Goal: Task Accomplishment & Management: Complete application form

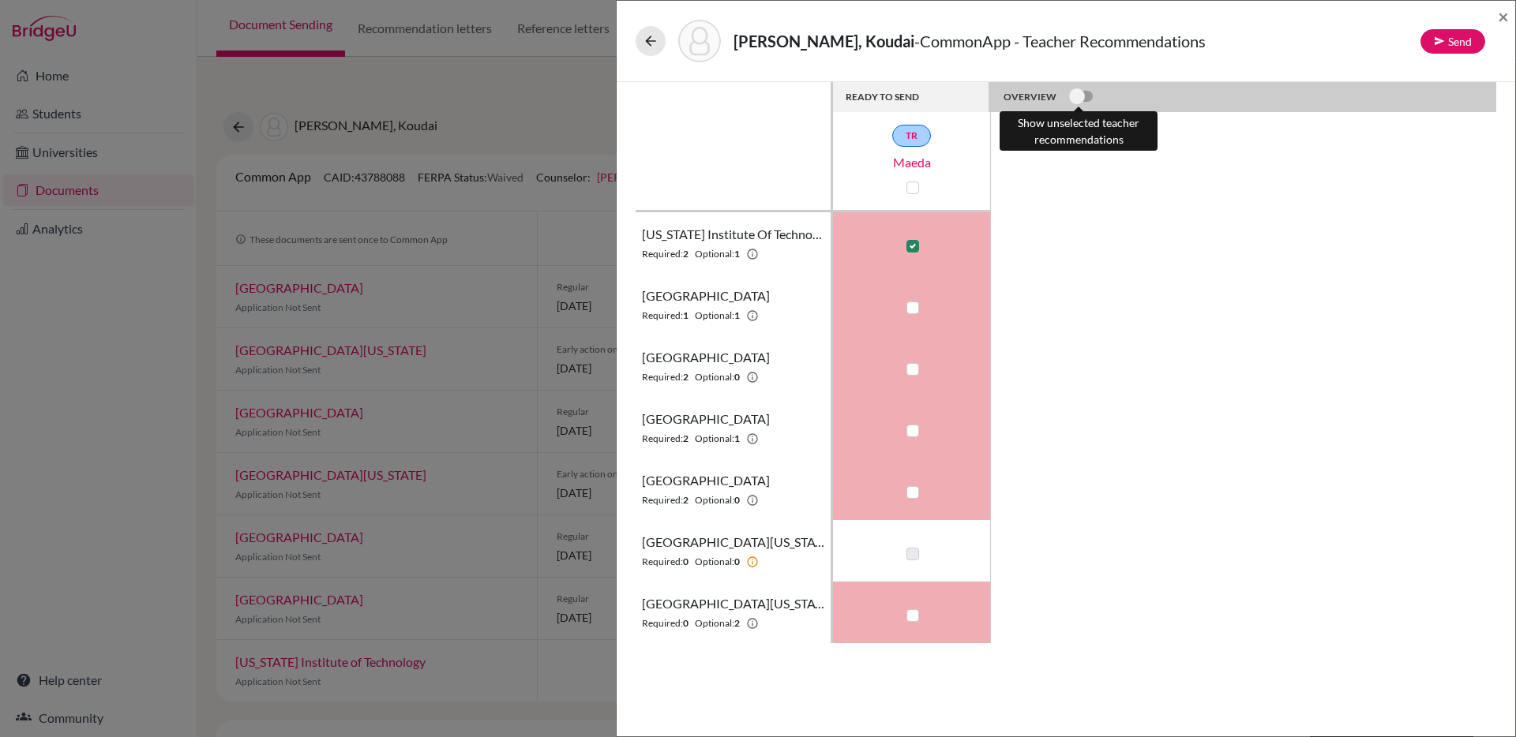
click at [1069, 88] on label at bounding box center [1069, 88] width 0 height 0
click at [1076, 98] on input "checkbox" at bounding box center [1075, 96] width 13 height 16
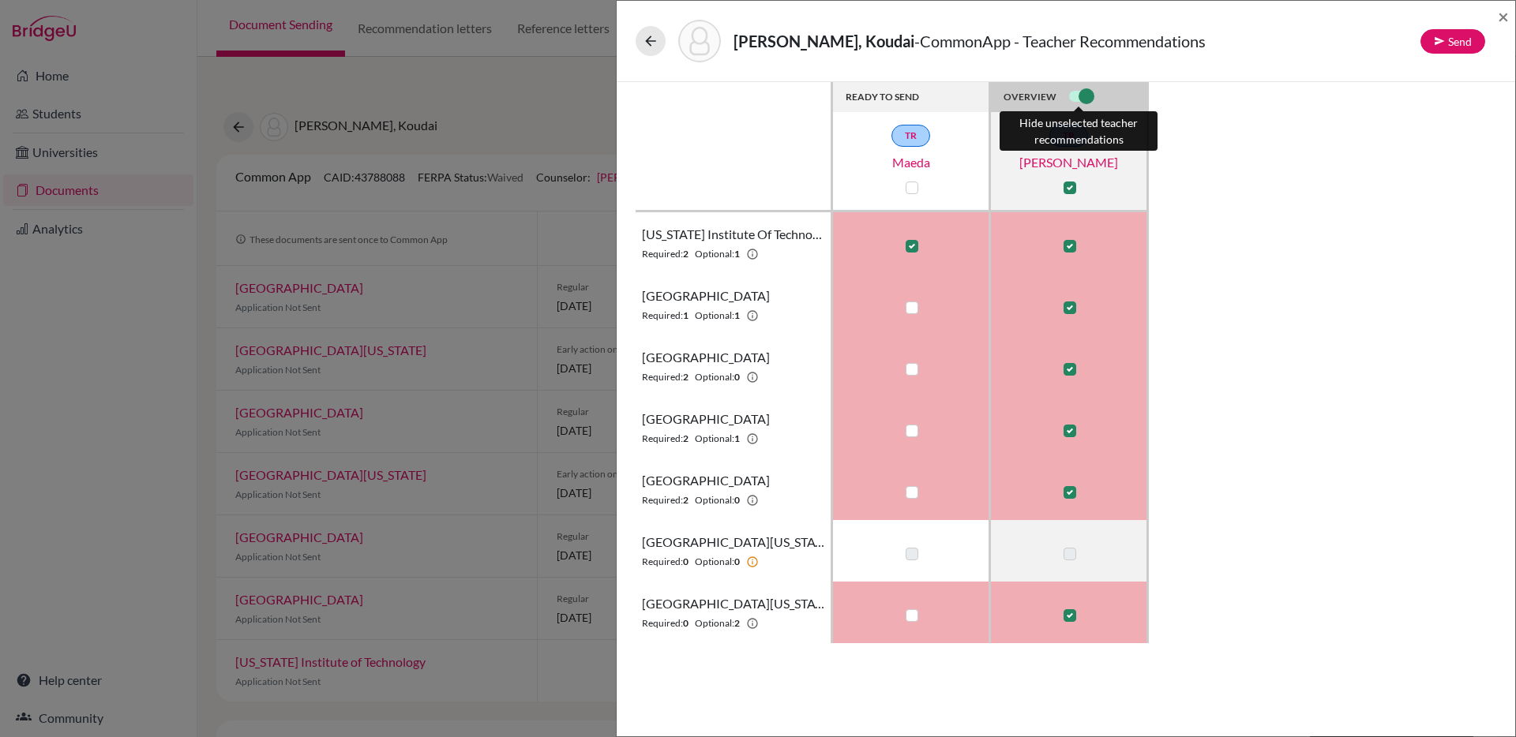
click at [1069, 88] on label at bounding box center [1069, 88] width 0 height 0
click at [1082, 97] on input "checkbox" at bounding box center [1075, 96] width 13 height 16
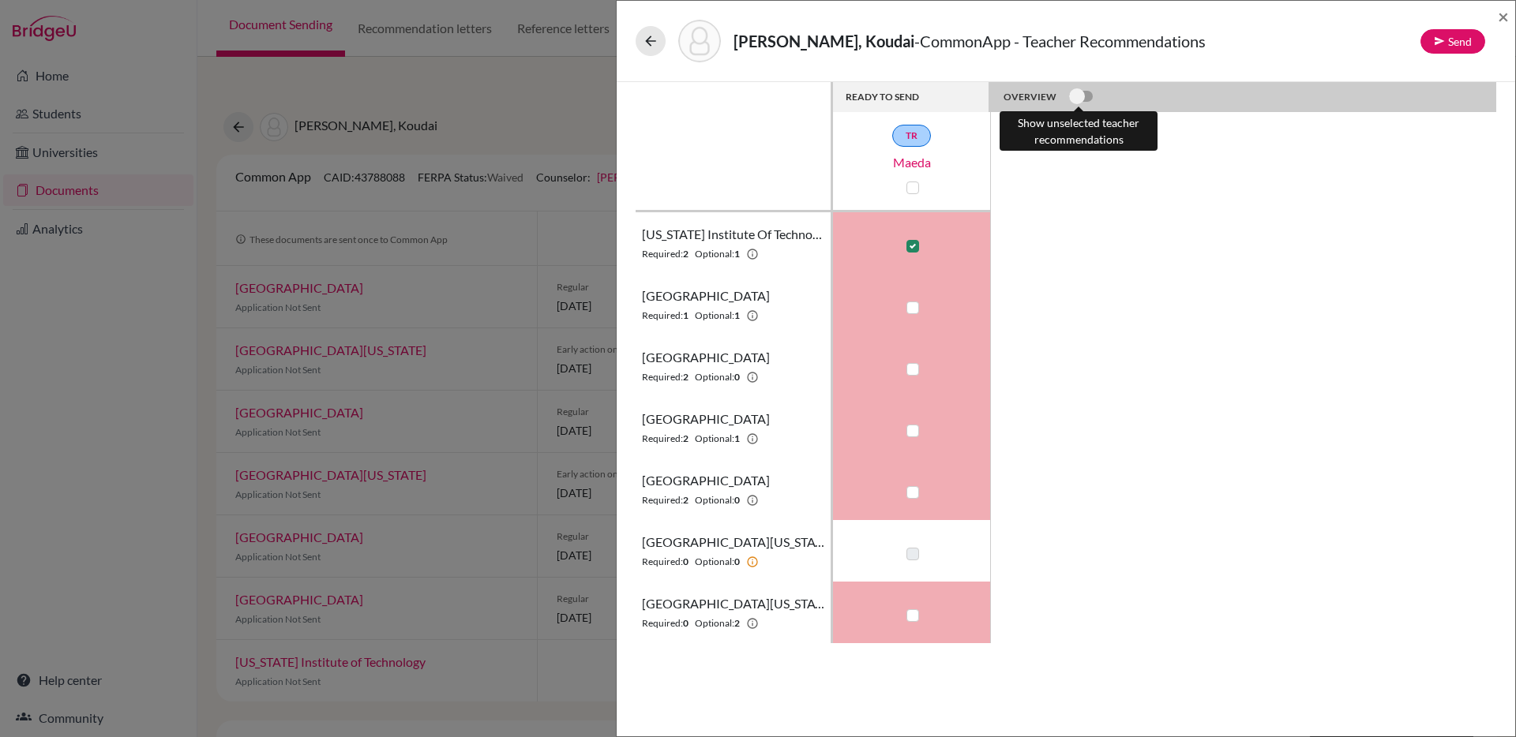
click at [1069, 88] on label at bounding box center [1069, 88] width 0 height 0
click at [1082, 97] on input "checkbox" at bounding box center [1075, 96] width 13 height 16
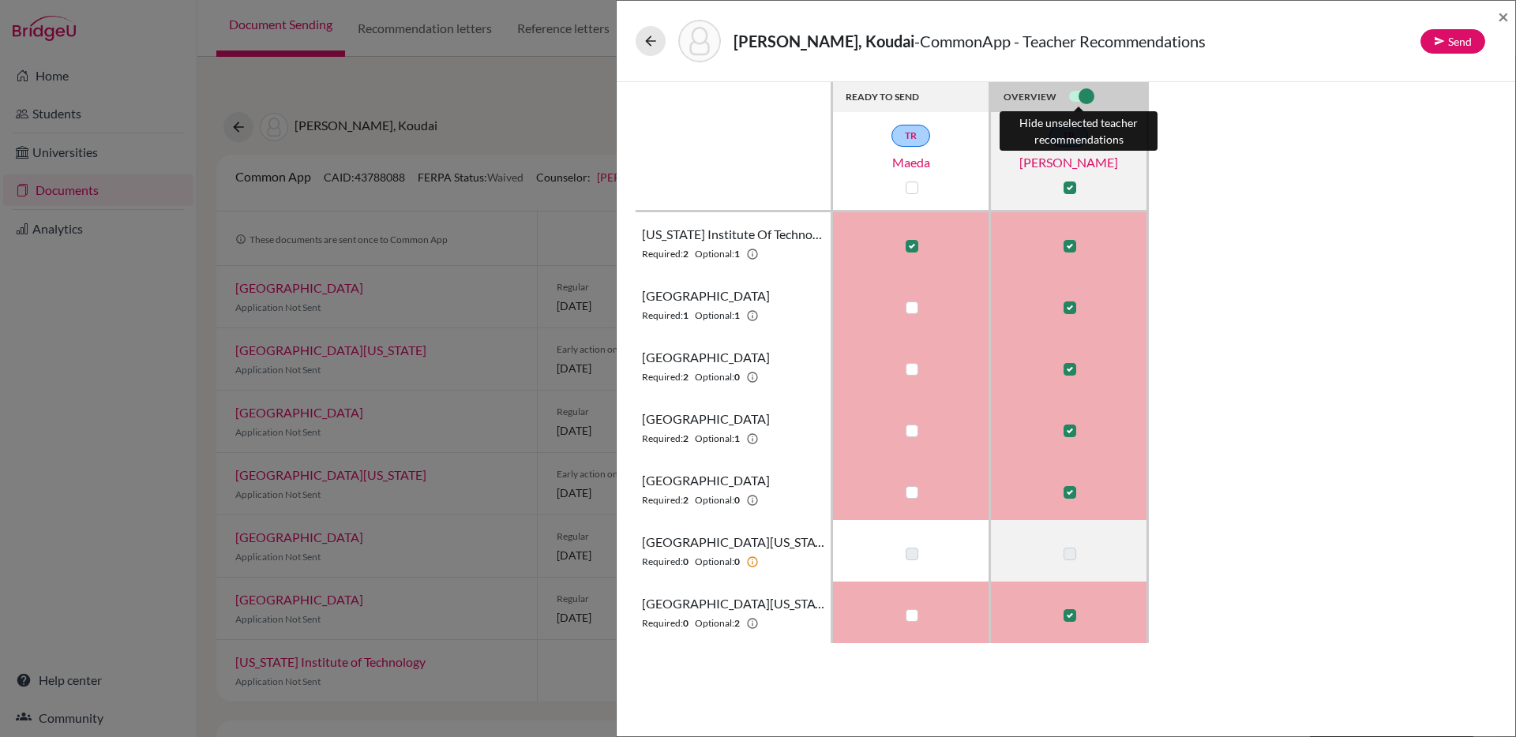
click at [1069, 88] on label at bounding box center [1069, 88] width 0 height 0
click at [1082, 97] on input "checkbox" at bounding box center [1075, 96] width 13 height 16
checkbox input "false"
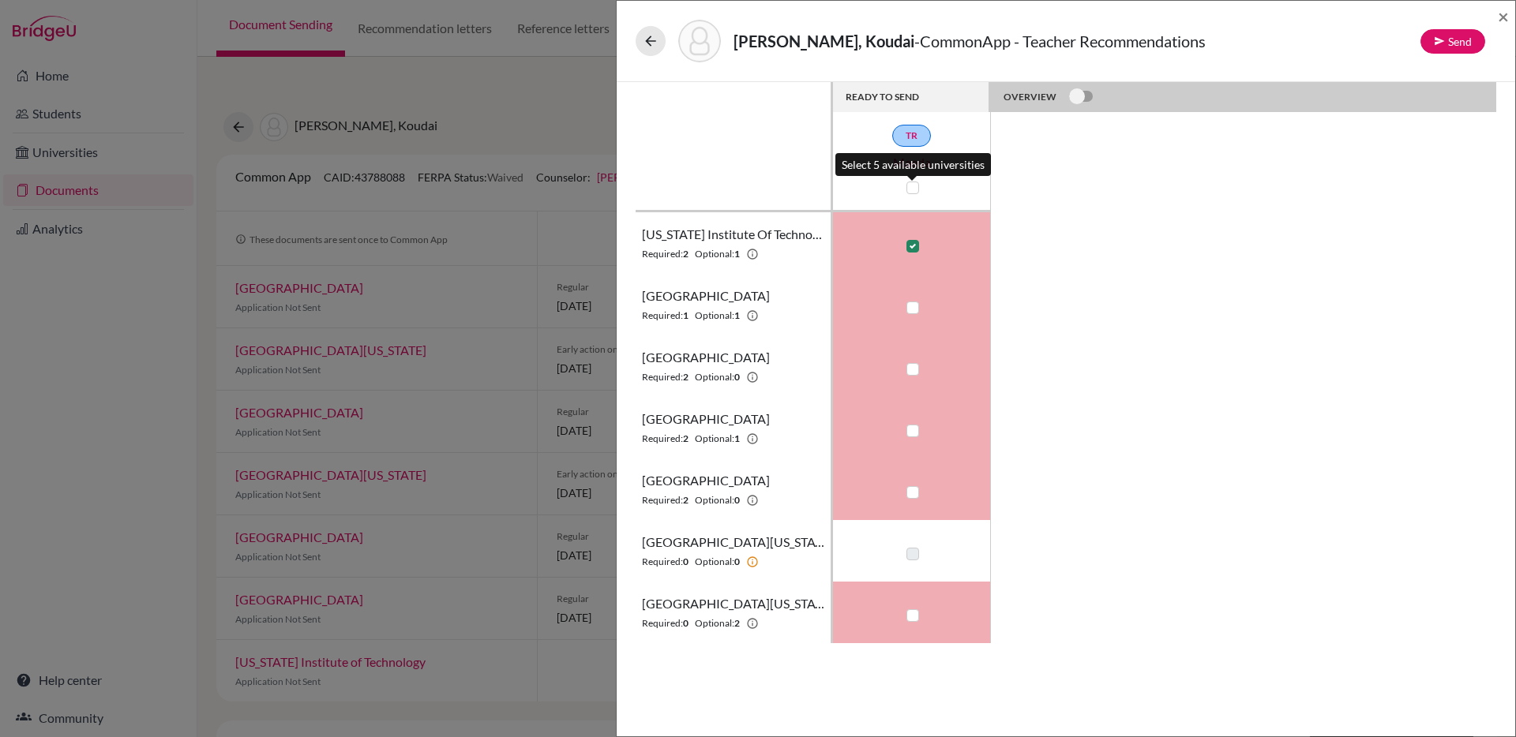
click at [915, 185] on label at bounding box center [912, 188] width 13 height 13
click at [915, 185] on input "checkbox" at bounding box center [908, 186] width 13 height 16
checkbox input "true"
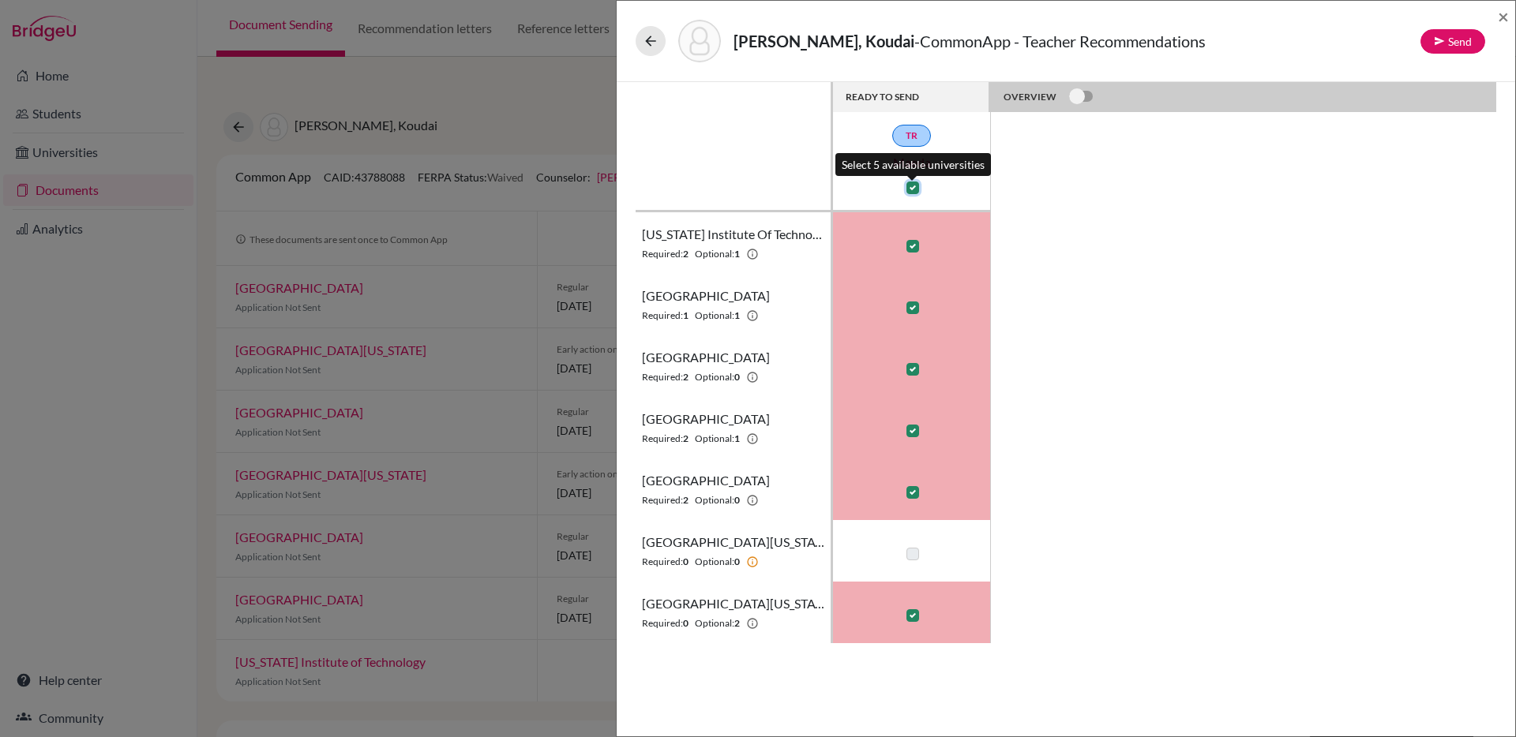
checkbox input "true"
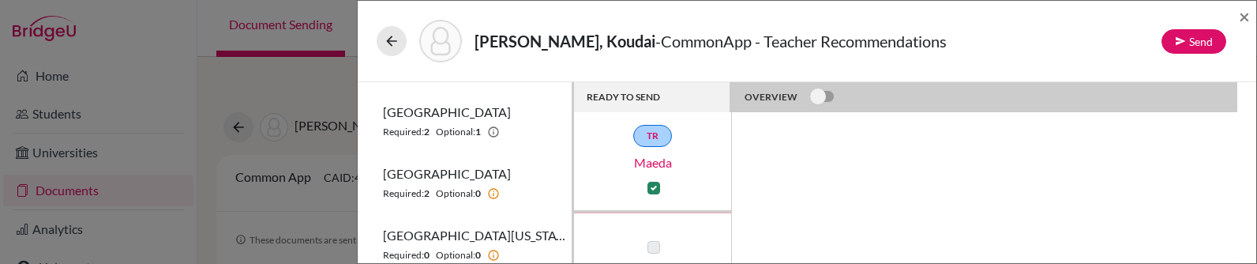
scroll to position [351, 0]
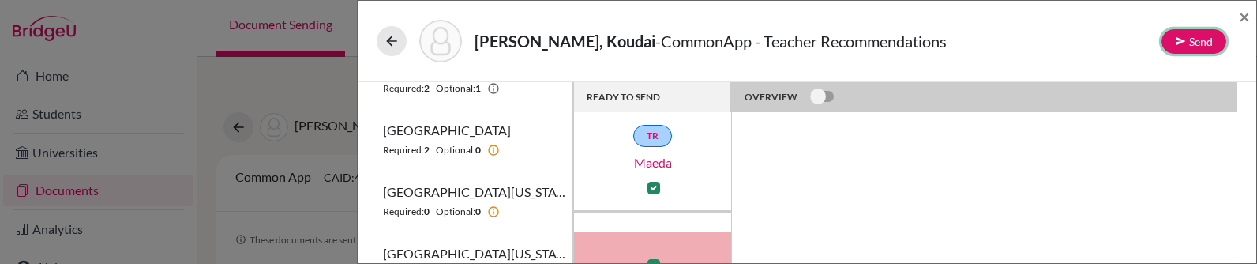
click at [1211, 45] on button "Send" at bounding box center [1193, 41] width 65 height 24
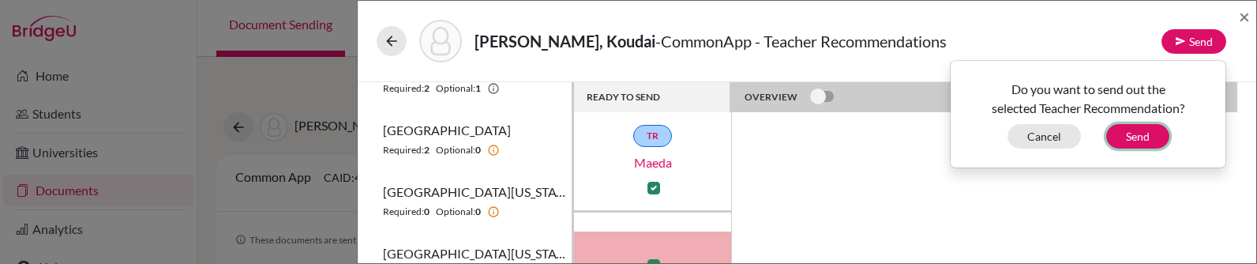
click at [1135, 137] on button "Send" at bounding box center [1137, 136] width 63 height 24
checkbox input "false"
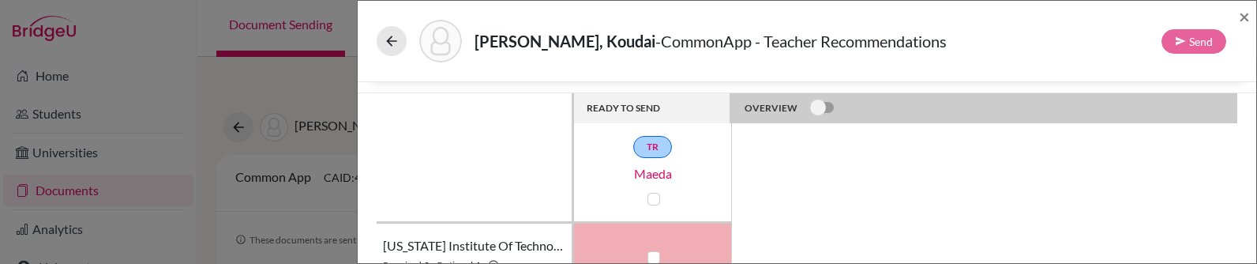
scroll to position [0, 0]
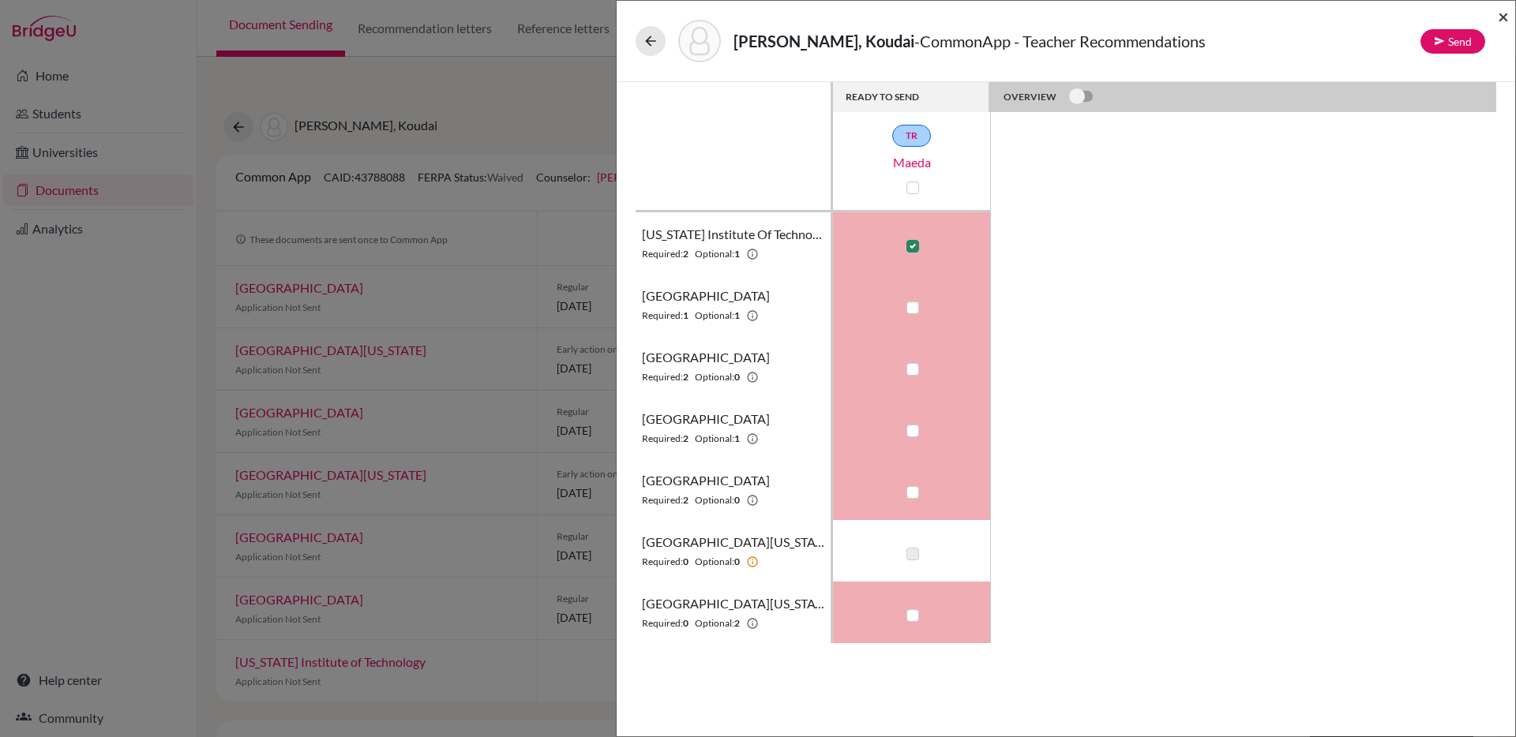
click at [1501, 15] on span "×" at bounding box center [1503, 16] width 11 height 23
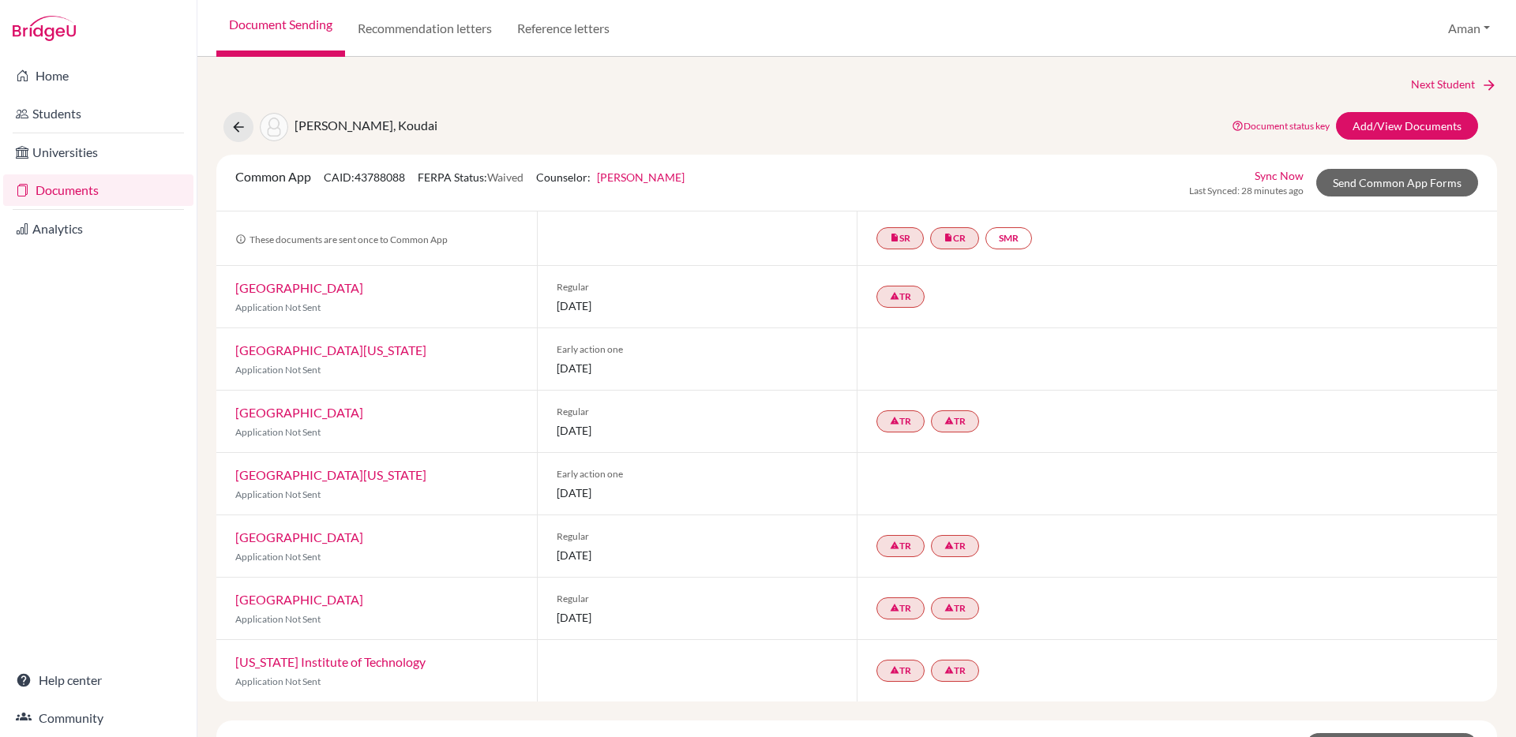
click at [653, 175] on link "Jonatas Cavani" at bounding box center [641, 177] width 88 height 13
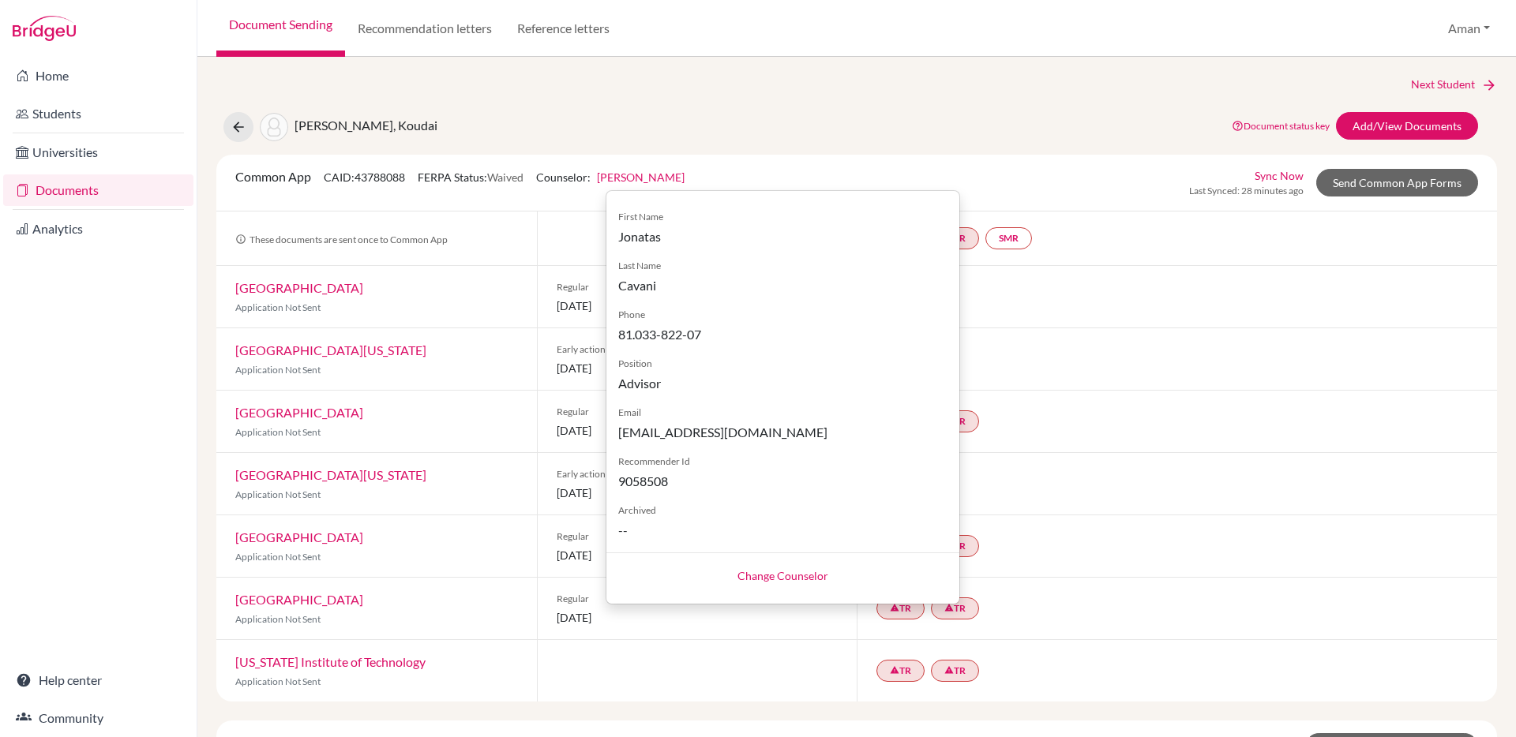
click at [695, 127] on div "Sakayama, Koudai Document status key TR Requirement. Document not uploaded yet.…" at bounding box center [857, 127] width 1304 height 30
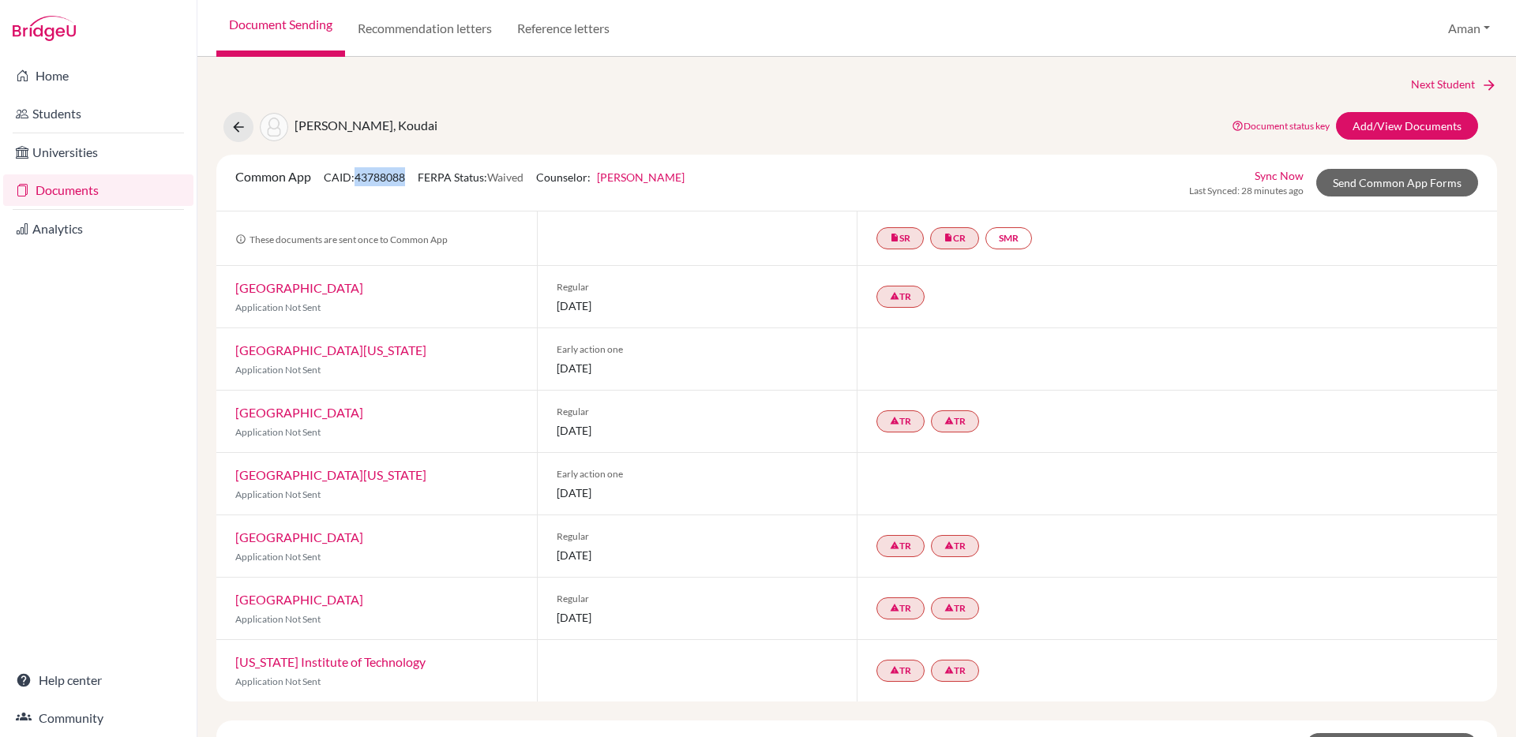
drag, startPoint x: 408, startPoint y: 179, endPoint x: 360, endPoint y: 182, distance: 48.3
click at [360, 182] on span "CAID: 43788088" at bounding box center [364, 177] width 81 height 13
copy span "43788088"
click at [1386, 184] on link "Send Common App Forms" at bounding box center [1397, 183] width 162 height 28
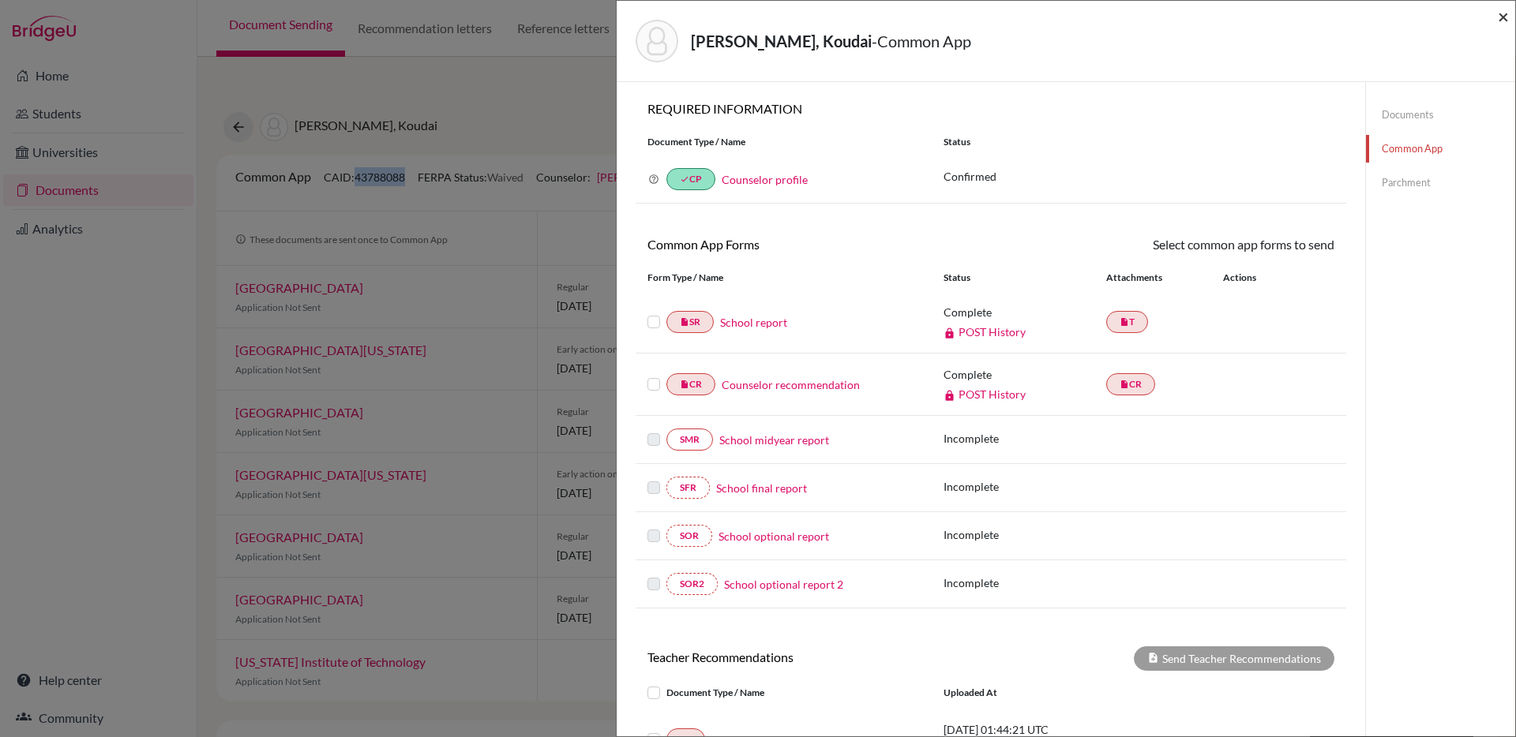
click at [1501, 21] on span "×" at bounding box center [1503, 16] width 11 height 23
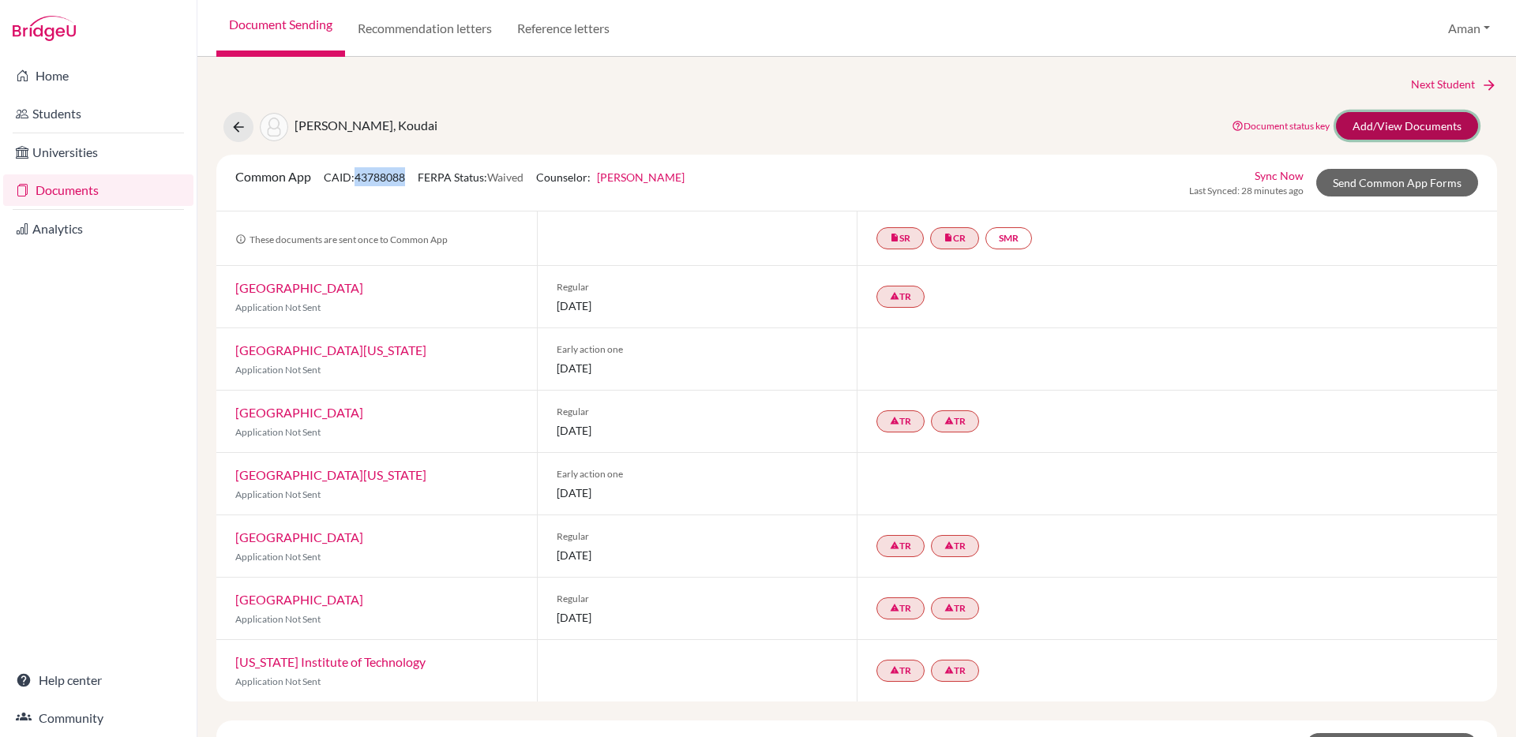
click at [1412, 129] on link "Add/View Documents" at bounding box center [1407, 126] width 142 height 28
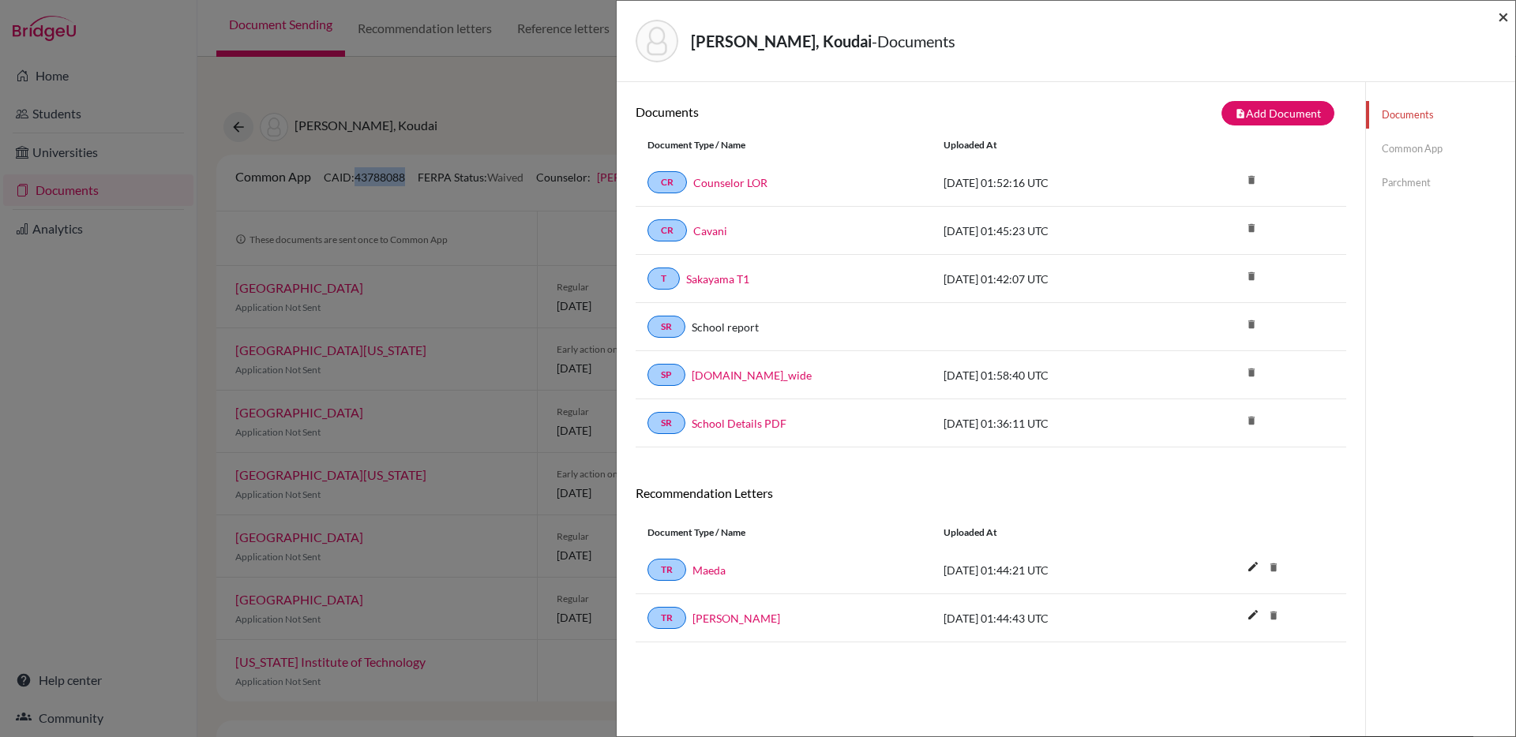
click at [1500, 16] on span "×" at bounding box center [1503, 16] width 11 height 23
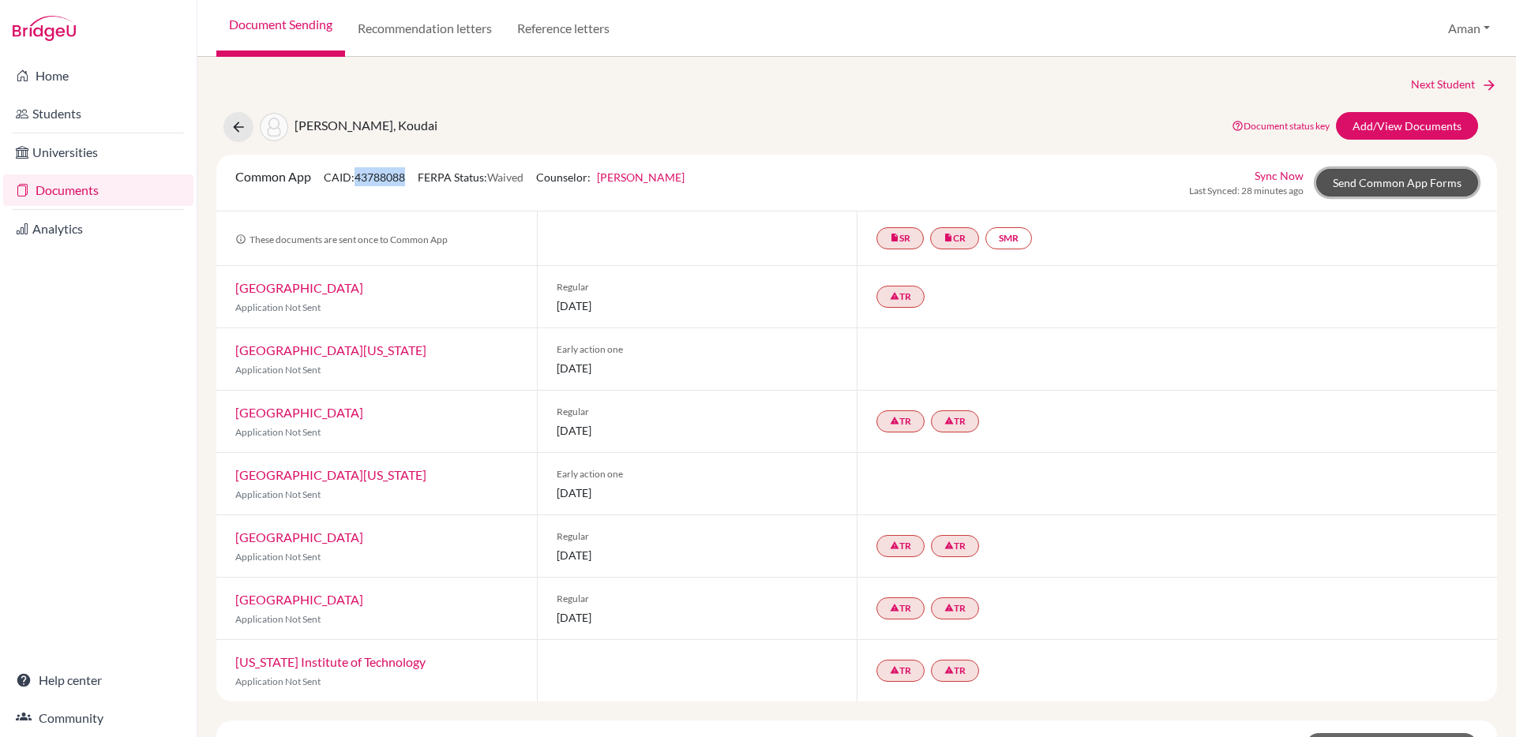
click at [1377, 177] on link "Send Common App Forms" at bounding box center [1397, 183] width 162 height 28
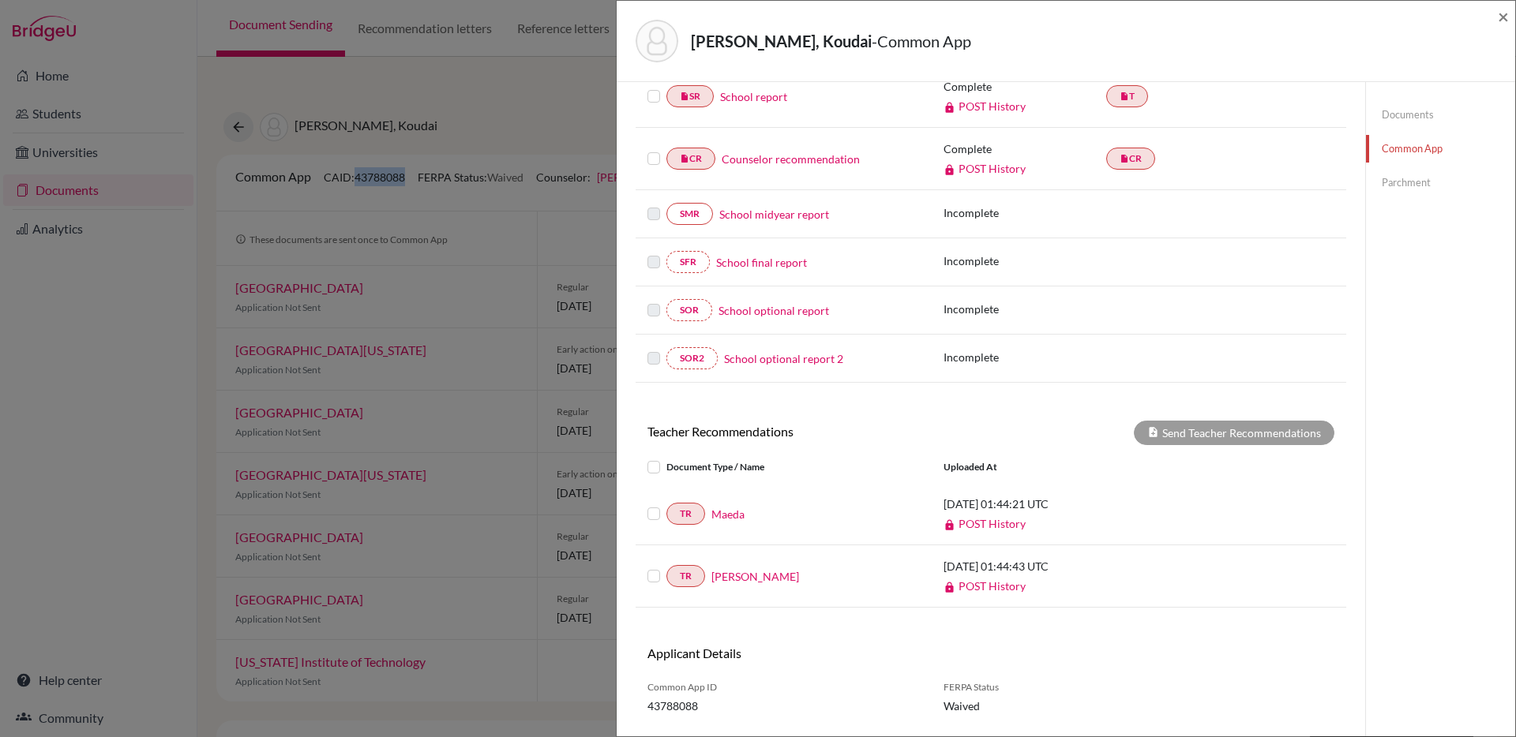
scroll to position [251, 0]
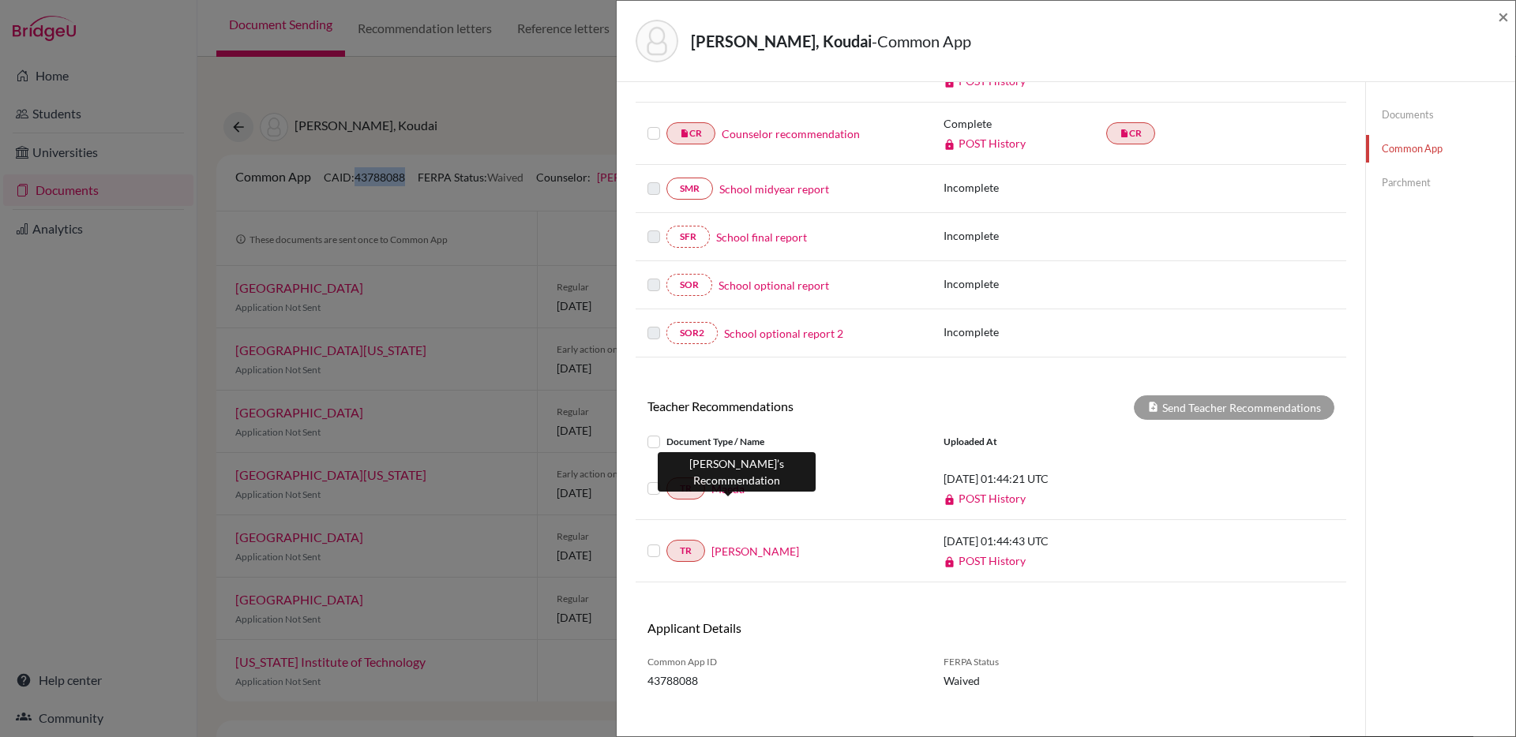
click at [726, 492] on link "Maeda" at bounding box center [727, 489] width 33 height 17
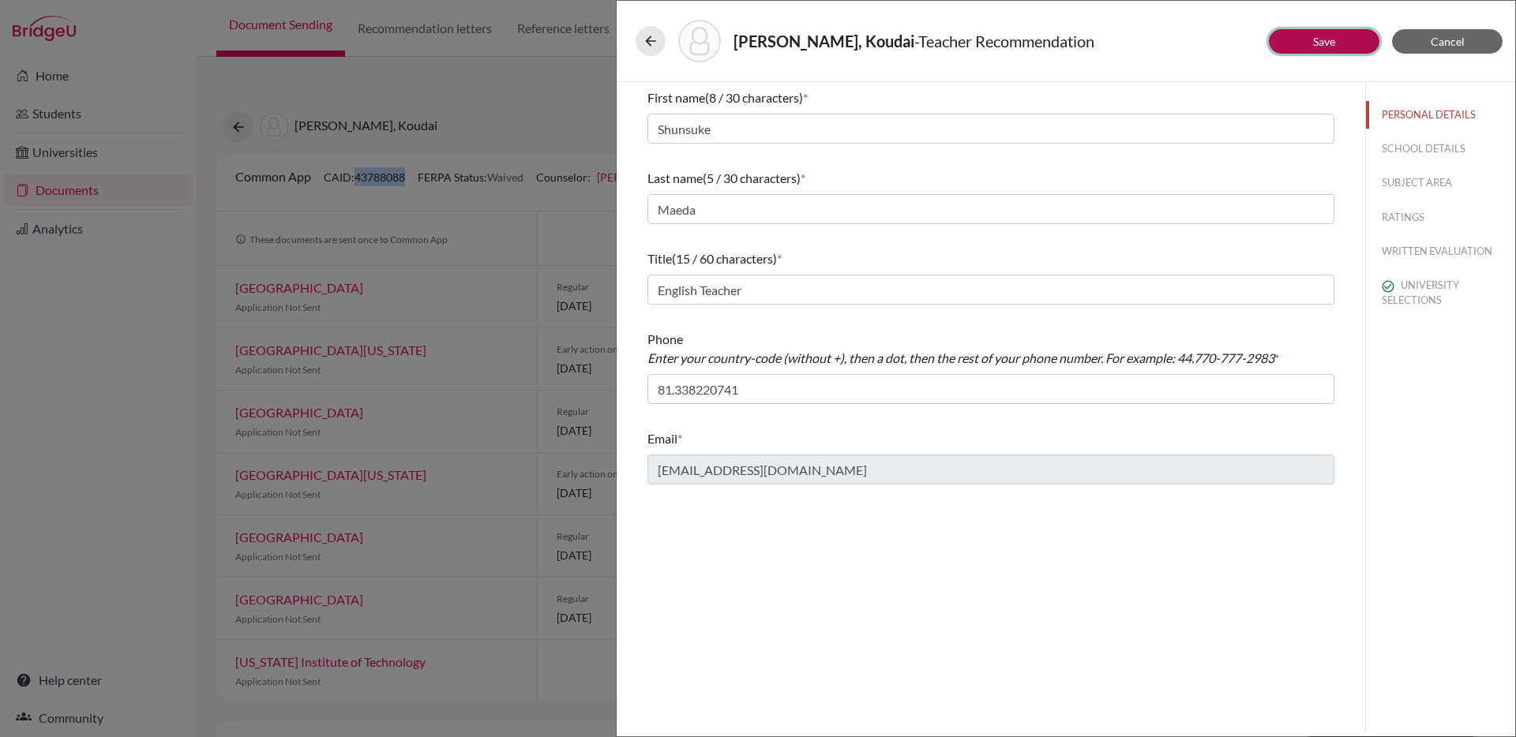
click at [1329, 52] on button "Save" at bounding box center [1324, 41] width 111 height 24
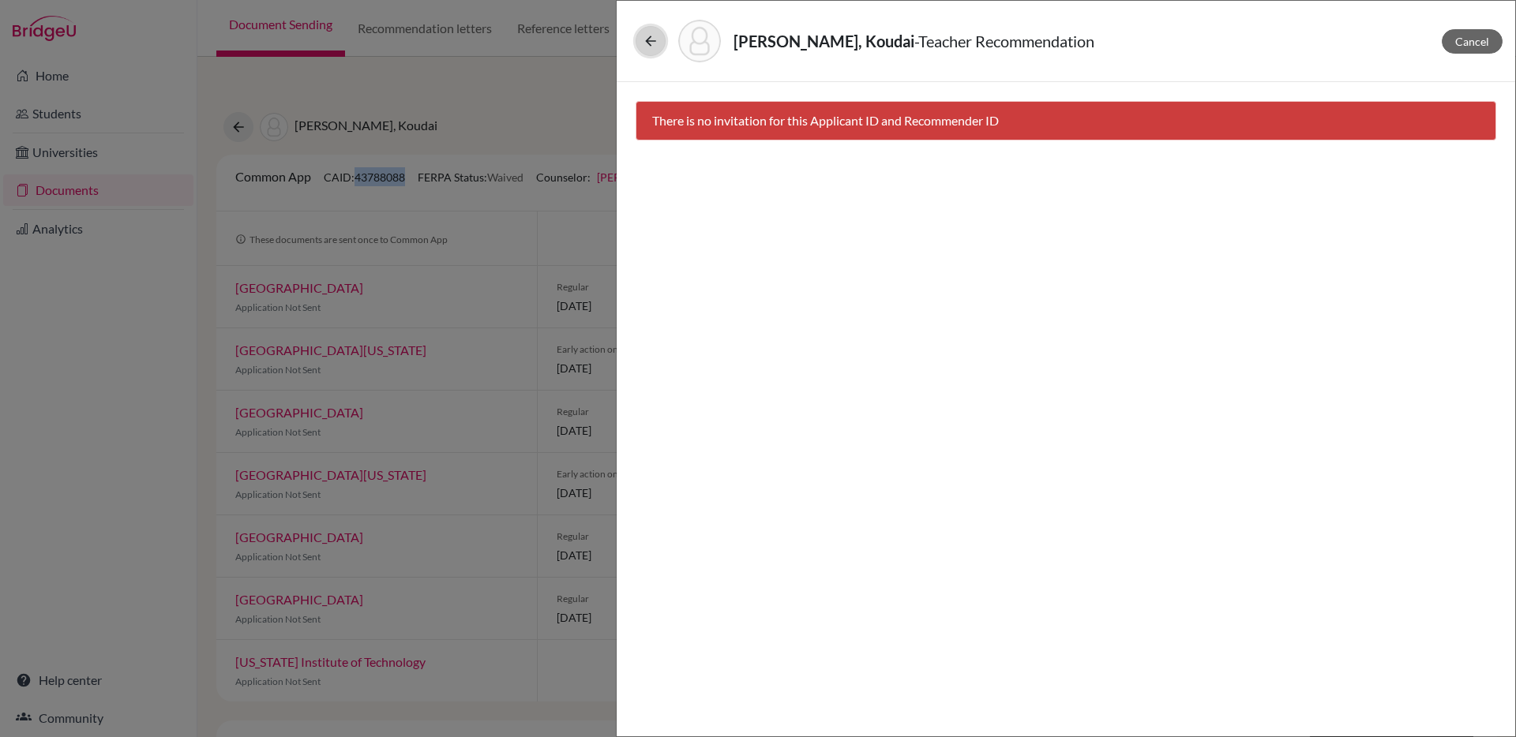
click at [650, 42] on icon at bounding box center [651, 41] width 16 height 16
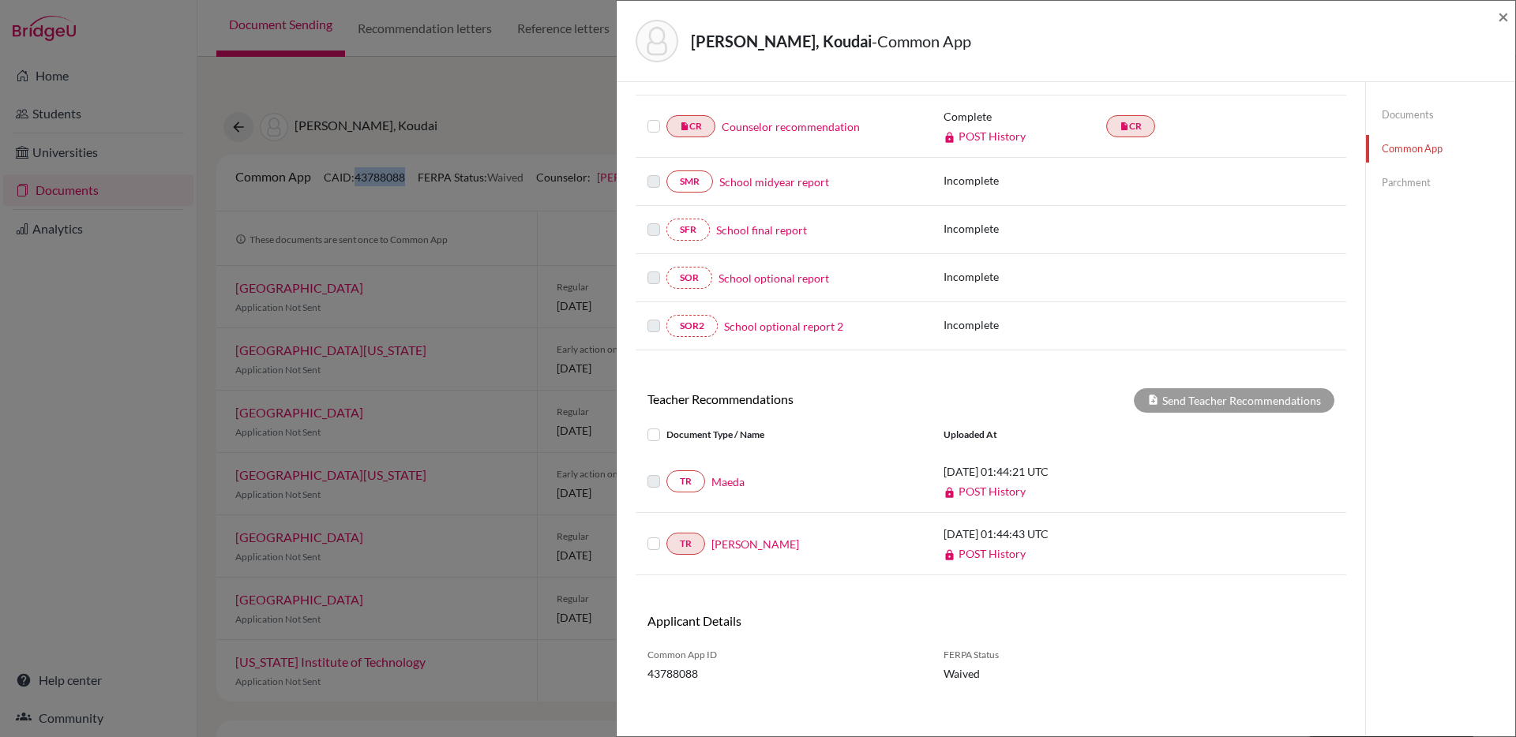
scroll to position [267, 0]
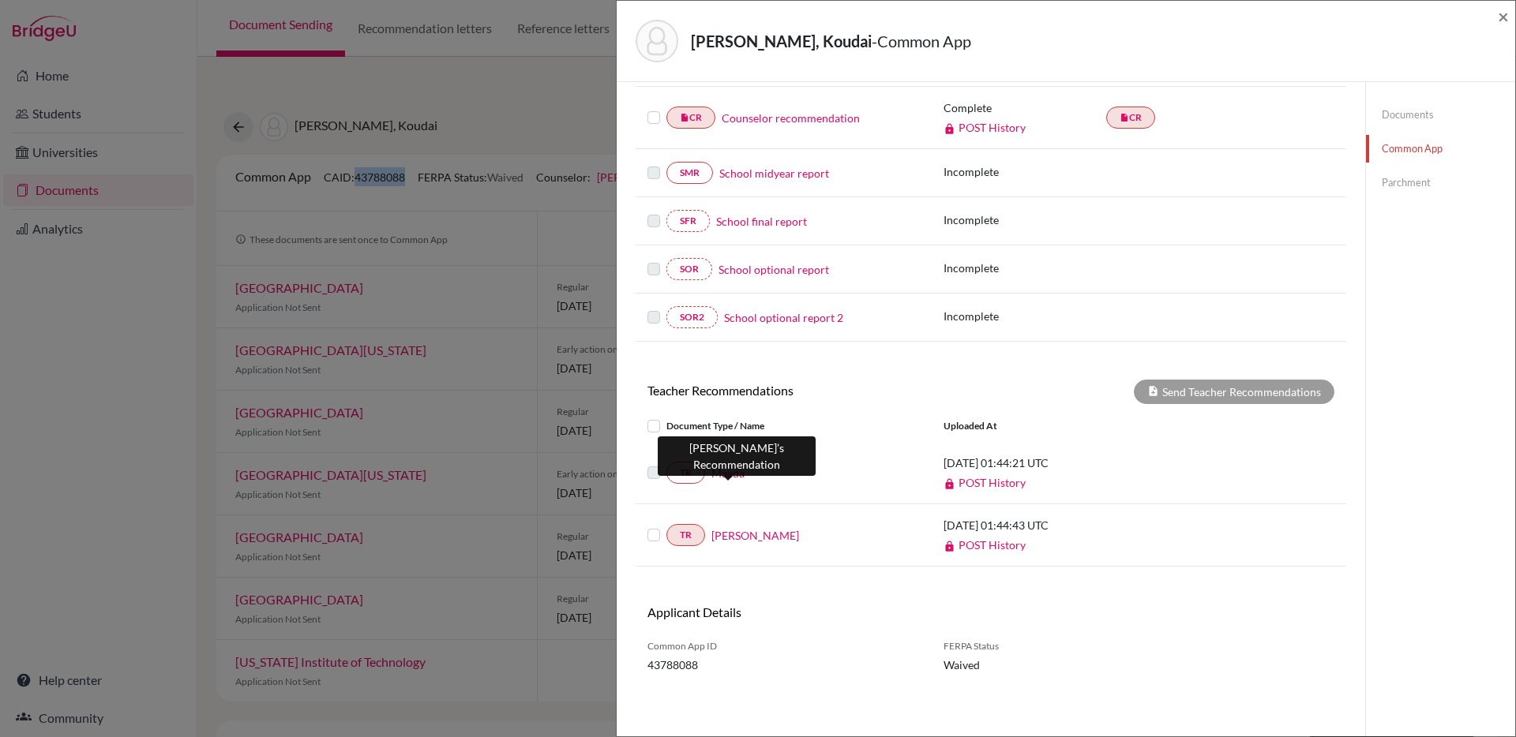
click at [732, 475] on link "Maeda" at bounding box center [727, 473] width 33 height 17
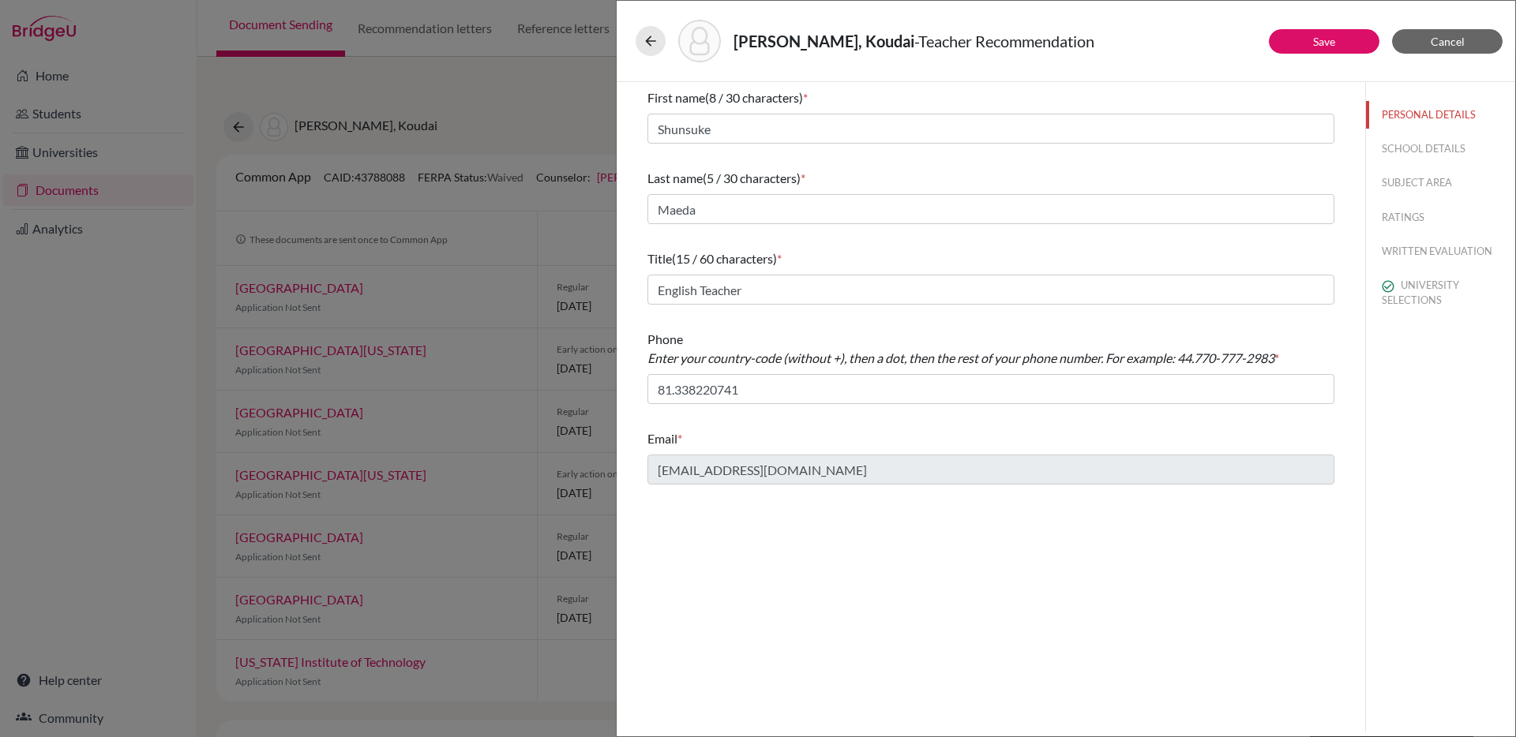
click at [635, 473] on div "First name (8 / 30 characters) * Shunsuke Last name (5 / 30 characters) * Maeda…" at bounding box center [991, 286] width 725 height 409
click at [643, 43] on icon at bounding box center [651, 41] width 16 height 16
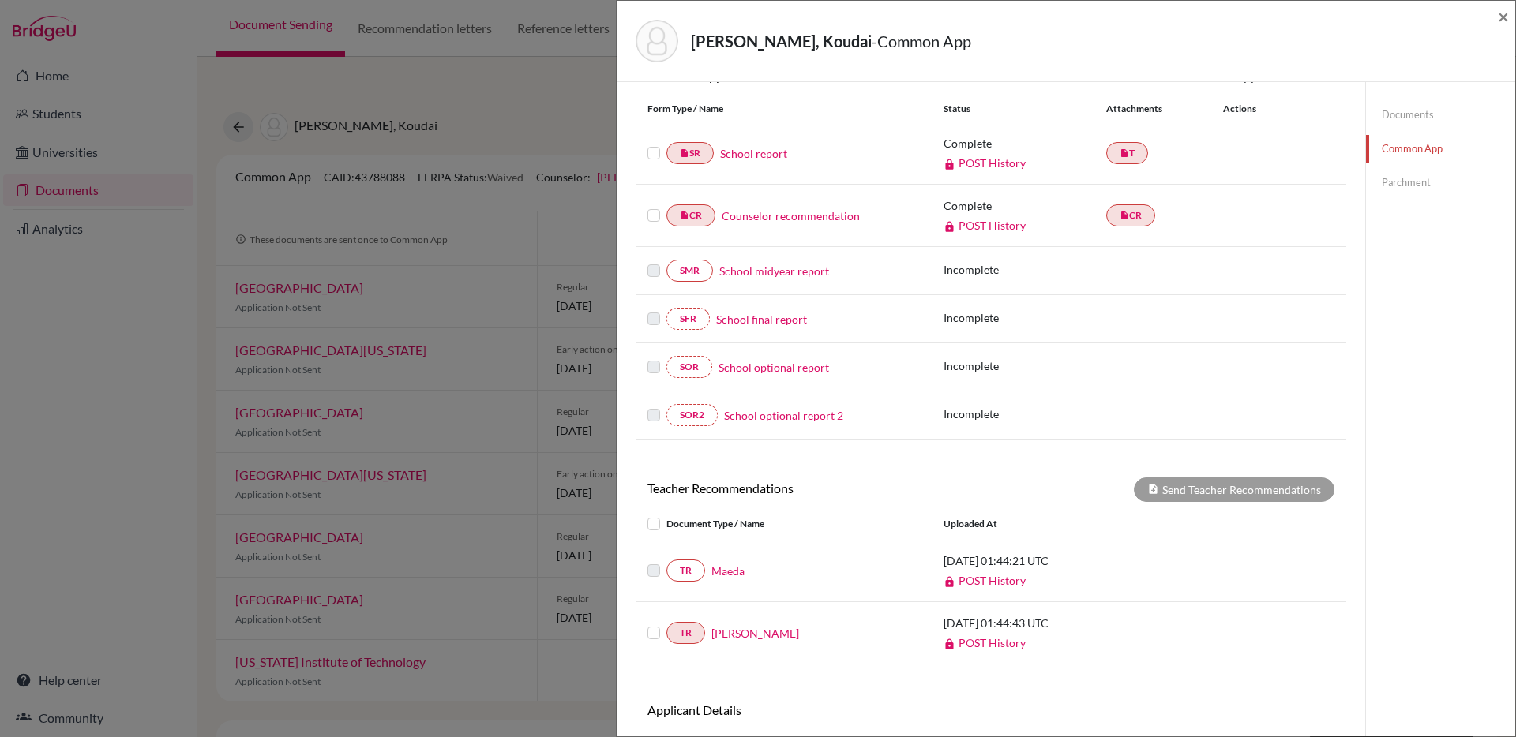
scroll to position [243, 0]
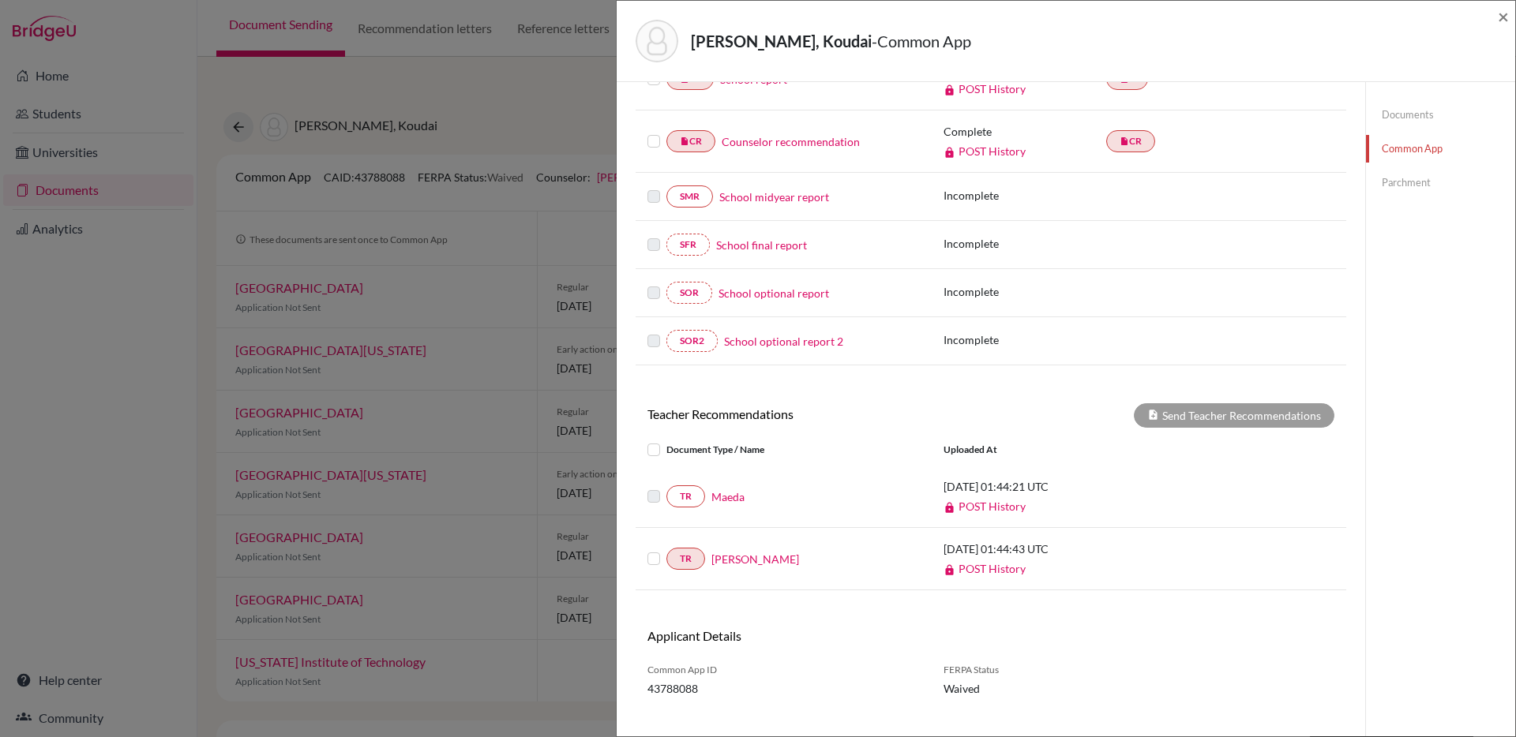
click at [666, 487] on label at bounding box center [666, 487] width 0 height 0
click at [729, 494] on link "Maeda" at bounding box center [727, 497] width 33 height 17
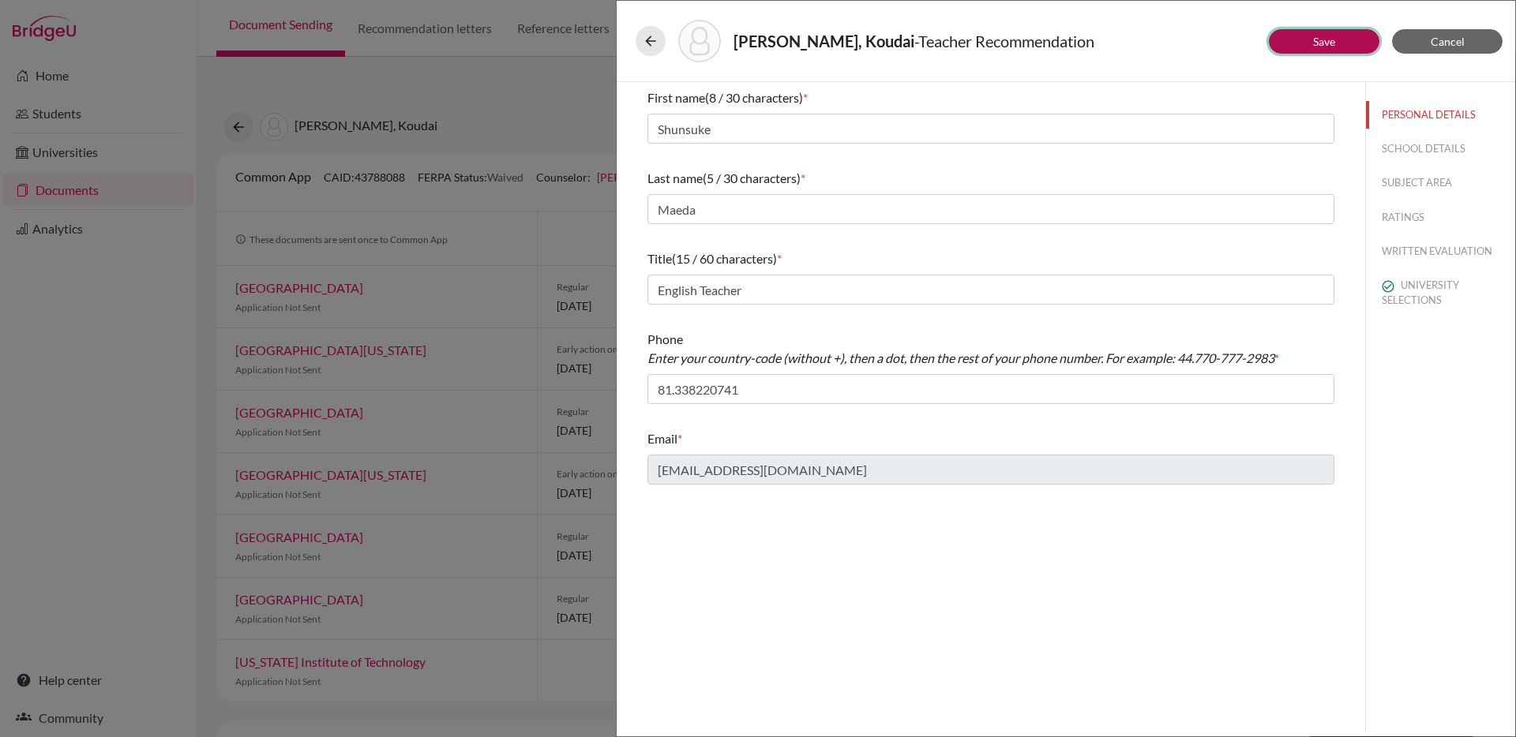
click at [1305, 36] on button "Save" at bounding box center [1324, 41] width 111 height 24
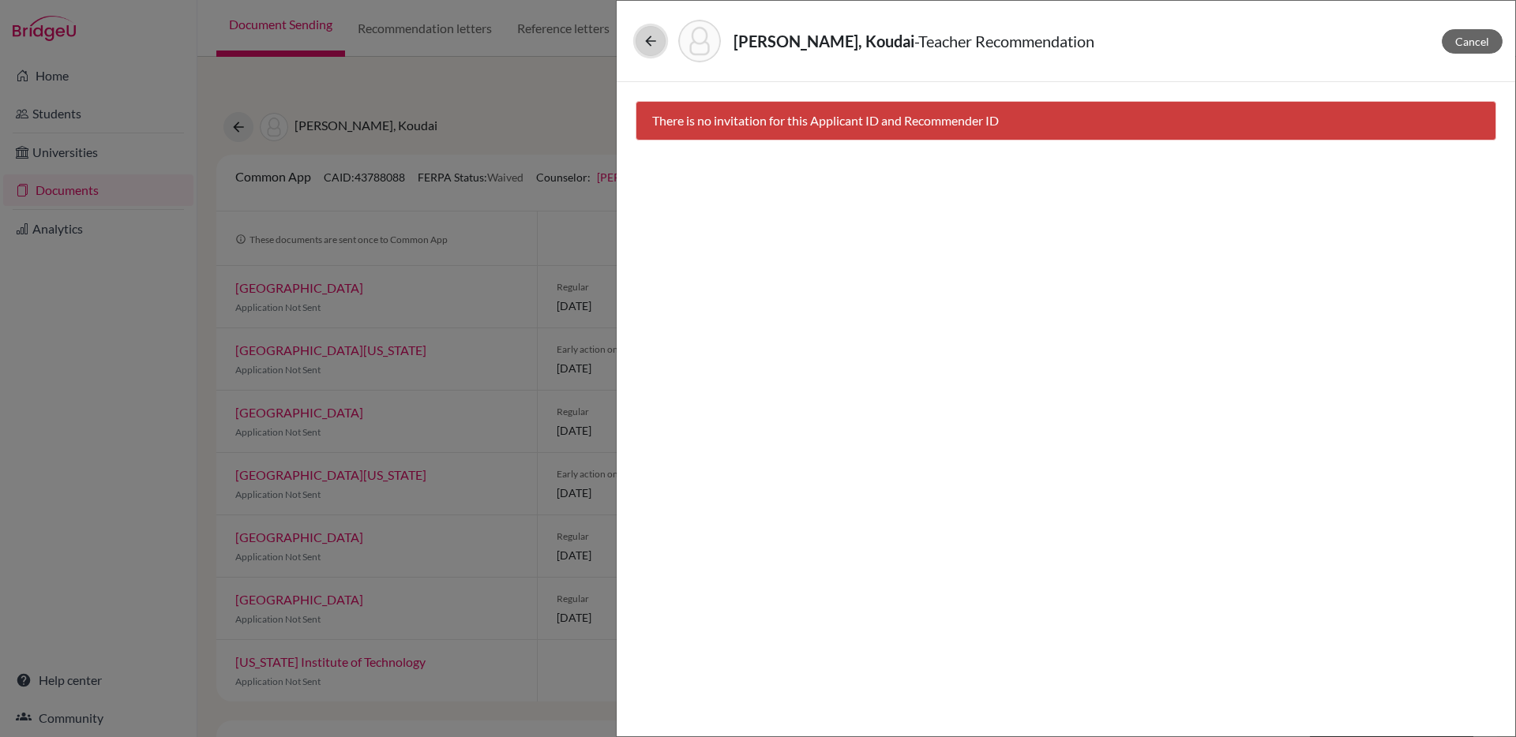
click at [647, 46] on icon at bounding box center [651, 41] width 16 height 16
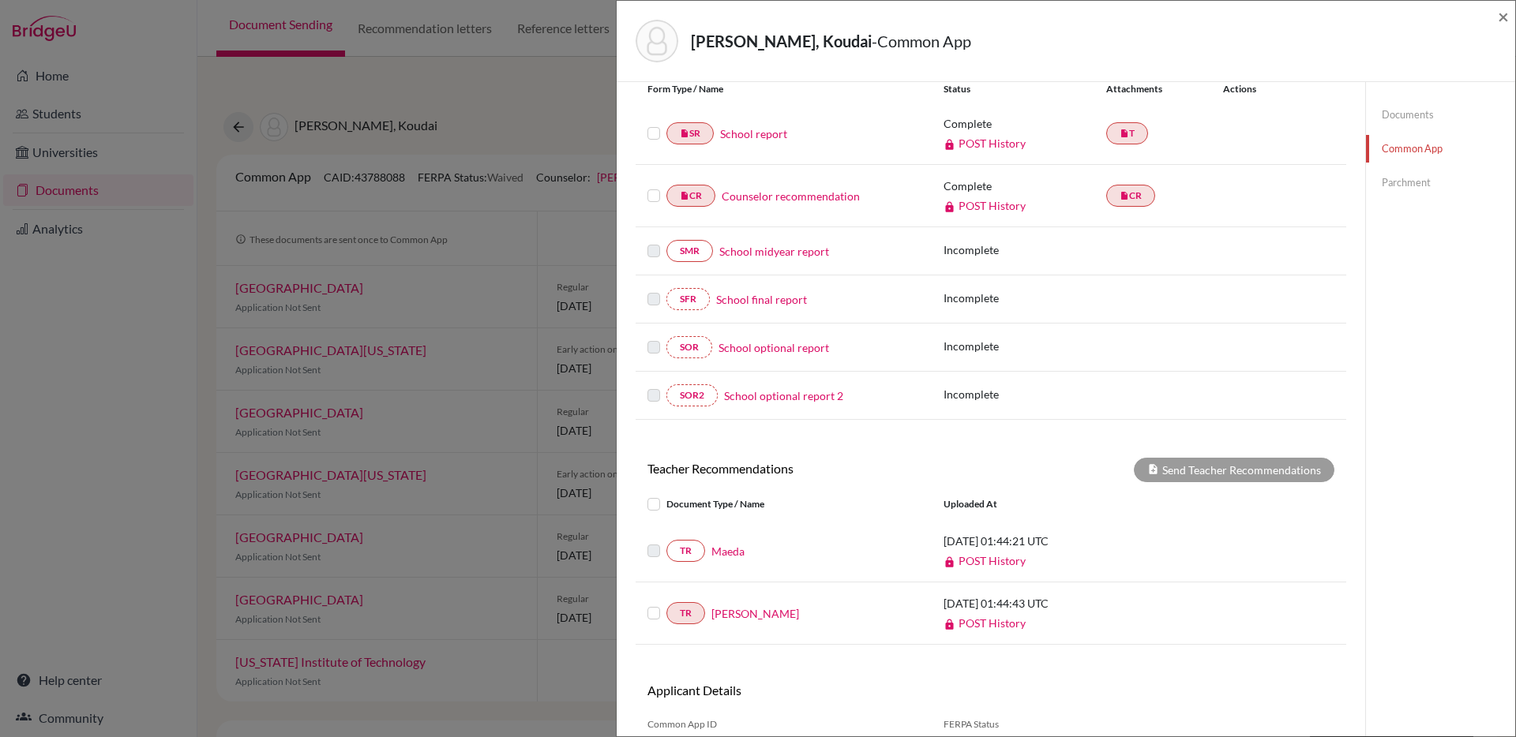
scroll to position [217, 0]
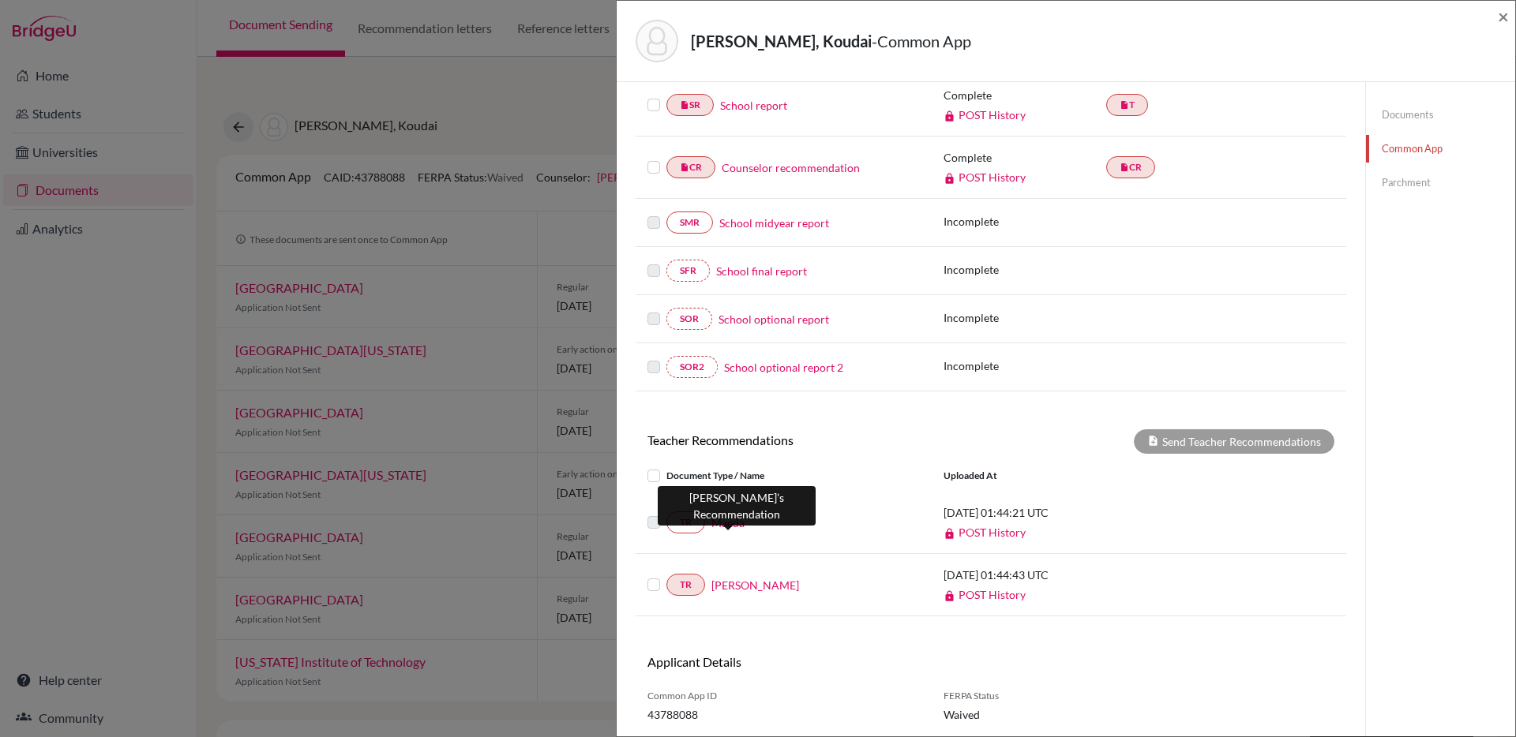
click at [727, 525] on link "Maeda" at bounding box center [727, 523] width 33 height 17
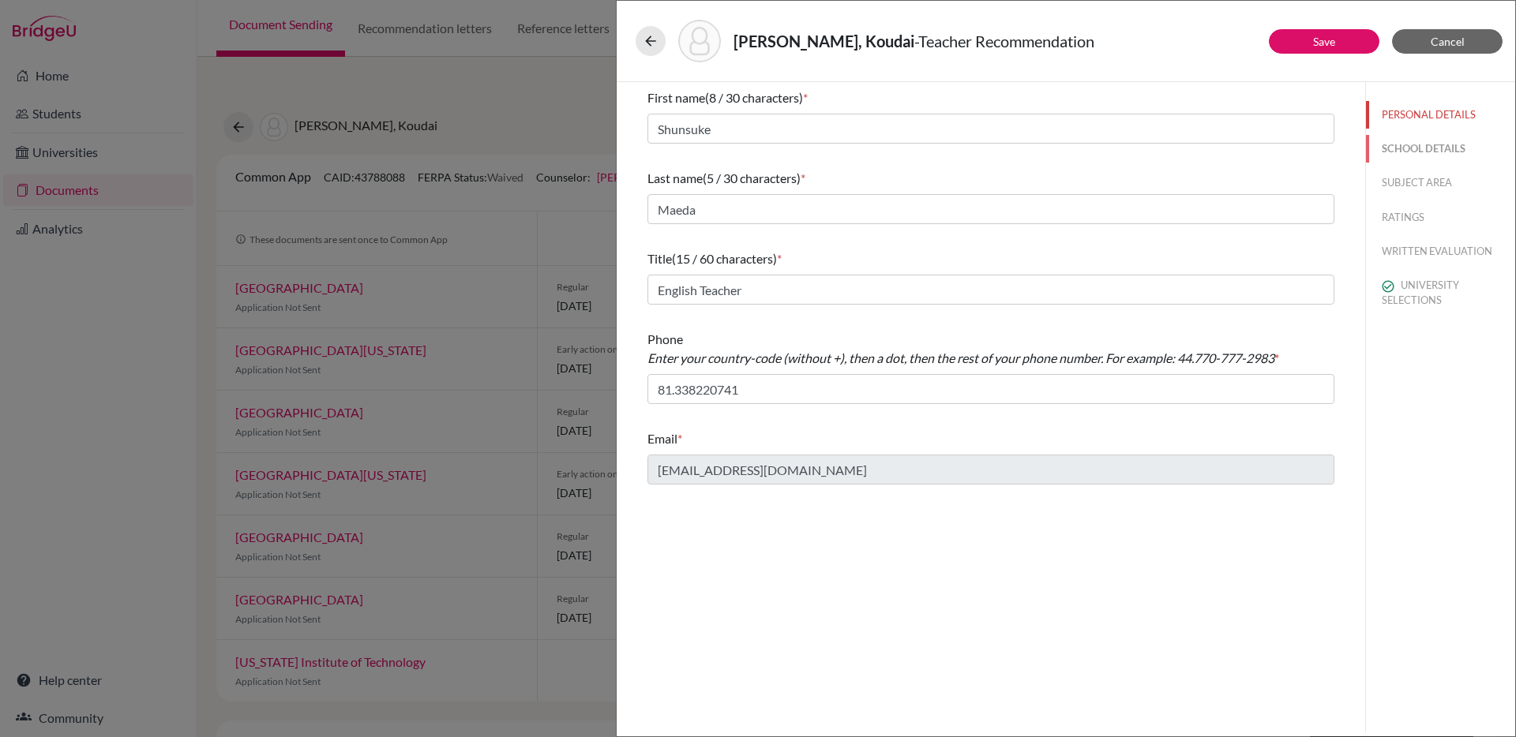
click at [1432, 148] on button "SCHOOL DETAILS" at bounding box center [1440, 149] width 149 height 28
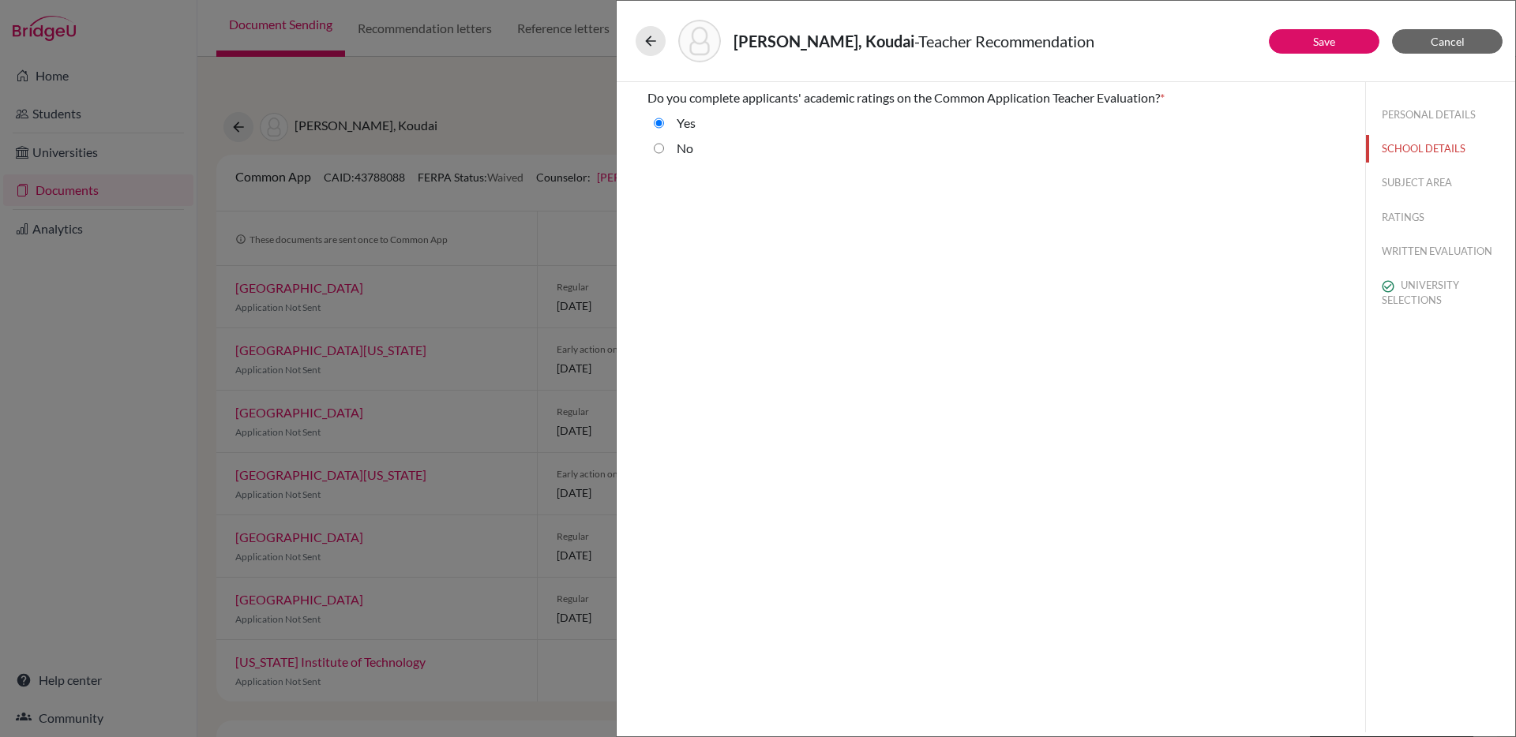
click at [1421, 166] on div "PERSONAL DETAILS SCHOOL DETAILS SUBJECT AREA RATINGS WRITTEN EVALUATION UNIVERS…" at bounding box center [1440, 204] width 149 height 245
click at [1421, 173] on button "SUBJECT AREA" at bounding box center [1440, 183] width 149 height 28
select select "1"
click at [1404, 113] on button "PERSONAL DETAILS" at bounding box center [1440, 115] width 149 height 28
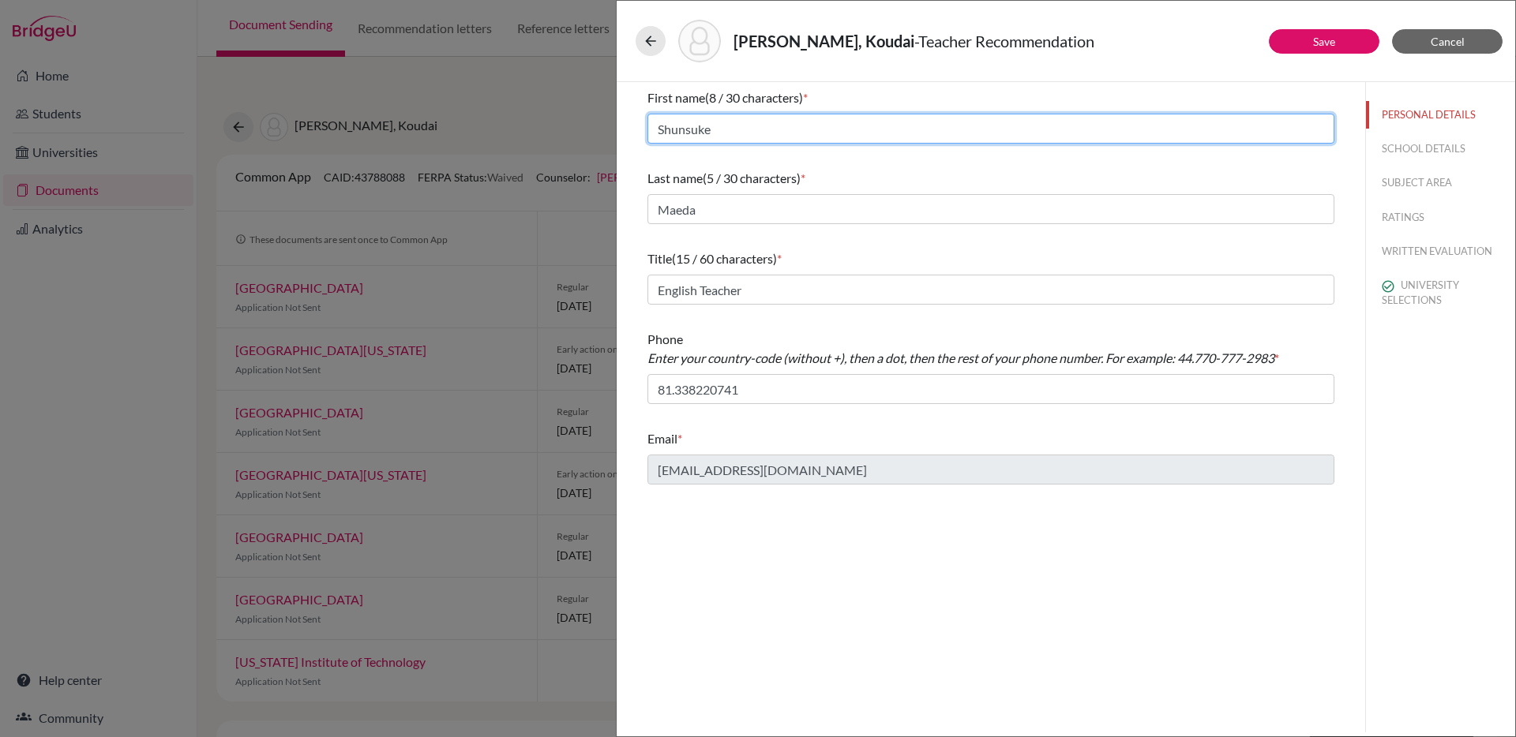
drag, startPoint x: 709, startPoint y: 133, endPoint x: 632, endPoint y: 133, distance: 76.6
click at [632, 133] on div "First name (8 / 30 characters) * Shunsuke Last name (5 / 30 characters) * Maeda…" at bounding box center [991, 286] width 725 height 409
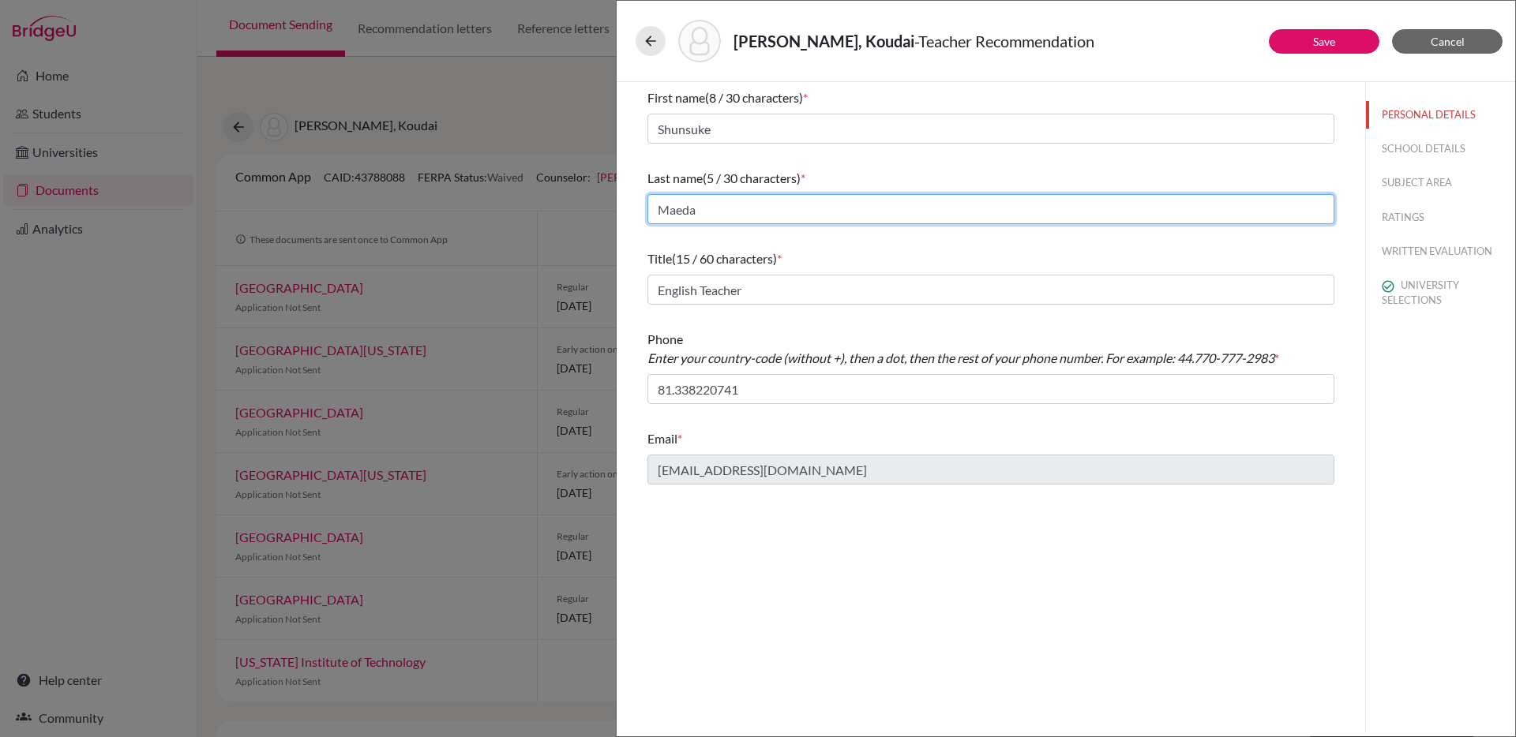
drag, startPoint x: 693, startPoint y: 211, endPoint x: 650, endPoint y: 211, distance: 43.4
click at [650, 211] on input "Maeda" at bounding box center [990, 209] width 687 height 30
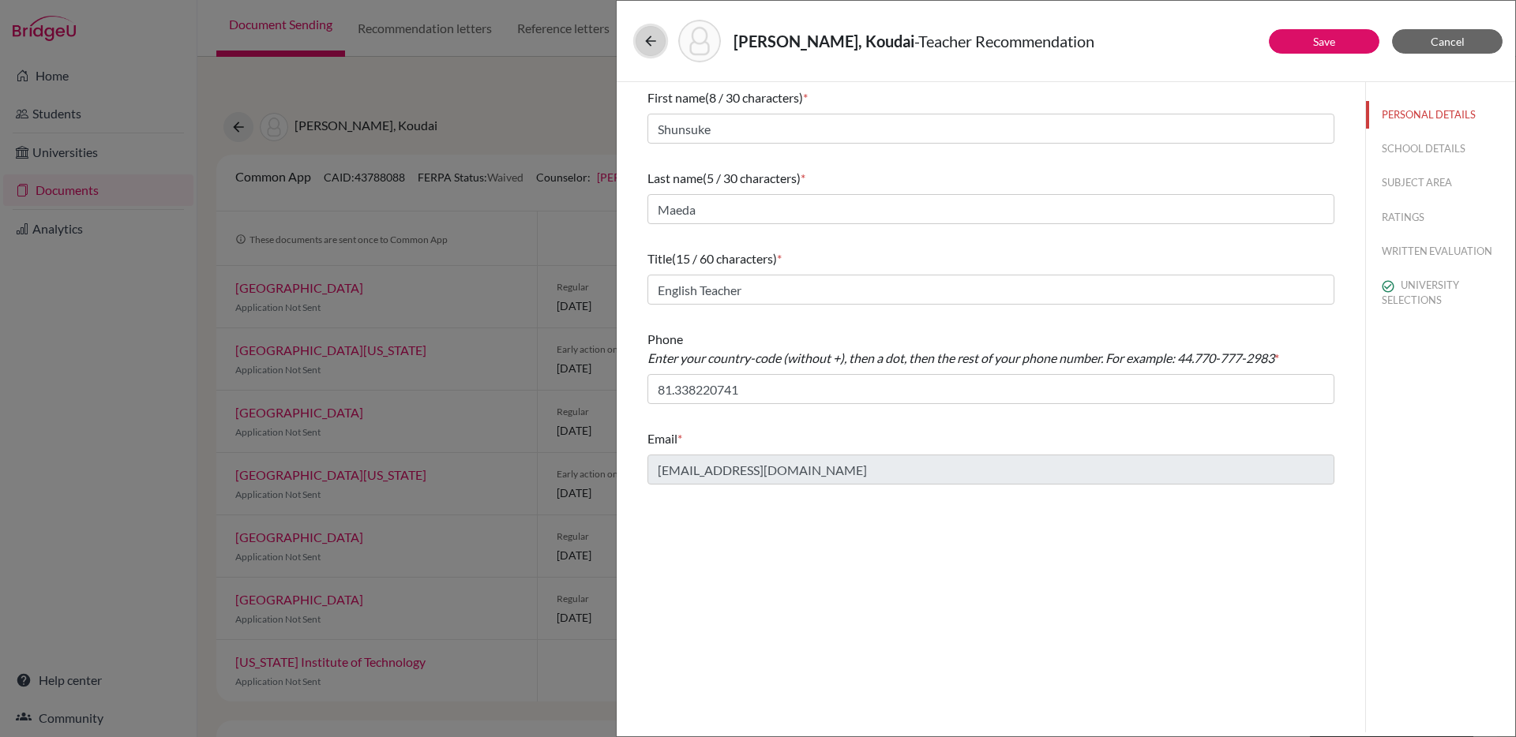
click at [651, 47] on icon at bounding box center [651, 41] width 16 height 16
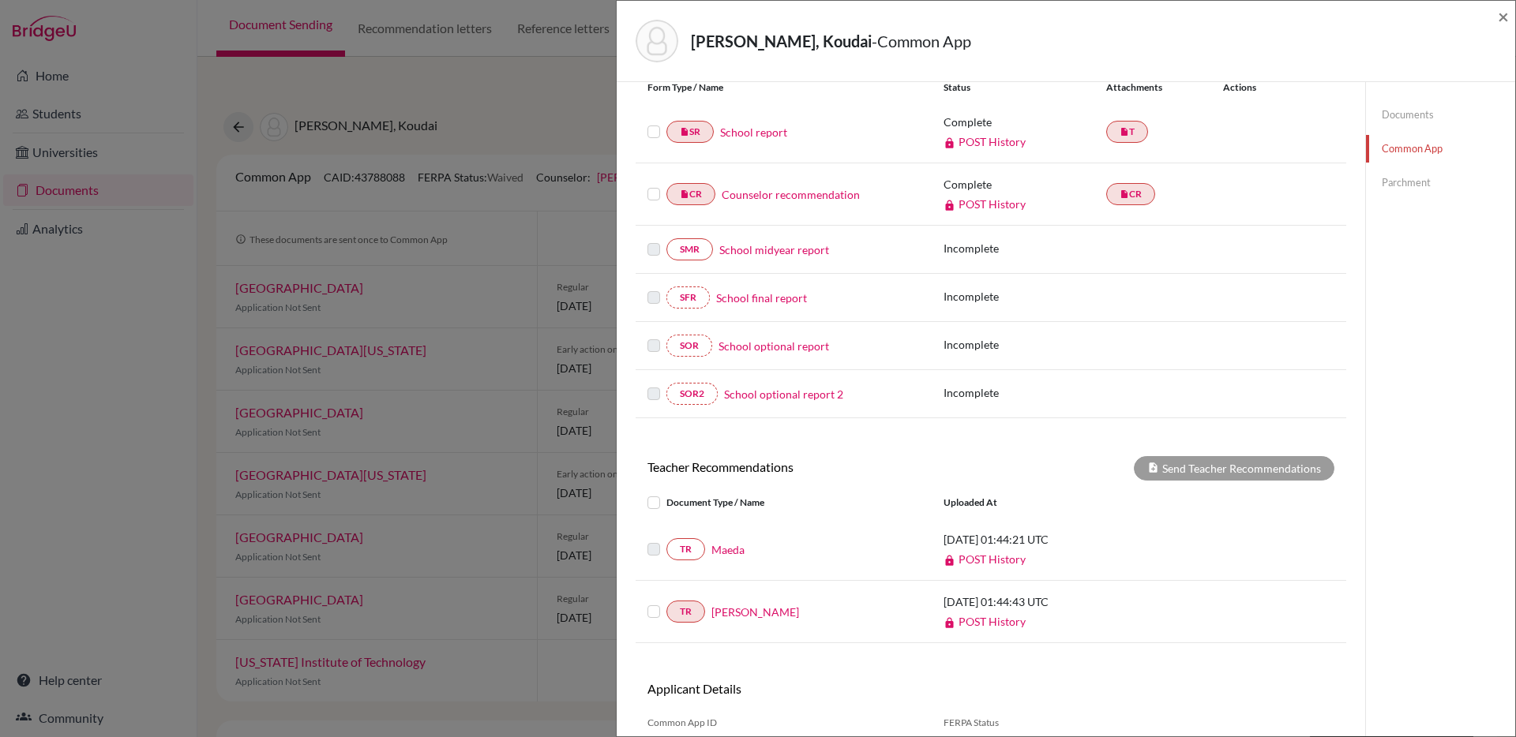
scroll to position [267, 0]
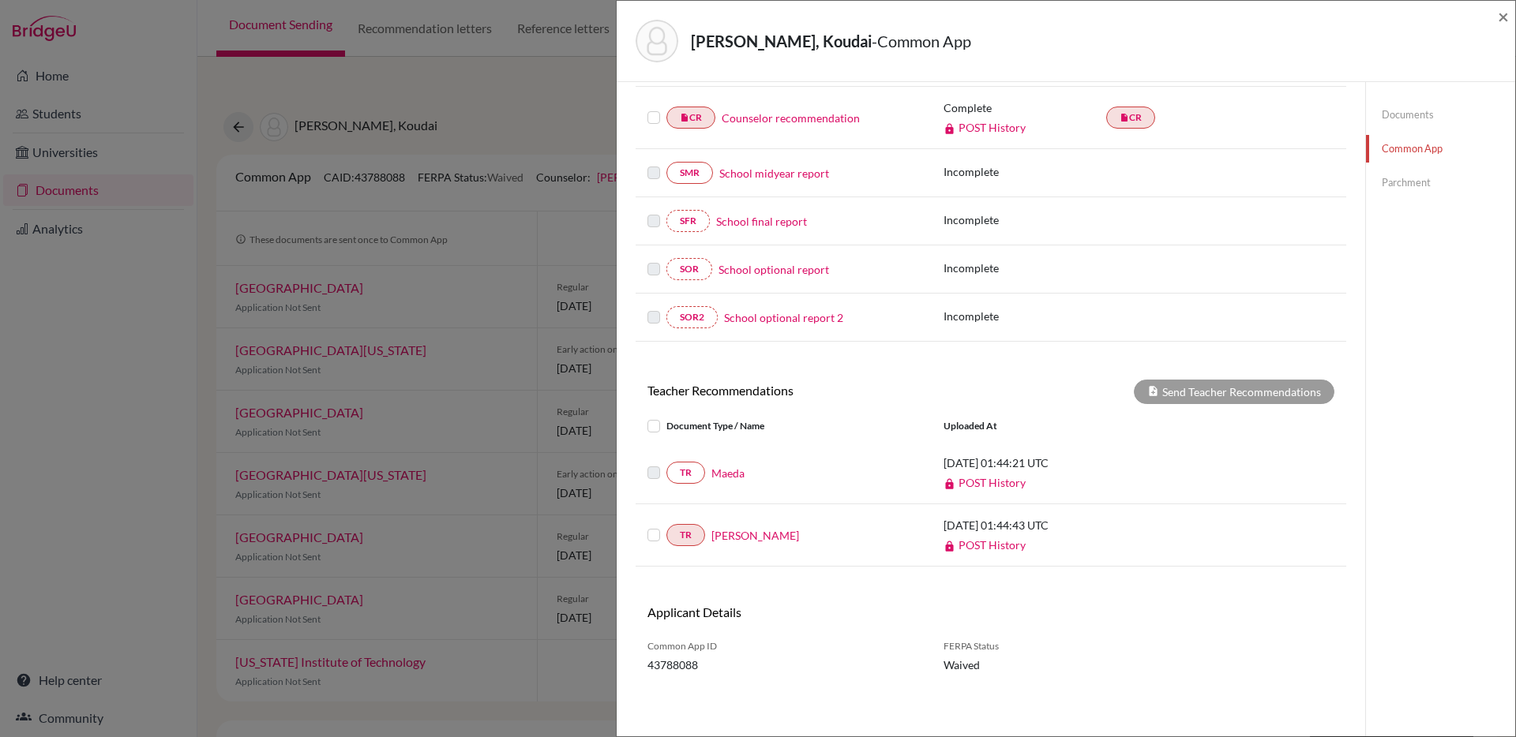
click at [993, 484] on link "POST History" at bounding box center [985, 482] width 82 height 13
click at [714, 475] on link "Maeda" at bounding box center [727, 473] width 33 height 17
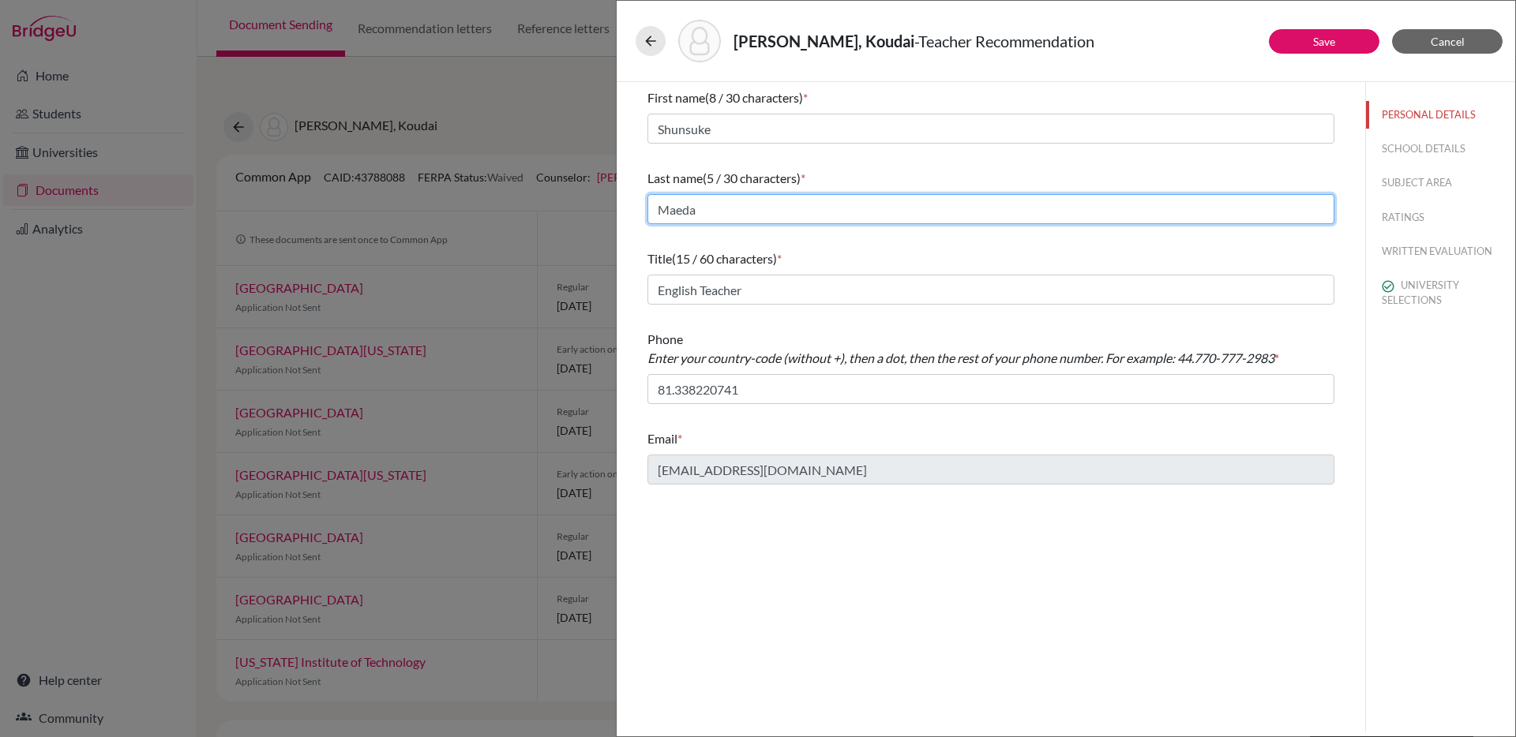
drag, startPoint x: 695, startPoint y: 213, endPoint x: 639, endPoint y: 213, distance: 56.1
click at [639, 213] on div "First name (8 / 30 characters) * Shunsuke Last name (5 / 30 characters) * Maeda…" at bounding box center [991, 286] width 725 height 409
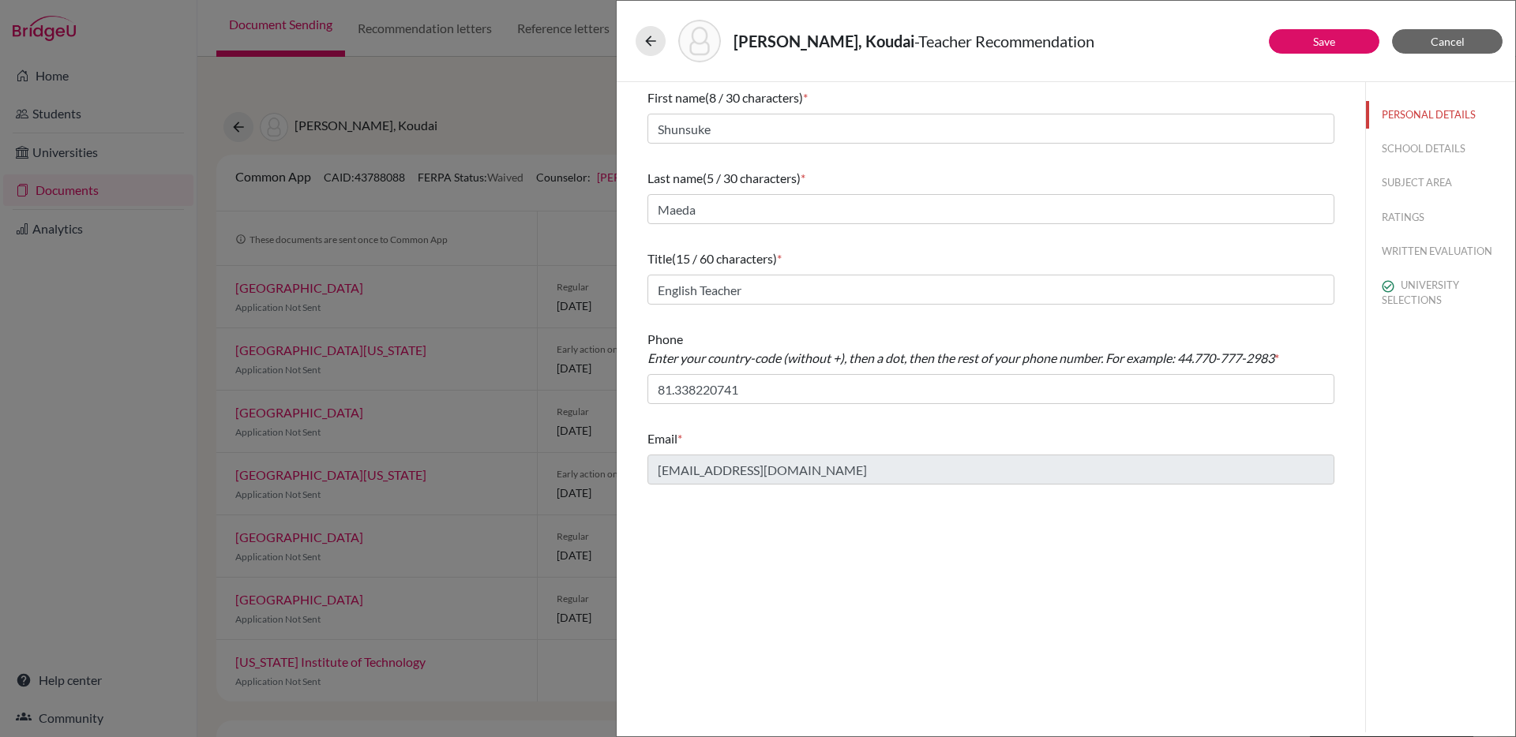
click at [546, 86] on div "Sakayama, Koudai - Teacher Recommendation Save Cancel First name (8 / 30 charac…" at bounding box center [758, 368] width 1516 height 737
click at [391, 163] on div "Sakayama, Koudai - Teacher Recommendation Save Cancel First name (8 / 30 charac…" at bounding box center [758, 368] width 1516 height 737
drag, startPoint x: 407, startPoint y: 177, endPoint x: 371, endPoint y: 177, distance: 36.3
click at [371, 177] on div "Sakayama, Koudai - Teacher Recommendation Save Cancel First name (8 / 30 charac…" at bounding box center [758, 368] width 1516 height 737
click at [1444, 40] on span "Cancel" at bounding box center [1448, 41] width 34 height 13
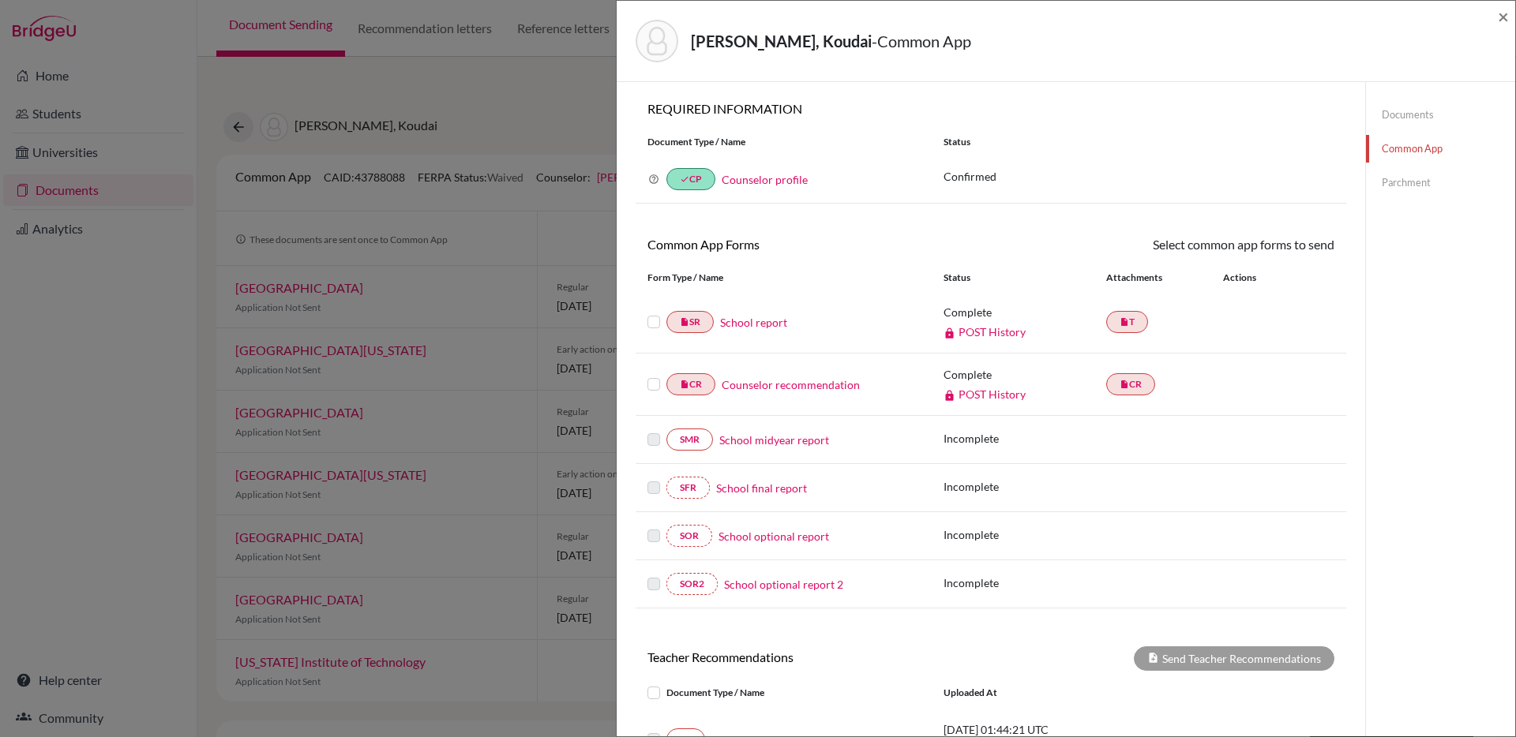
click at [560, 69] on div "Sakayama, Koudai - Common App × × REQUIRED INFORMATION Document Type / Name Sta…" at bounding box center [758, 368] width 1516 height 737
click at [1498, 21] on span "×" at bounding box center [1503, 16] width 11 height 23
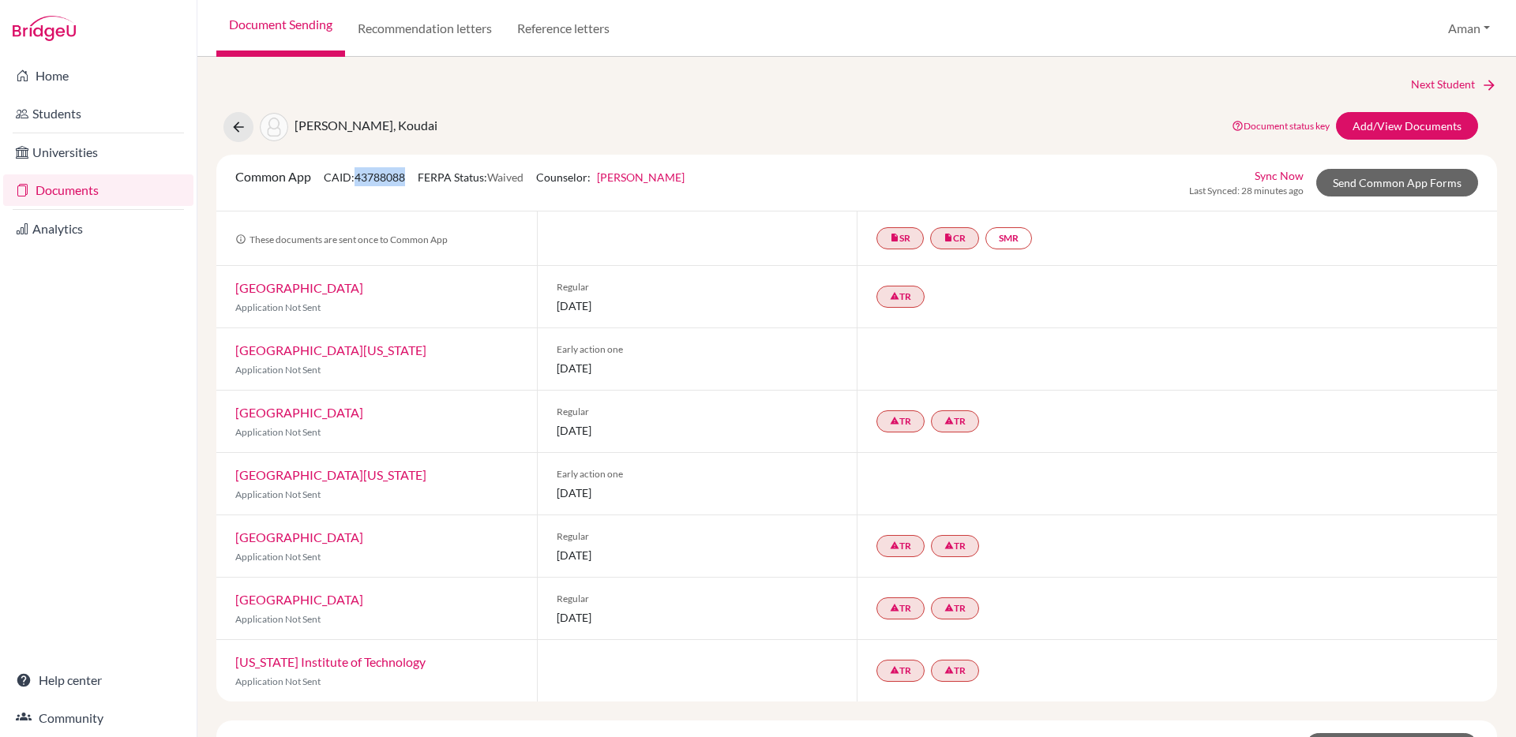
drag, startPoint x: 406, startPoint y: 176, endPoint x: 359, endPoint y: 179, distance: 46.7
click at [359, 179] on span "CAID: 43788088" at bounding box center [364, 177] width 81 height 13
copy span "43788088"
click at [1394, 182] on link "Send Common App Forms" at bounding box center [1397, 183] width 162 height 28
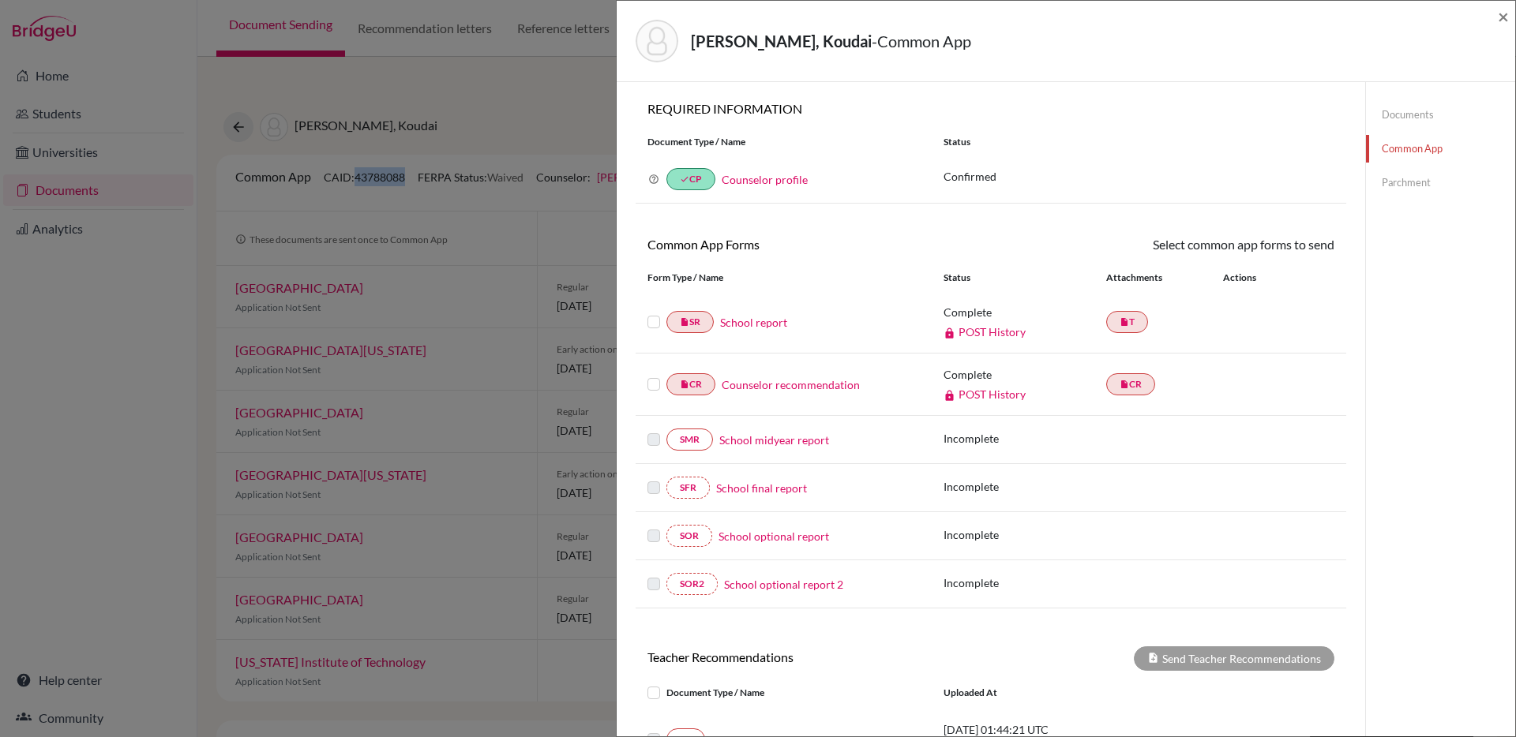
scroll to position [267, 0]
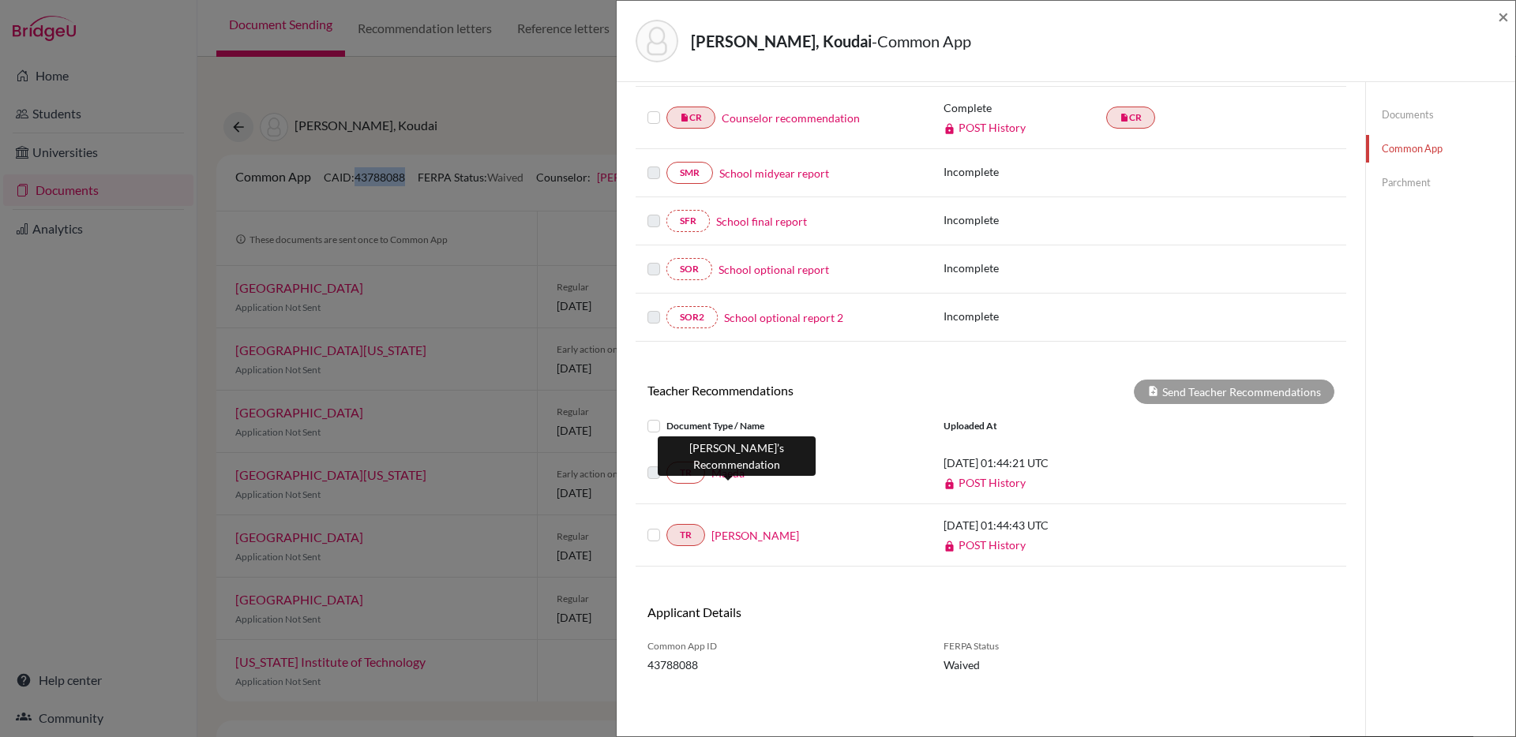
click at [734, 476] on link "Maeda" at bounding box center [727, 473] width 33 height 17
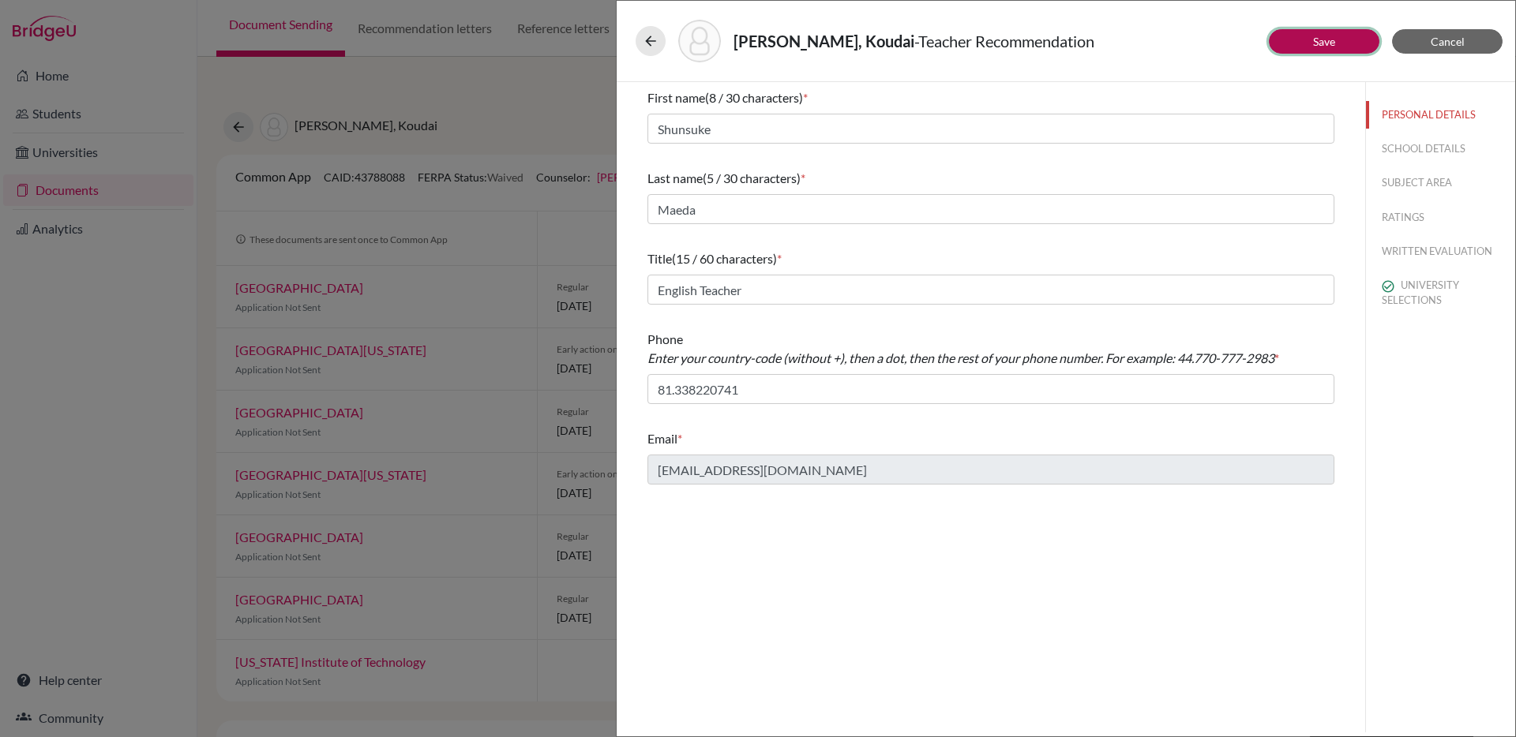
click at [1295, 37] on button "Save" at bounding box center [1324, 41] width 111 height 24
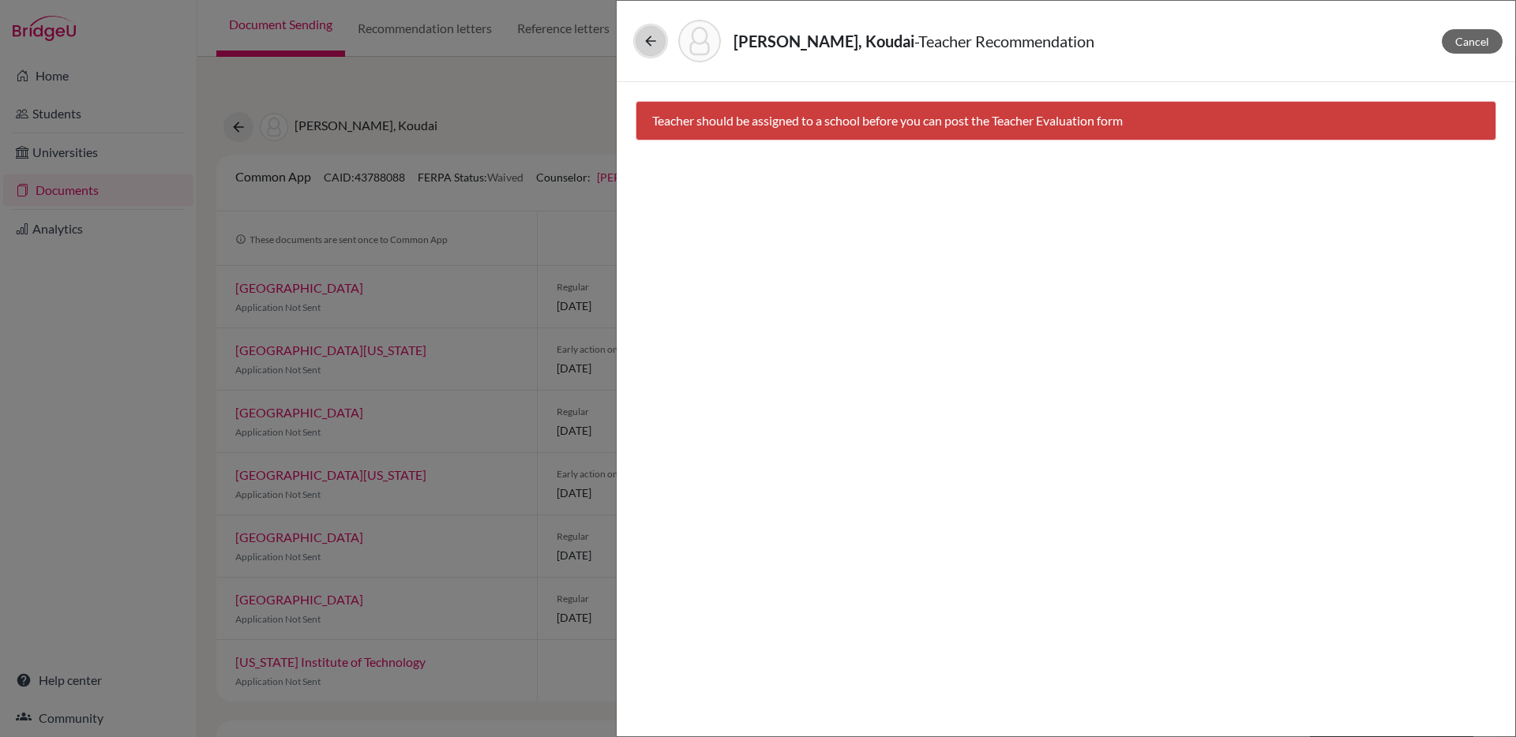
click at [650, 41] on icon at bounding box center [651, 41] width 16 height 16
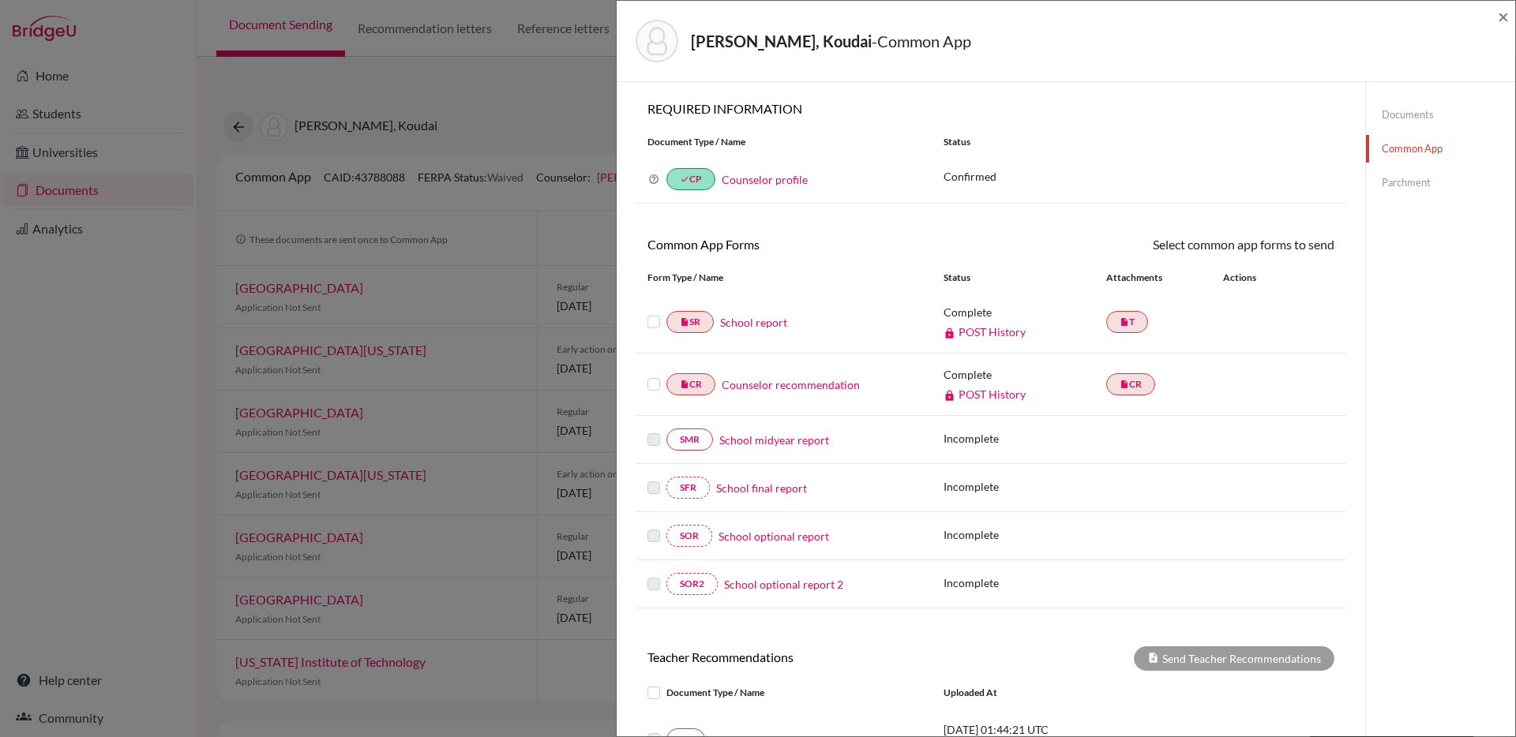
scroll to position [181, 0]
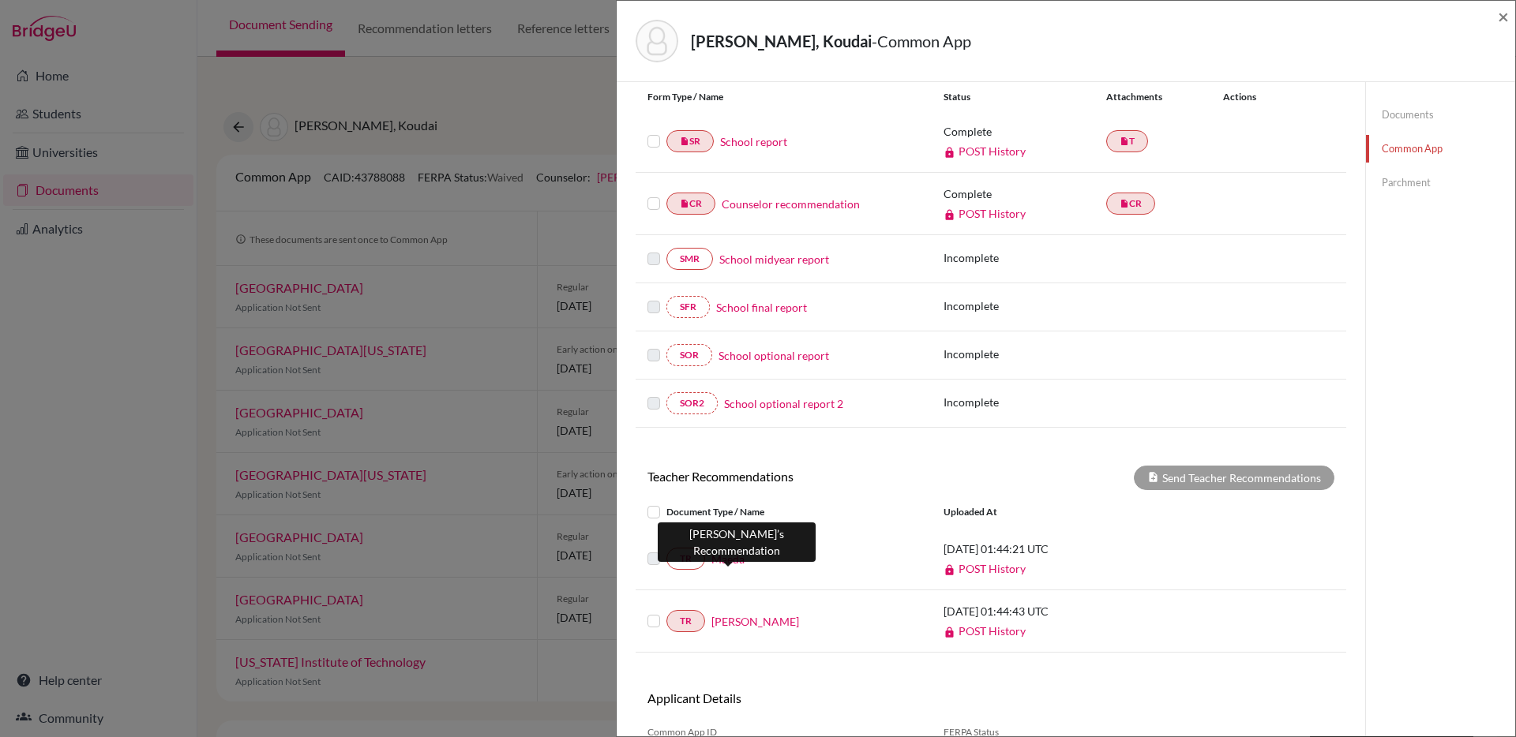
click at [726, 562] on link "Maeda" at bounding box center [727, 559] width 33 height 17
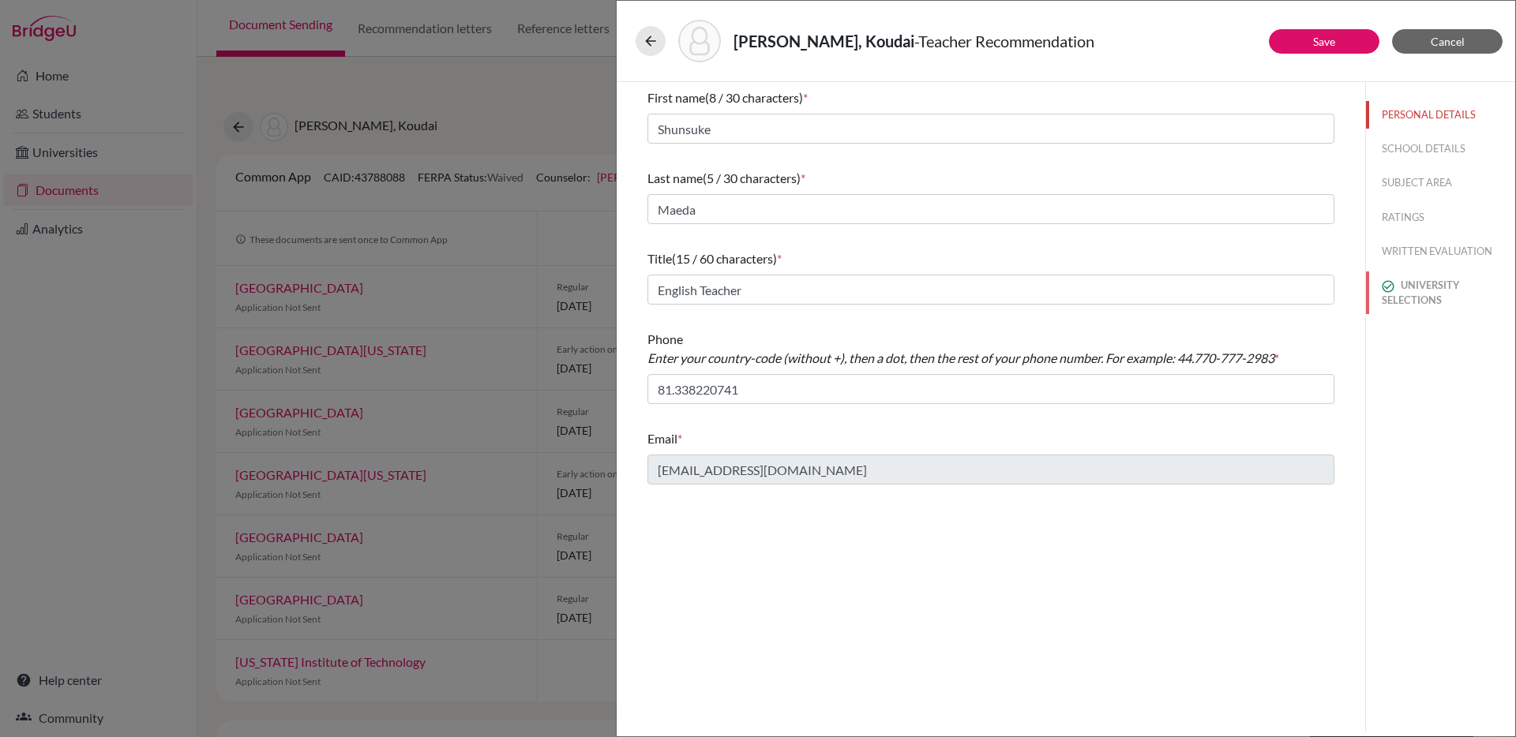
click at [1415, 293] on button "UNIVERSITY SELECTIONS" at bounding box center [1440, 293] width 149 height 43
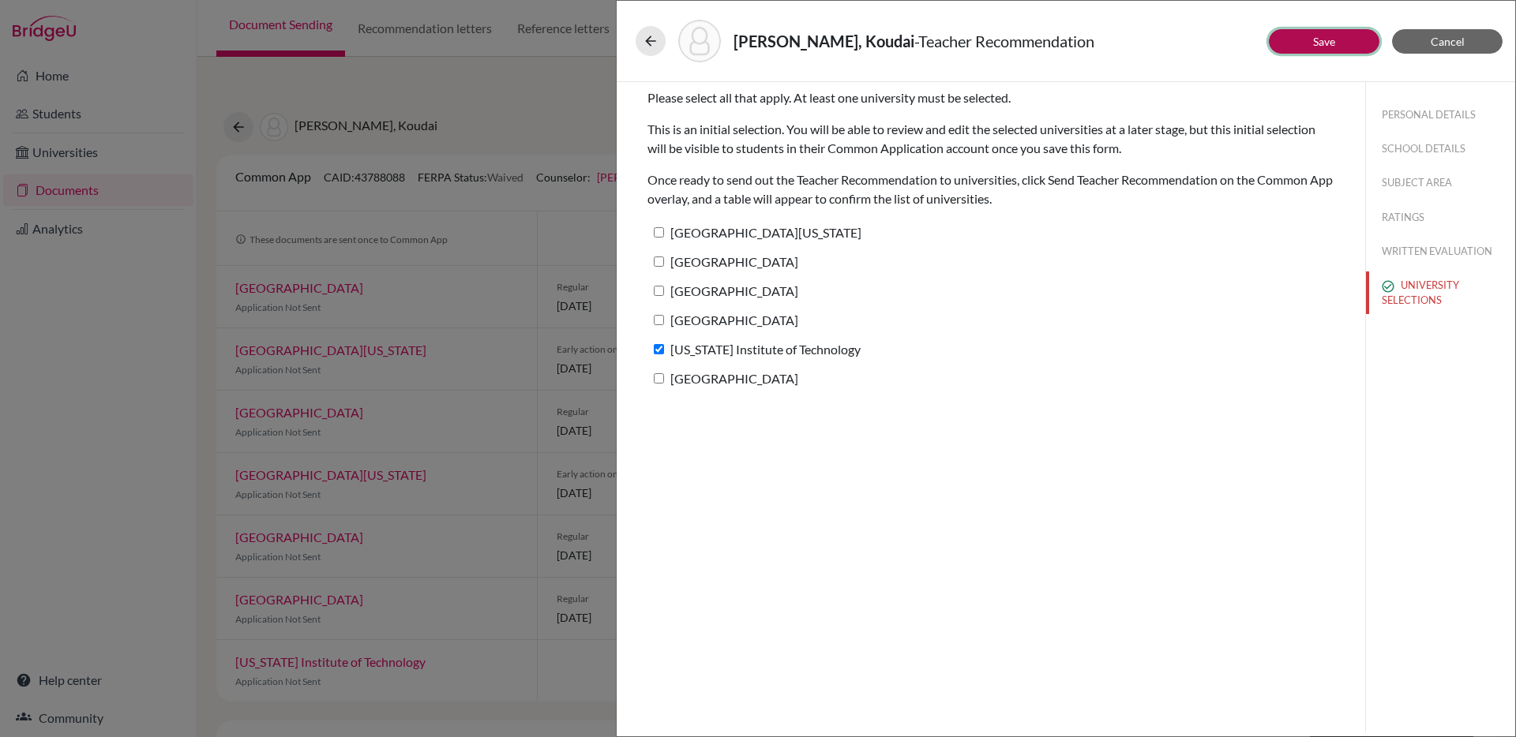
click at [1289, 43] on button "Save" at bounding box center [1324, 41] width 111 height 24
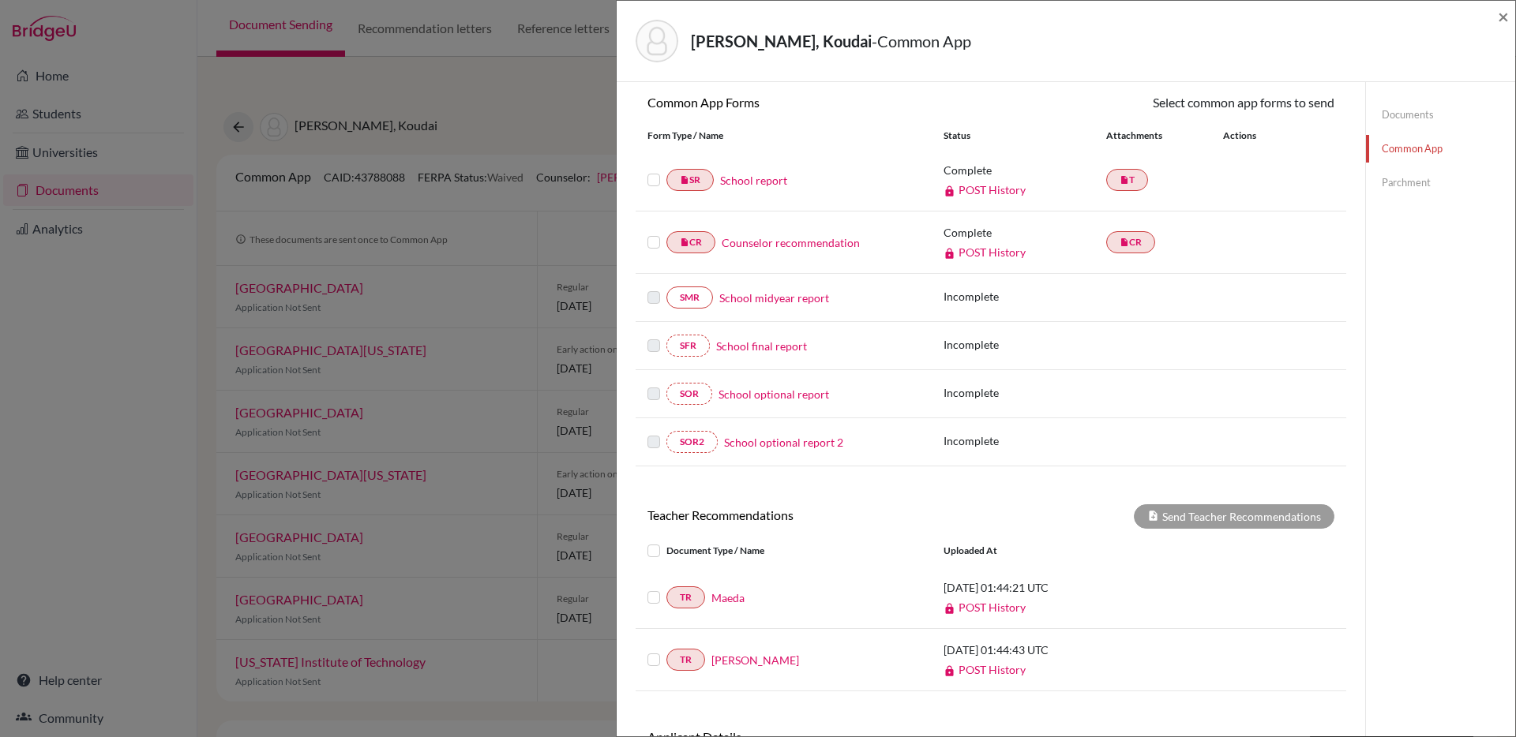
scroll to position [251, 0]
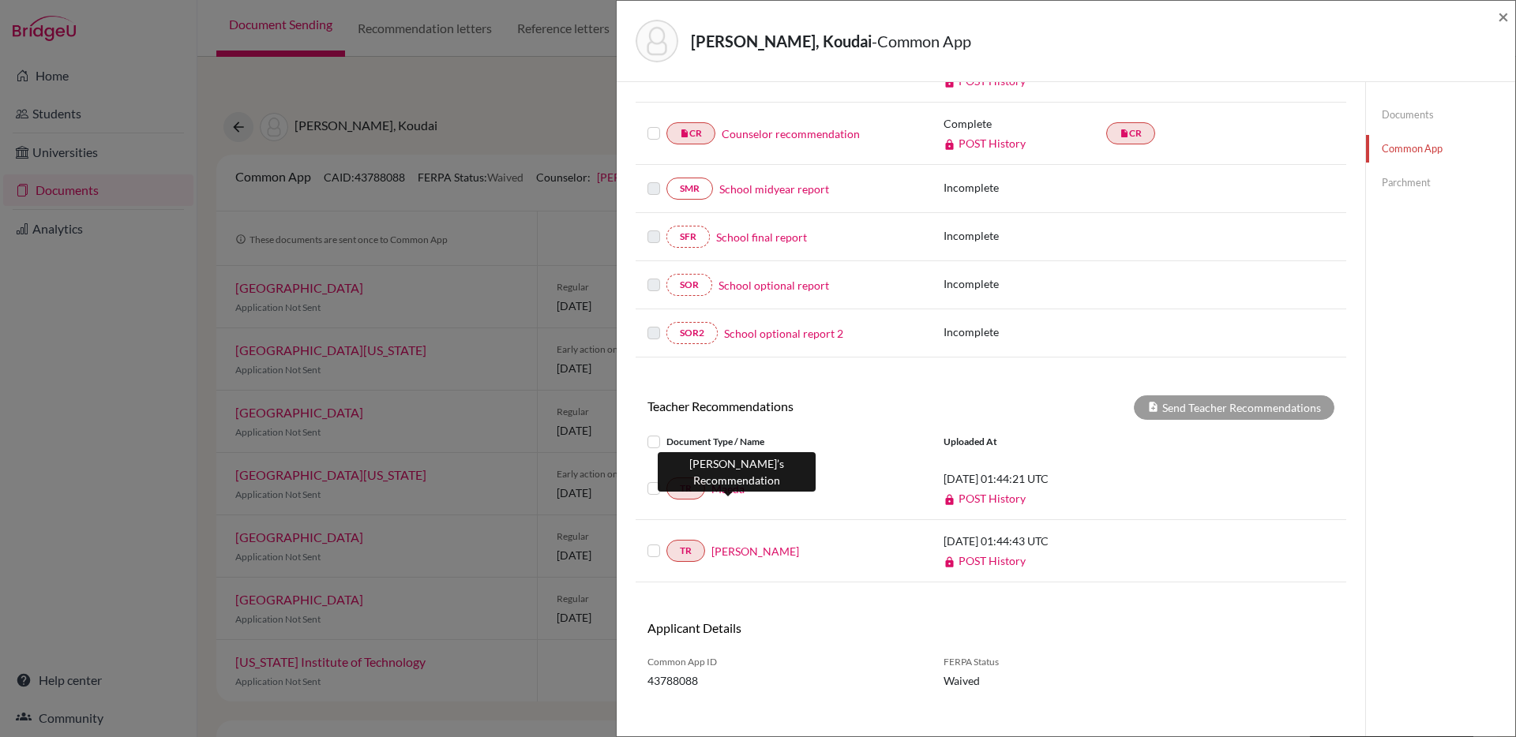
click at [727, 486] on link "Maeda" at bounding box center [727, 489] width 33 height 17
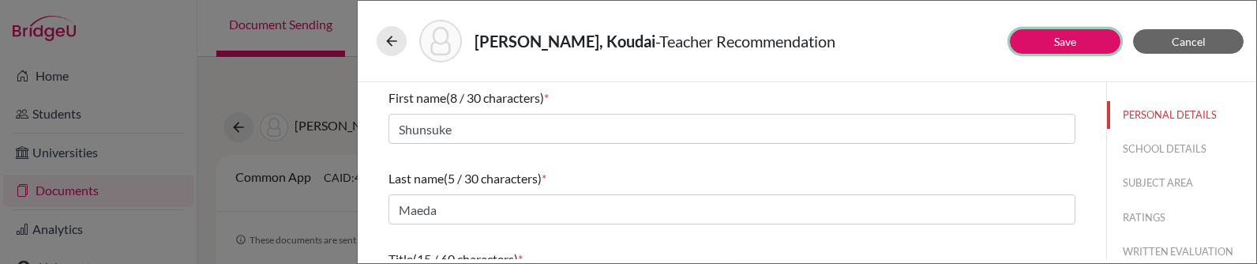
click at [1073, 47] on link "Save" at bounding box center [1065, 41] width 22 height 13
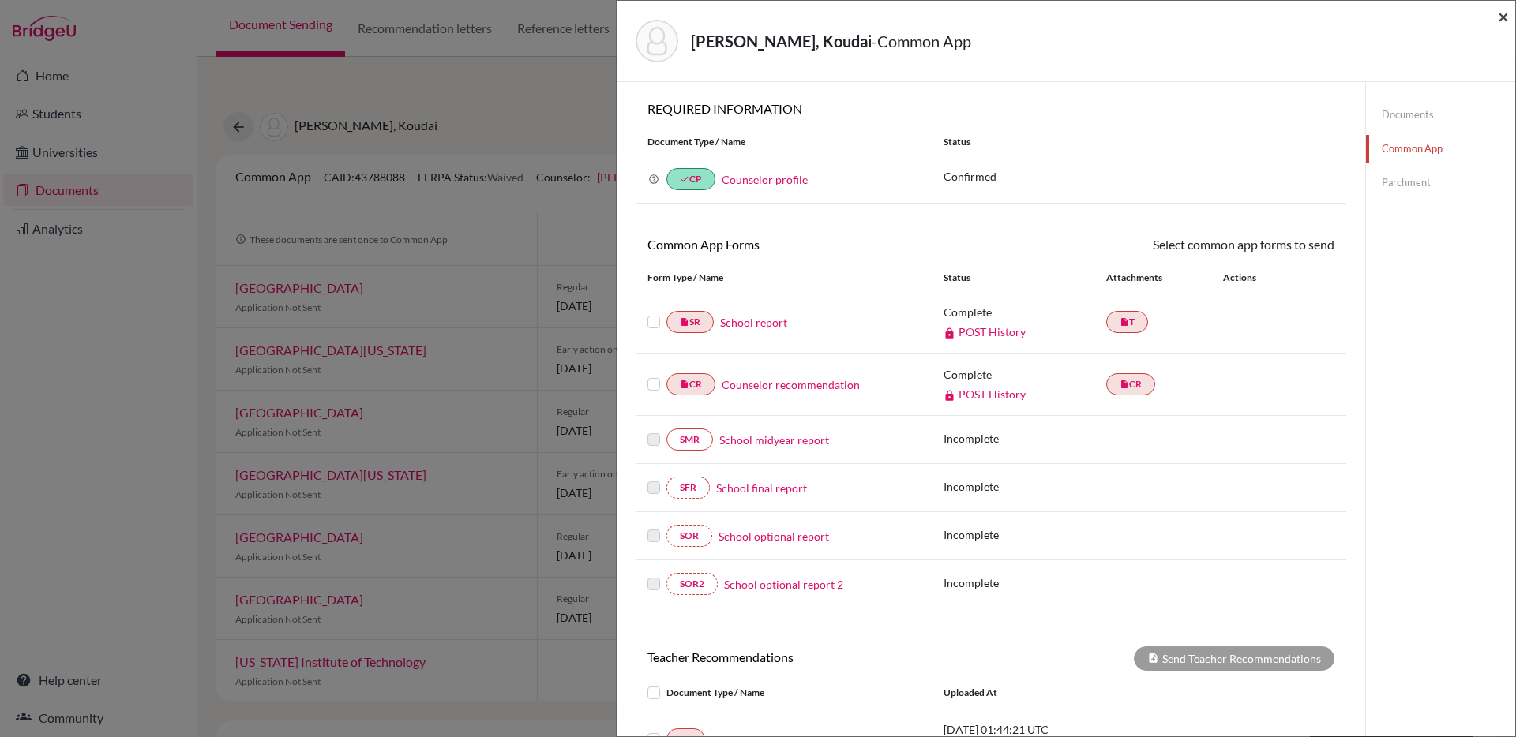
click at [1501, 16] on span "×" at bounding box center [1503, 16] width 11 height 23
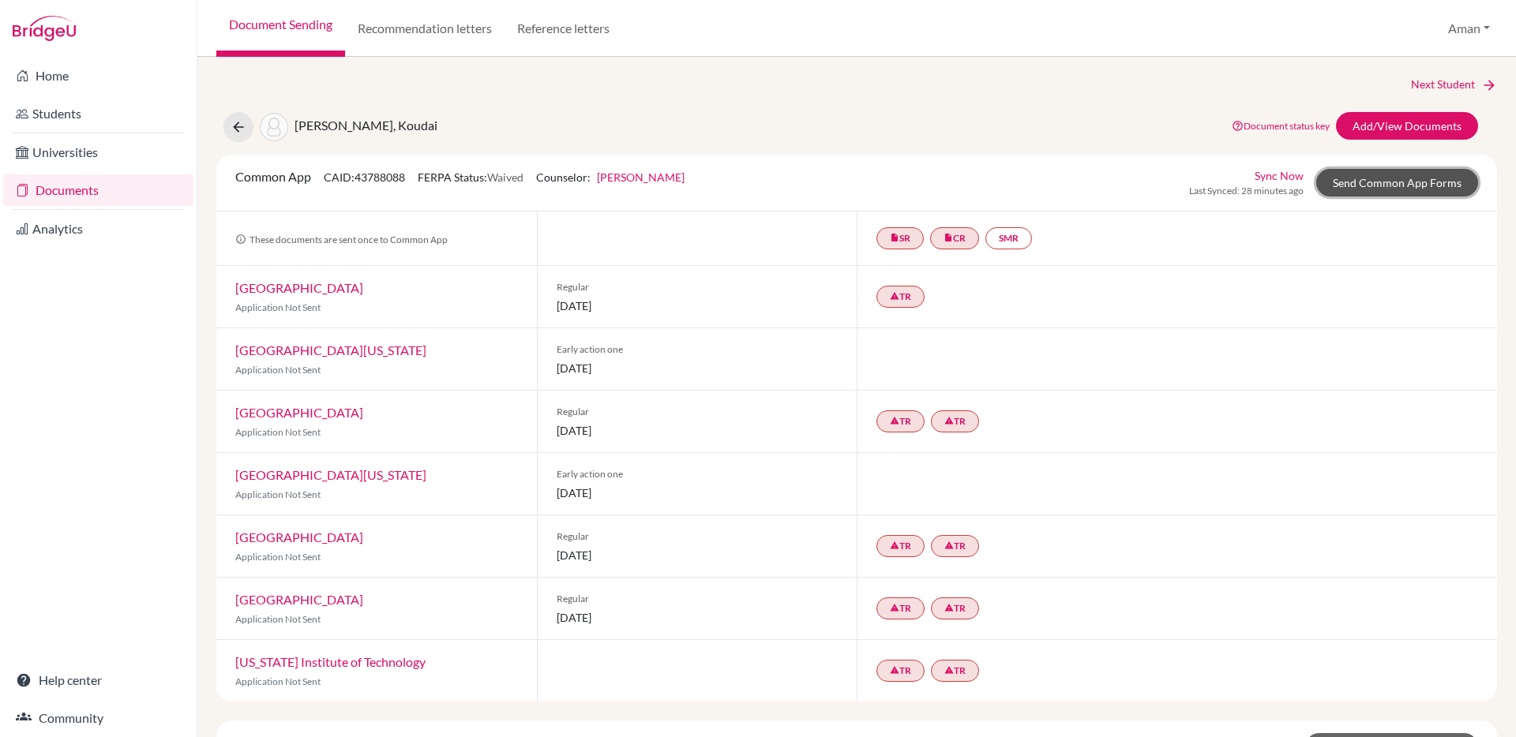
click at [1370, 179] on link "Send Common App Forms" at bounding box center [1397, 183] width 162 height 28
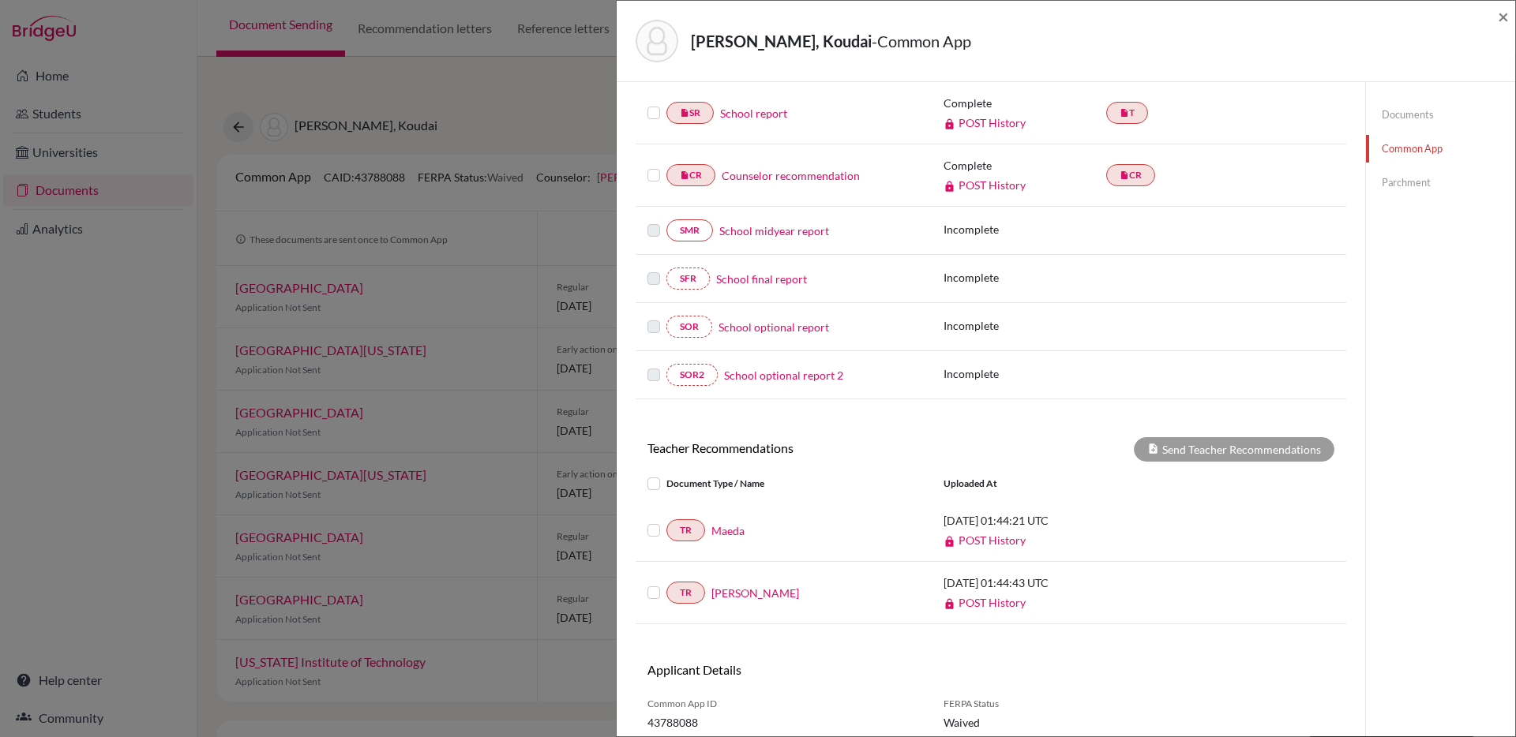
scroll to position [267, 0]
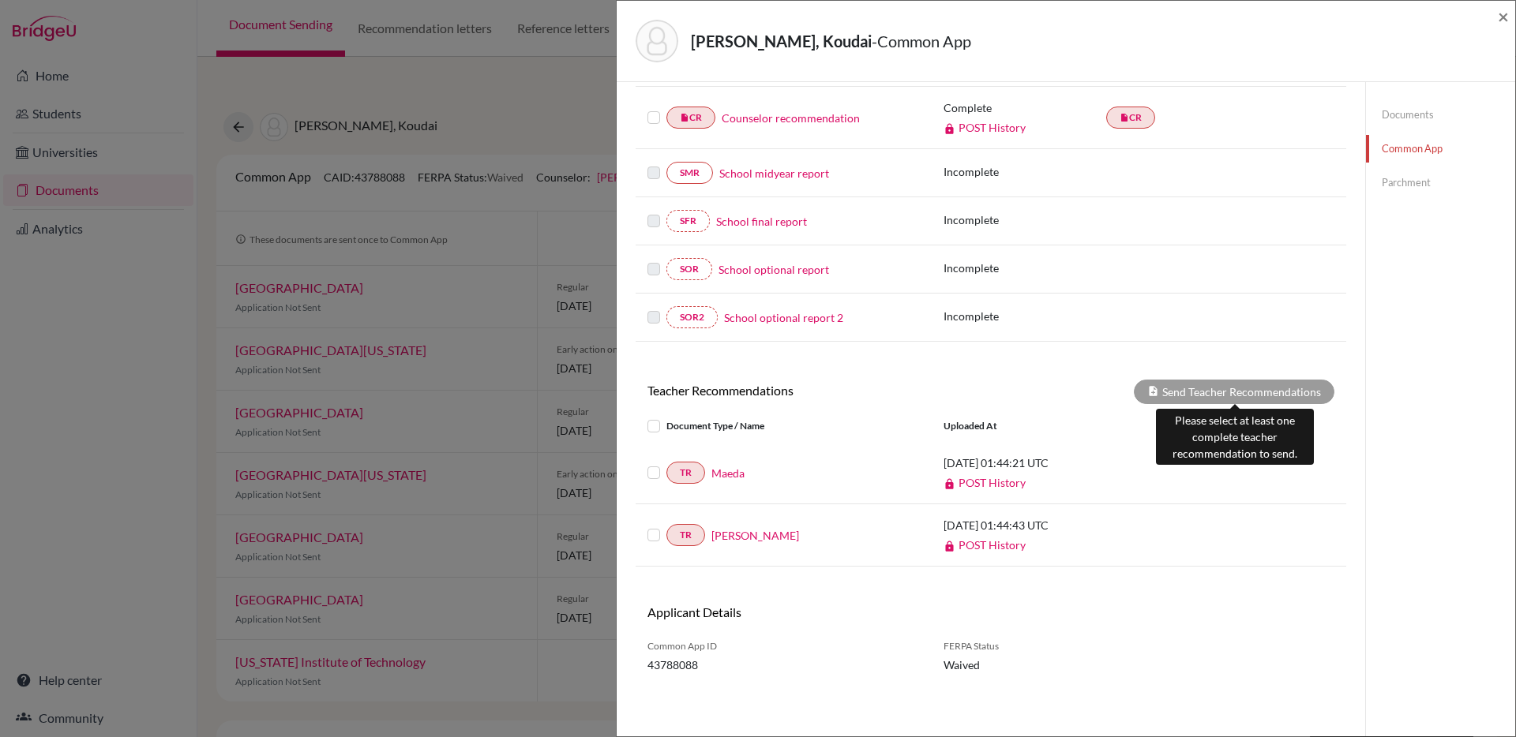
click at [1191, 399] on div "Send Teacher Recommendations" at bounding box center [1234, 392] width 201 height 24
click at [1183, 394] on div "Send Teacher Recommendations" at bounding box center [1234, 392] width 201 height 24
click at [666, 463] on label at bounding box center [666, 463] width 0 height 0
click at [0, 0] on input "checkbox" at bounding box center [0, 0] width 0 height 0
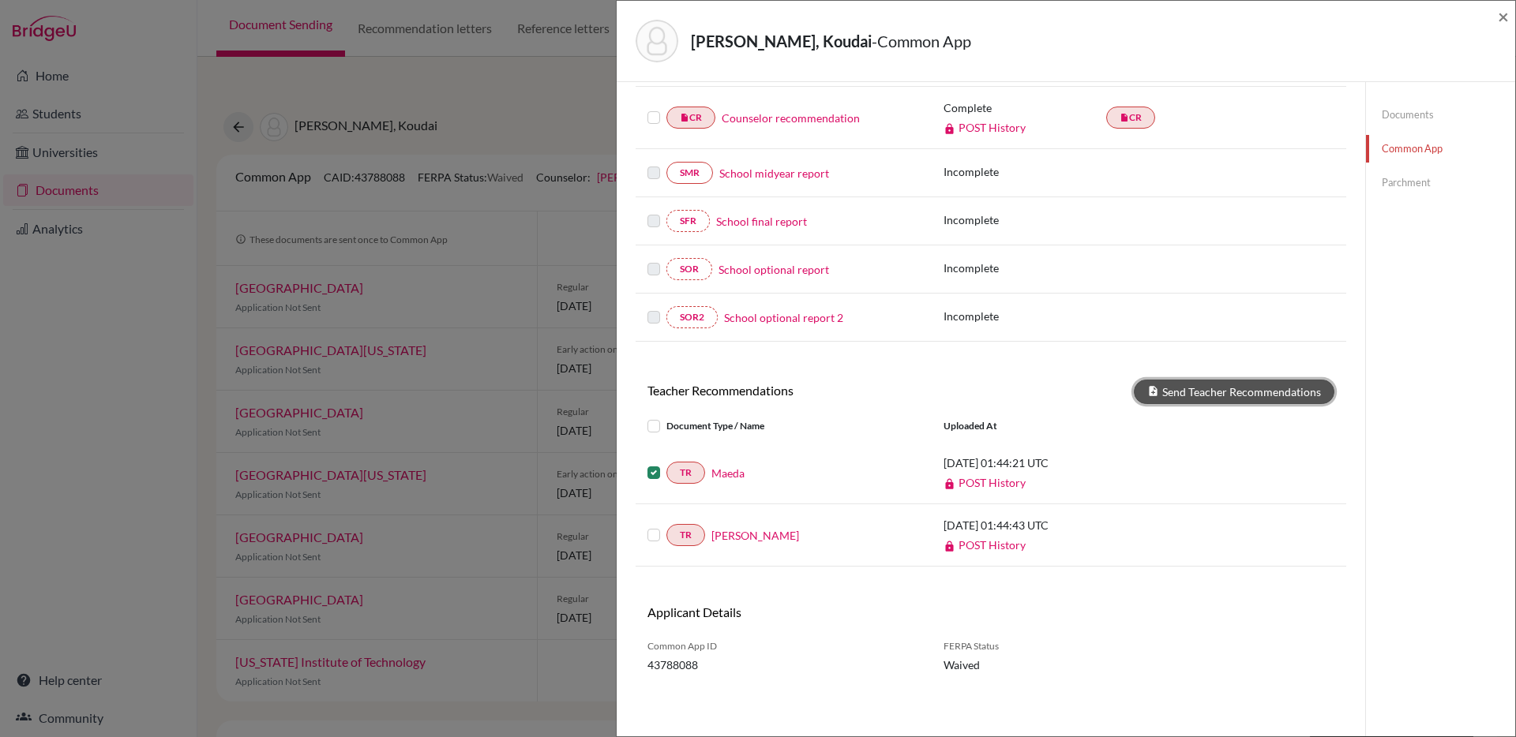
click at [1176, 399] on button "Send Teacher Recommendations" at bounding box center [1234, 392] width 201 height 24
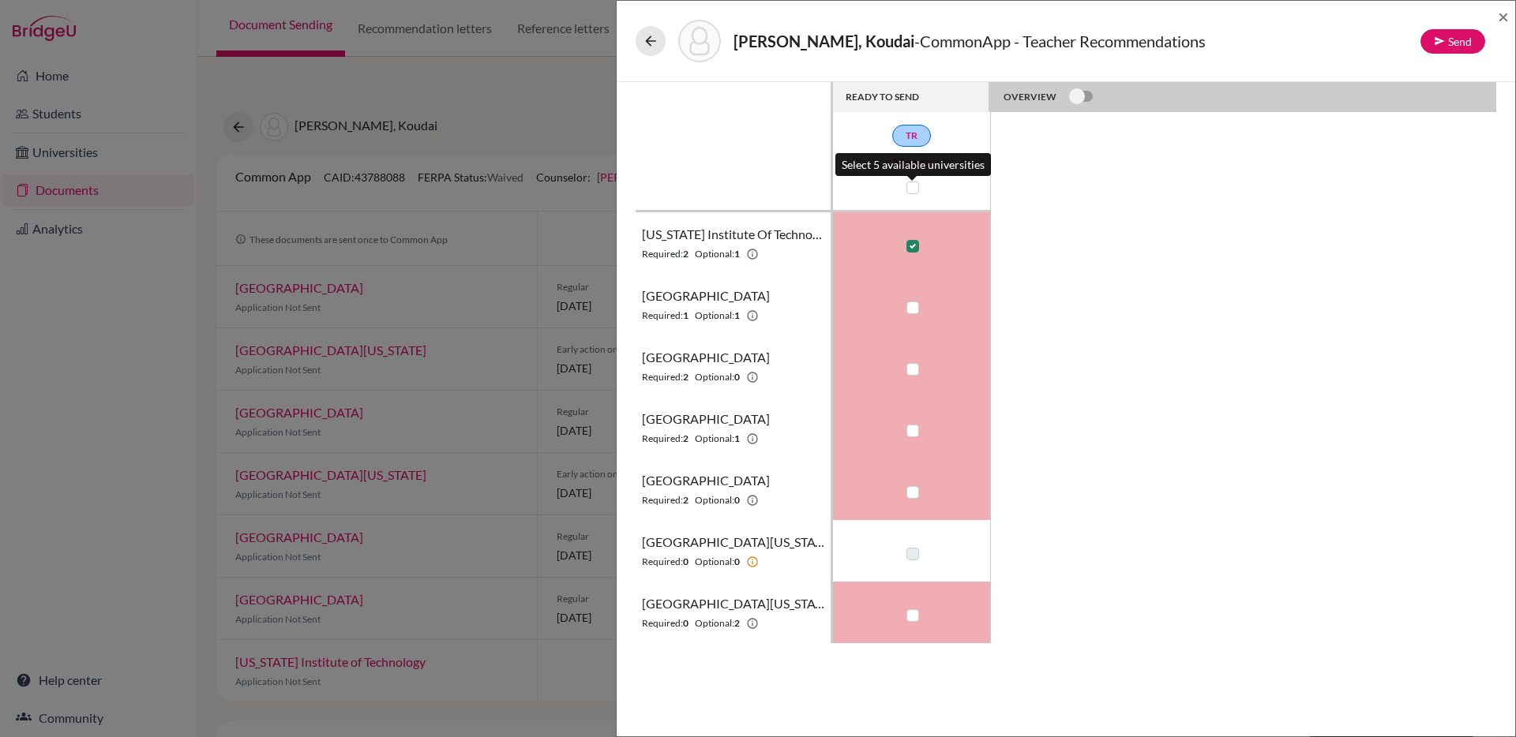
click at [910, 192] on label at bounding box center [912, 188] width 13 height 13
click at [910, 192] on input "checkbox" at bounding box center [908, 186] width 13 height 16
checkbox input "true"
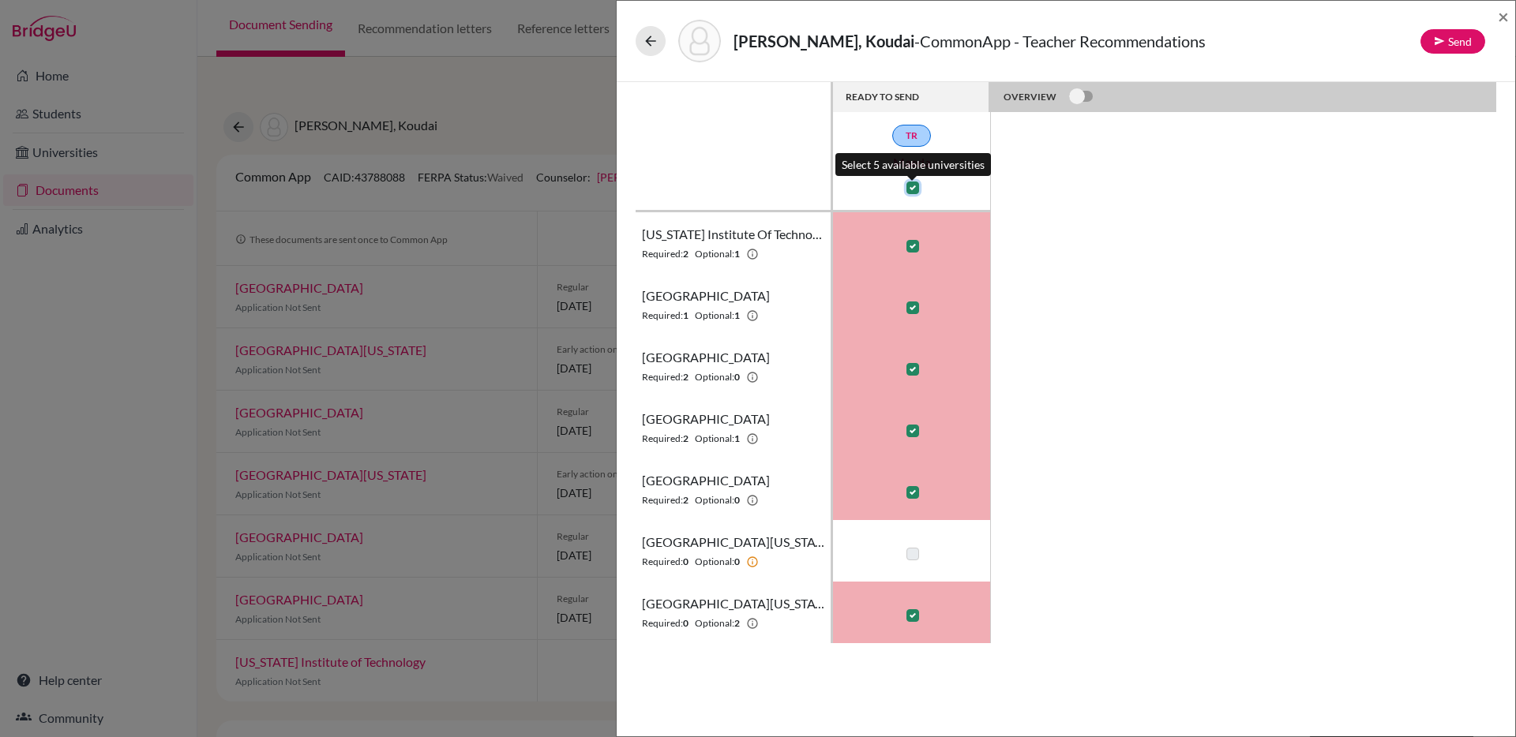
checkbox input "true"
click at [910, 192] on label at bounding box center [912, 188] width 13 height 13
click at [910, 192] on input "checkbox" at bounding box center [908, 186] width 13 height 16
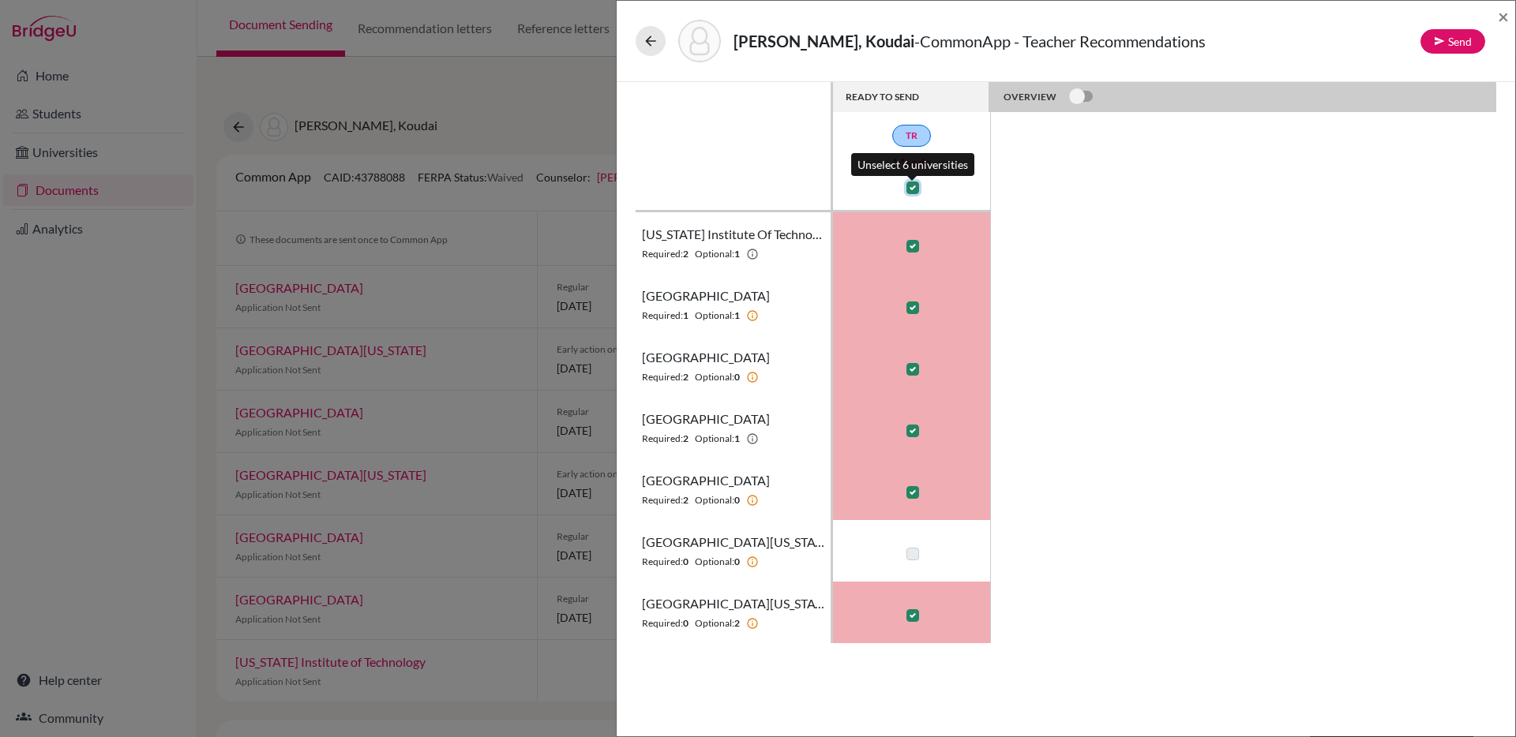
checkbox input "false"
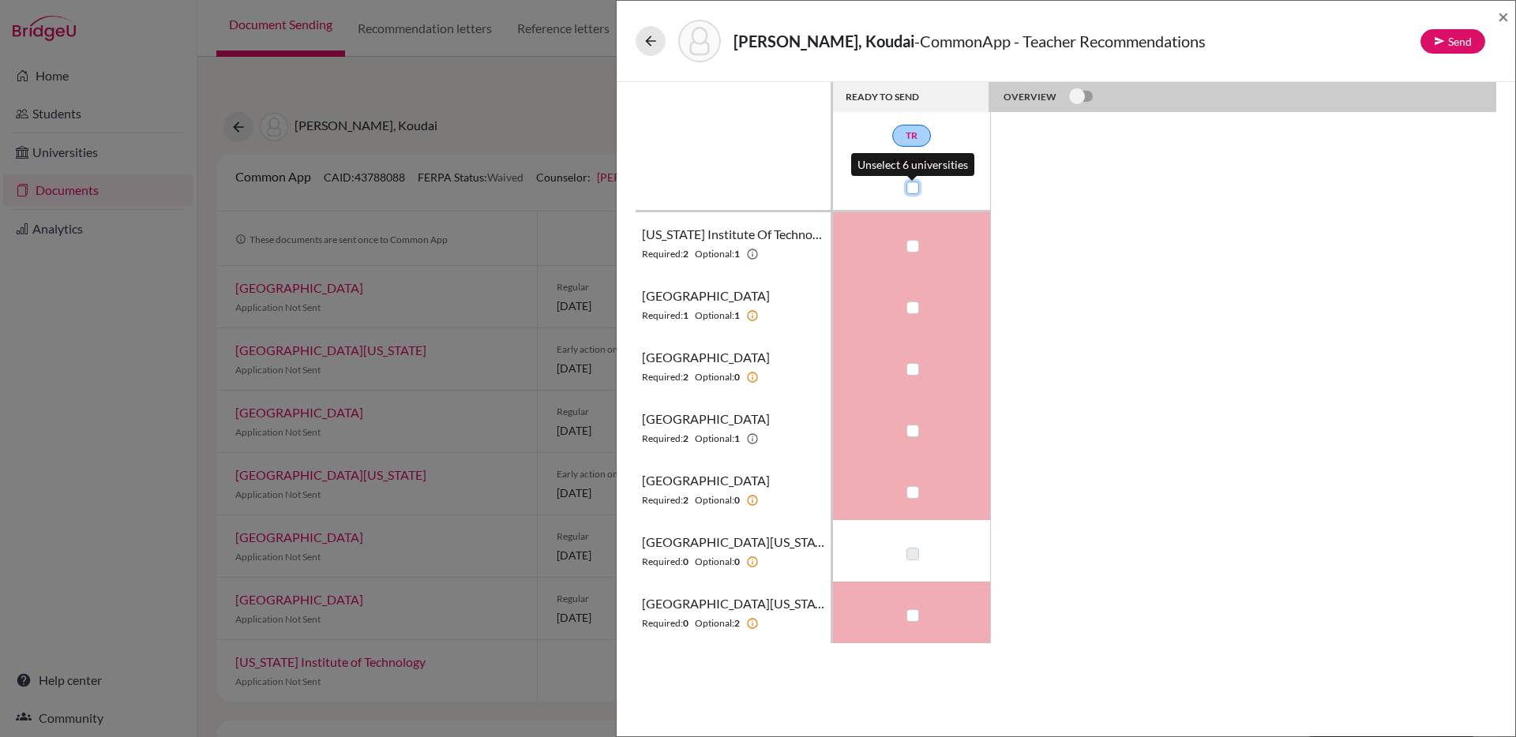
checkbox input "false"
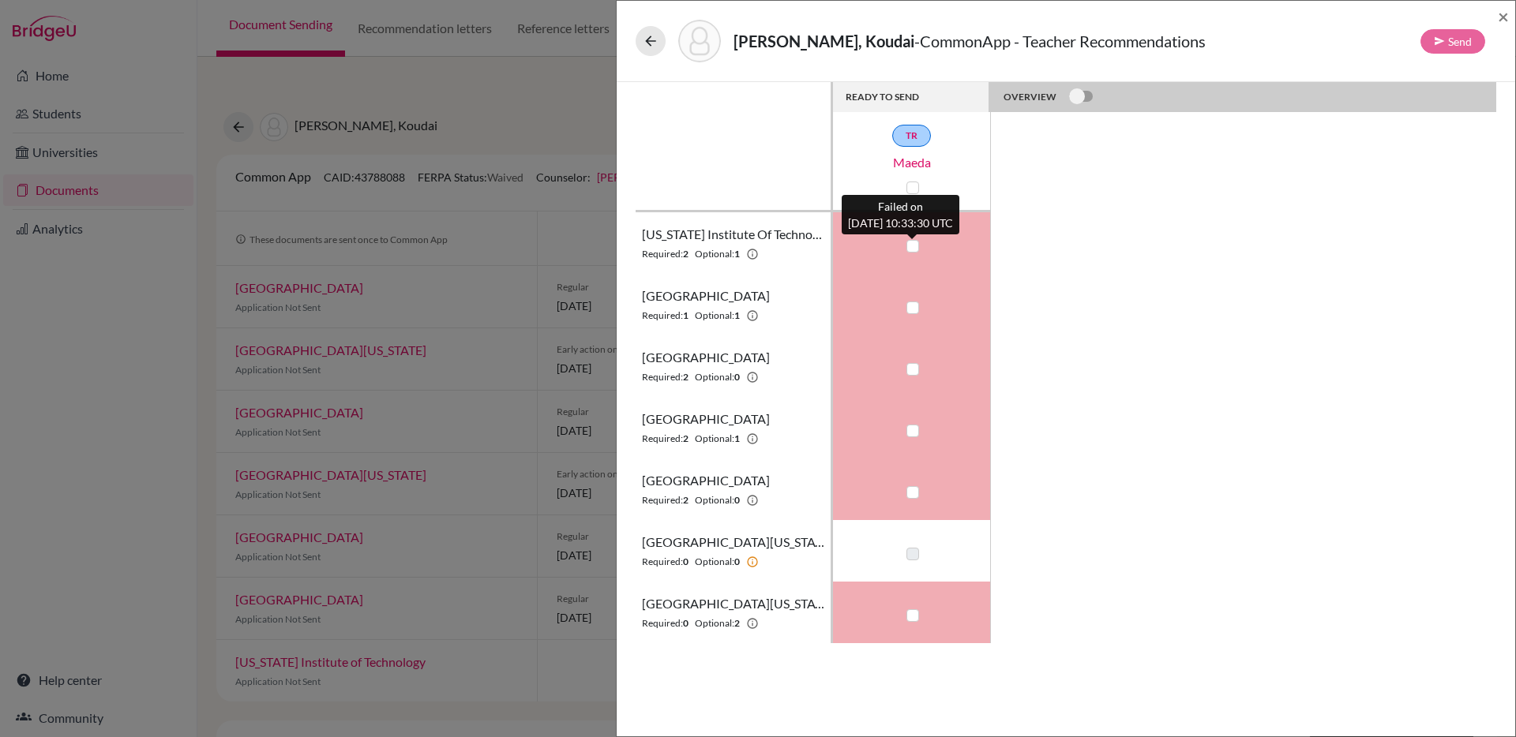
click at [911, 250] on label at bounding box center [912, 246] width 13 height 13
click at [911, 250] on input "checkbox" at bounding box center [908, 245] width 13 height 16
click at [911, 250] on label at bounding box center [912, 246] width 13 height 13
click at [911, 250] on input "checkbox" at bounding box center [908, 245] width 13 height 16
click at [917, 243] on label at bounding box center [912, 246] width 13 height 13
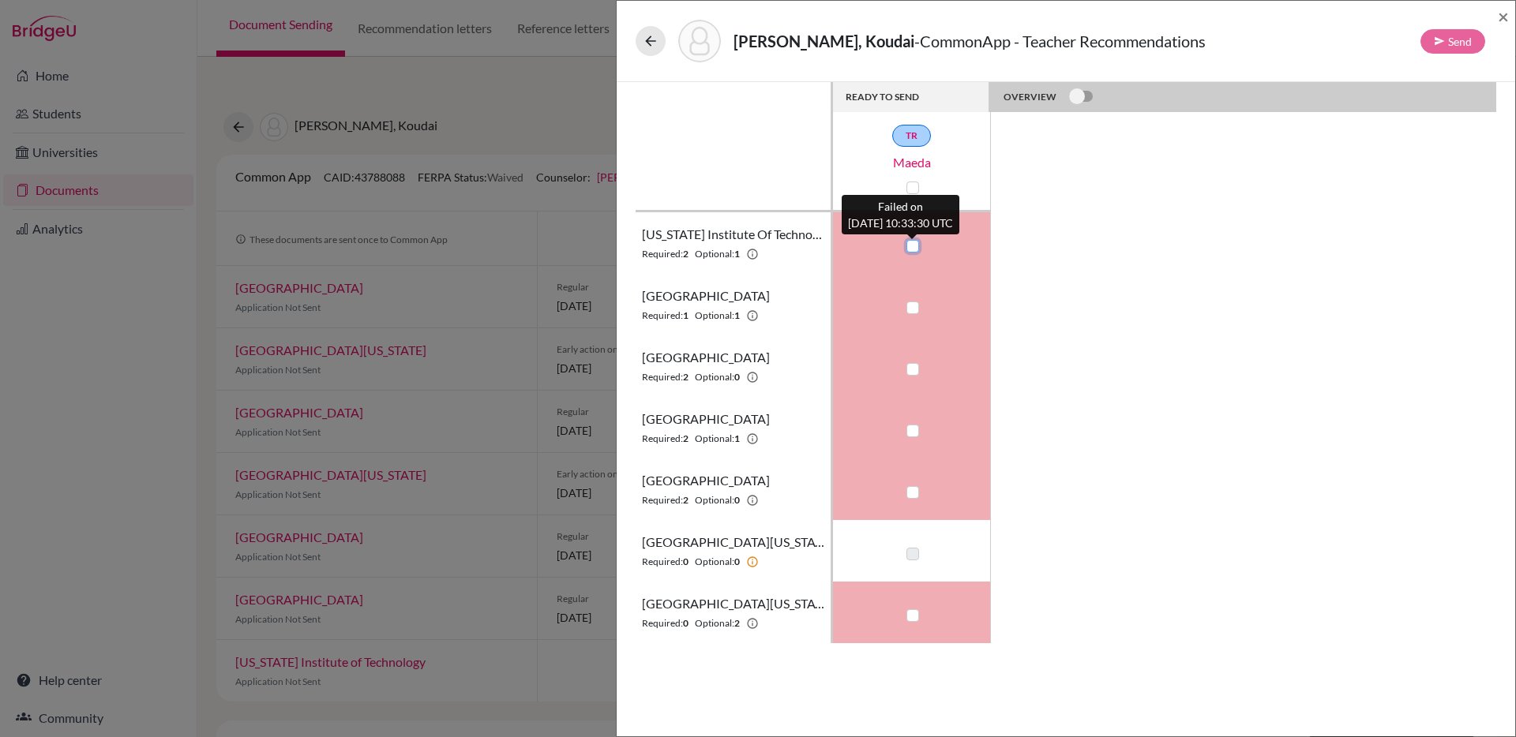
click at [915, 243] on input "checkbox" at bounding box center [908, 245] width 13 height 16
checkbox input "true"
click at [1450, 44] on button "Send" at bounding box center [1452, 41] width 65 height 24
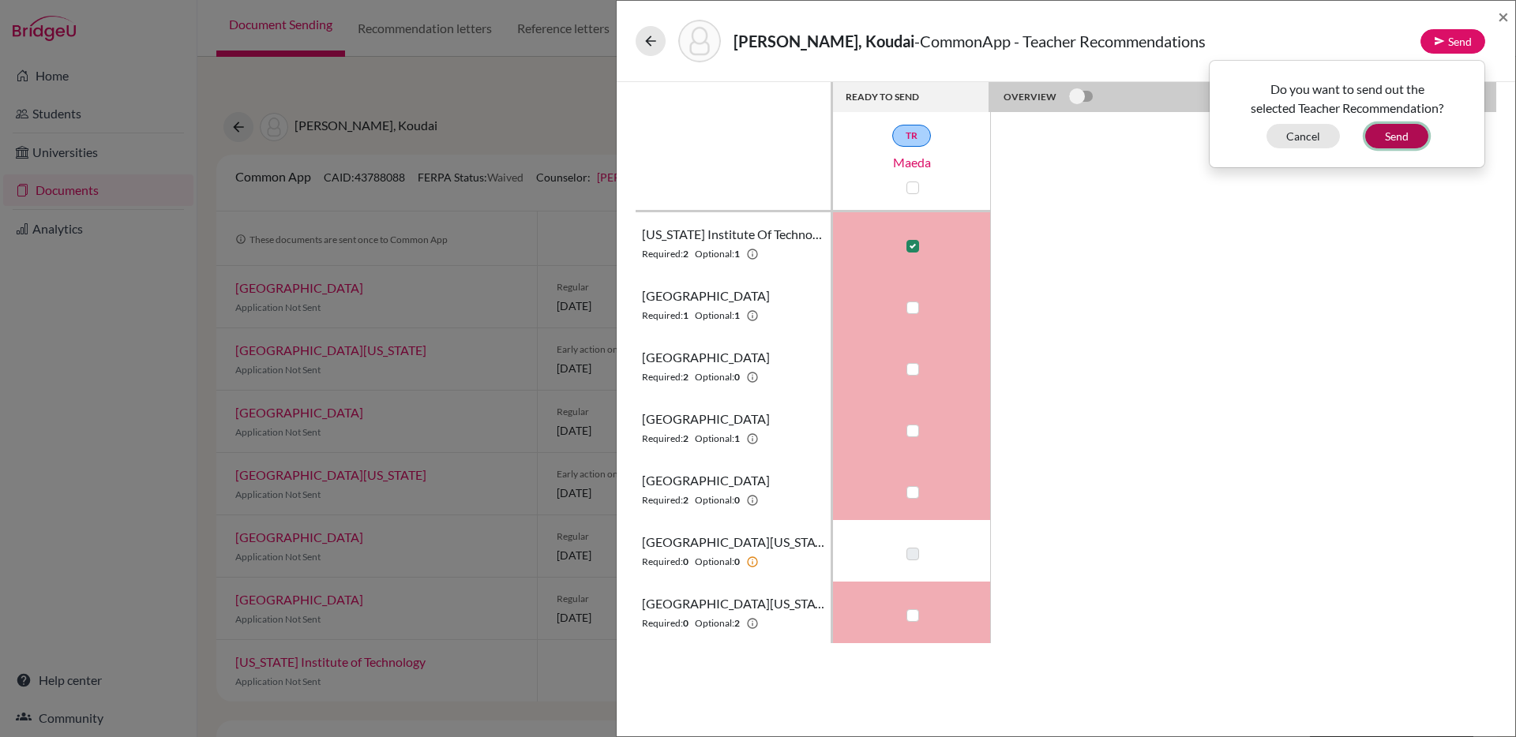
click at [1388, 137] on button "Send" at bounding box center [1396, 136] width 63 height 24
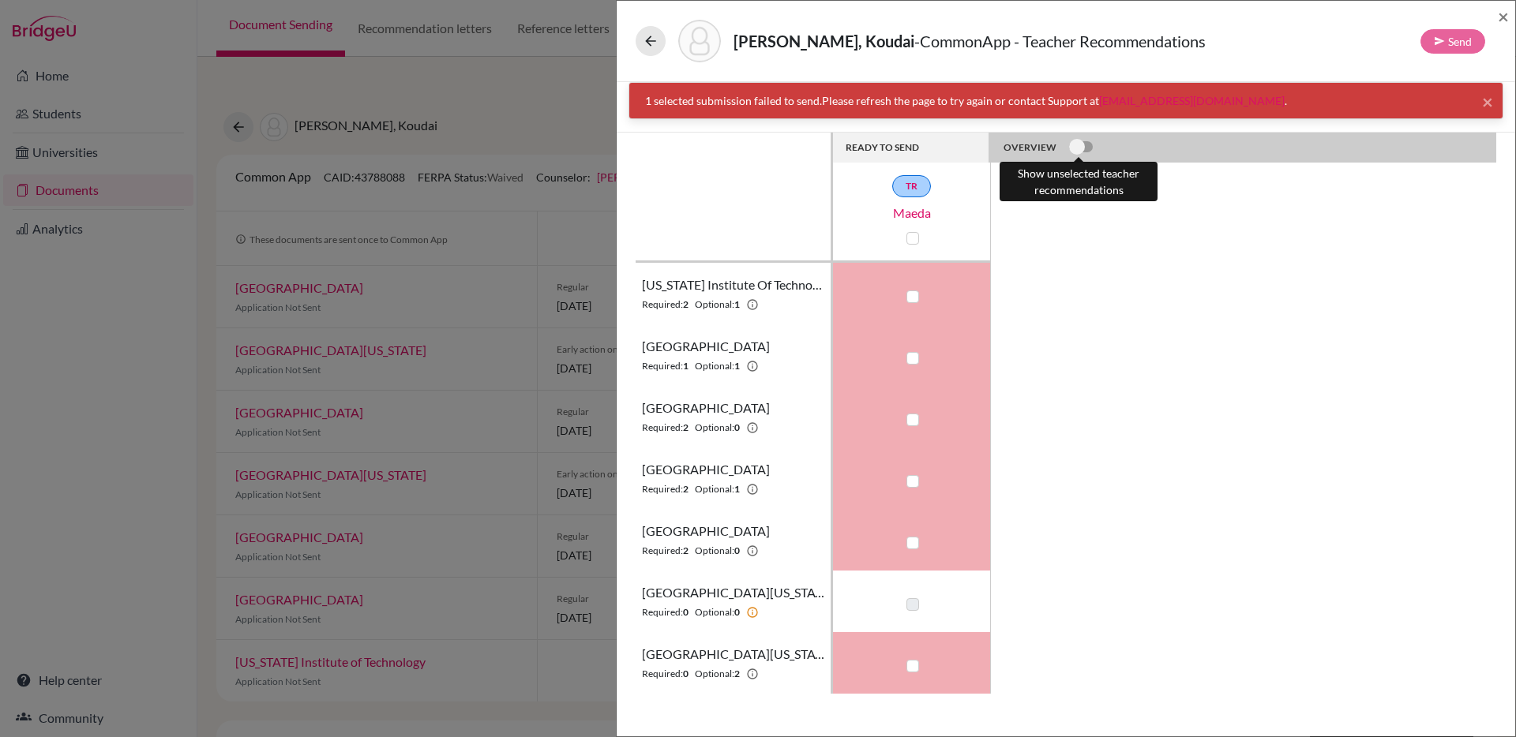
click at [1069, 138] on label at bounding box center [1069, 138] width 0 height 0
click at [1082, 146] on input "checkbox" at bounding box center [1075, 146] width 13 height 16
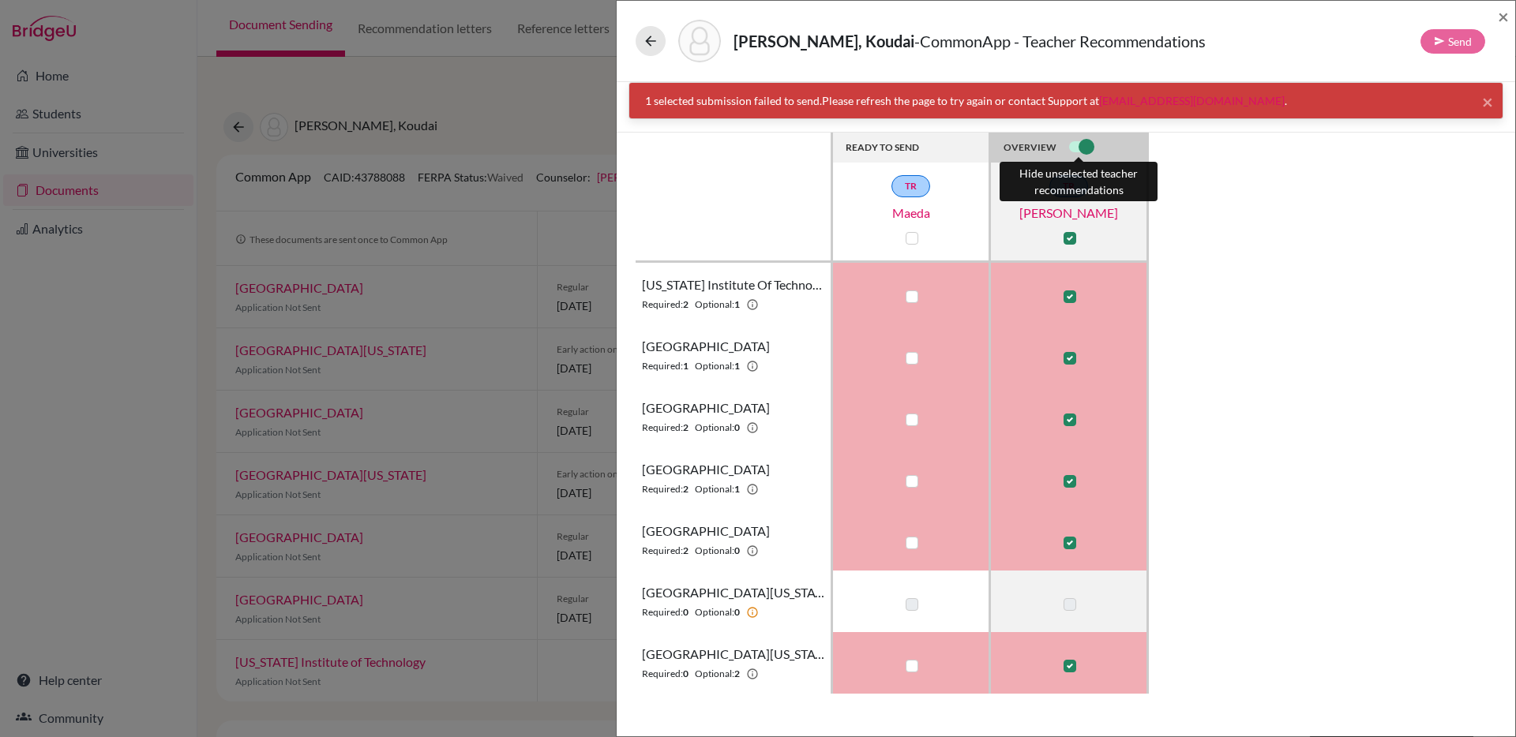
click at [1069, 138] on label at bounding box center [1069, 138] width 0 height 0
click at [1082, 146] on input "checkbox" at bounding box center [1075, 146] width 13 height 16
checkbox input "false"
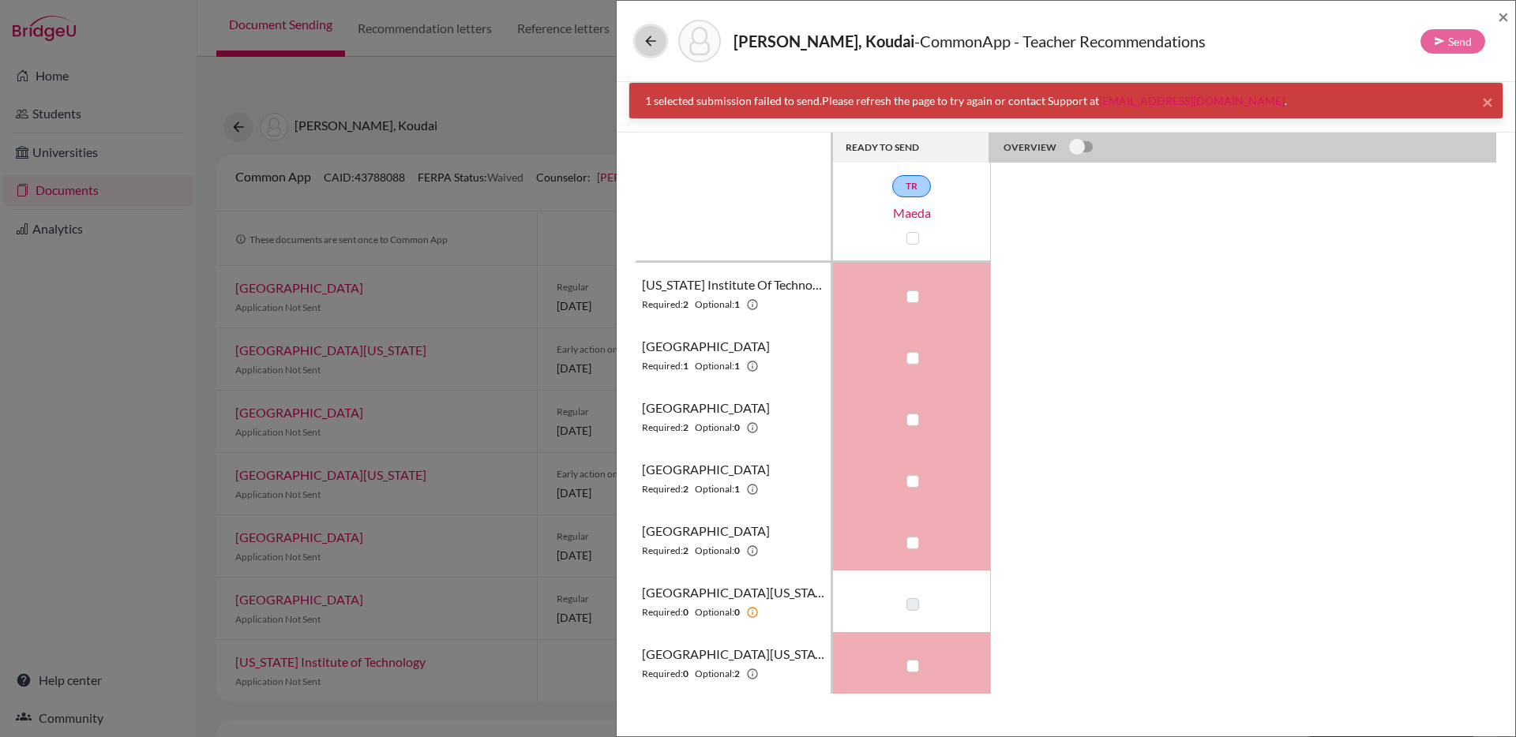
click at [658, 39] on icon at bounding box center [651, 41] width 16 height 16
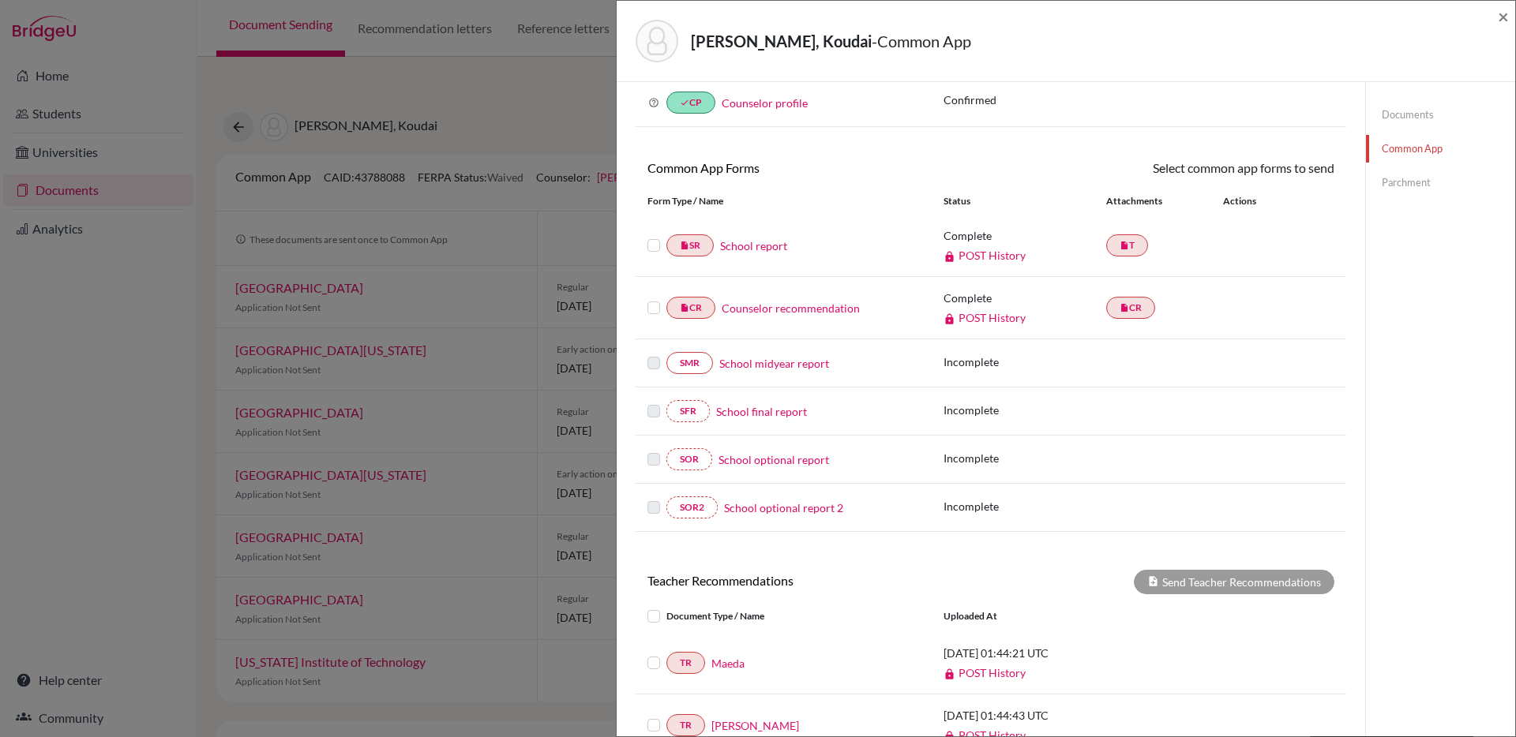
scroll to position [267, 0]
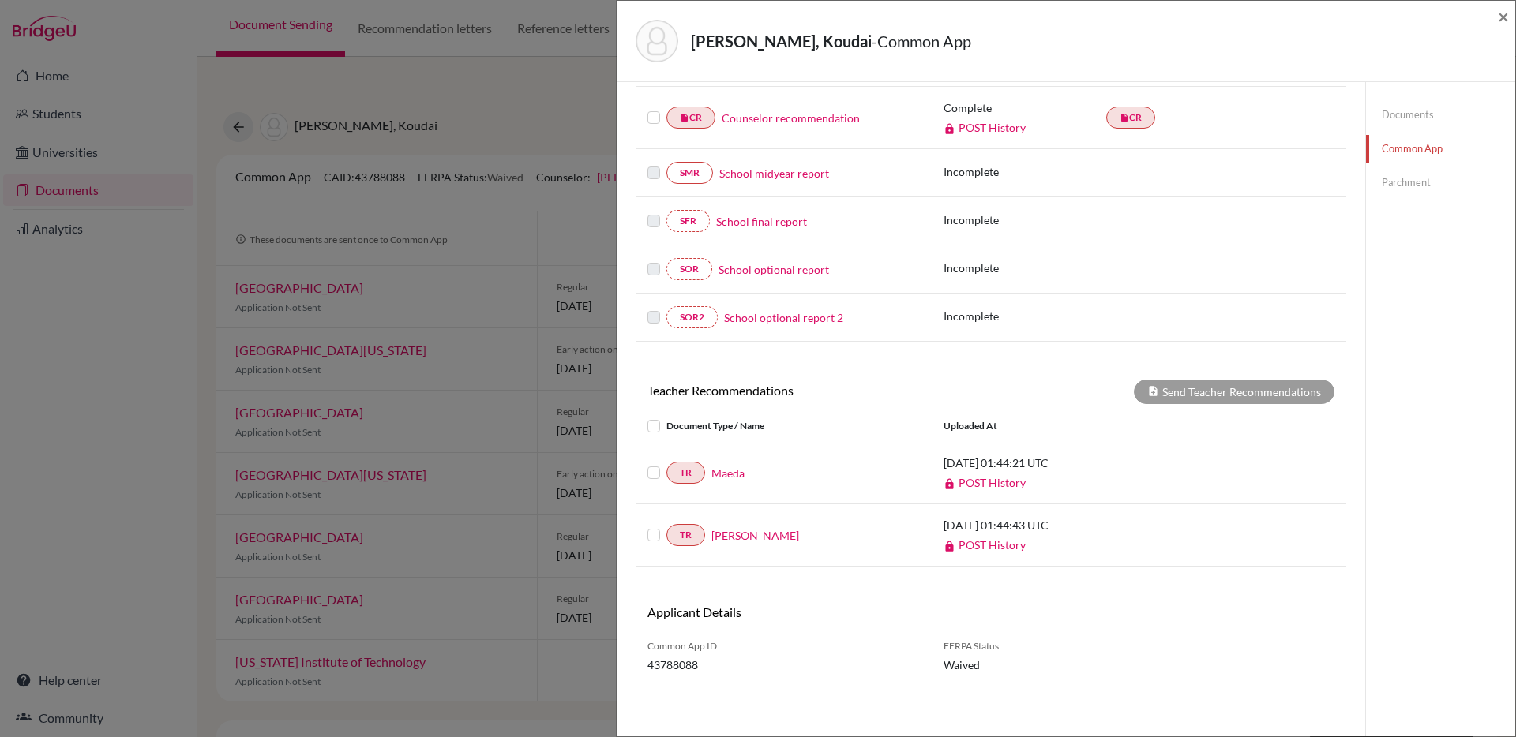
click at [998, 481] on link "POST History" at bounding box center [985, 482] width 82 height 13
click at [736, 471] on link "Maeda" at bounding box center [727, 473] width 33 height 17
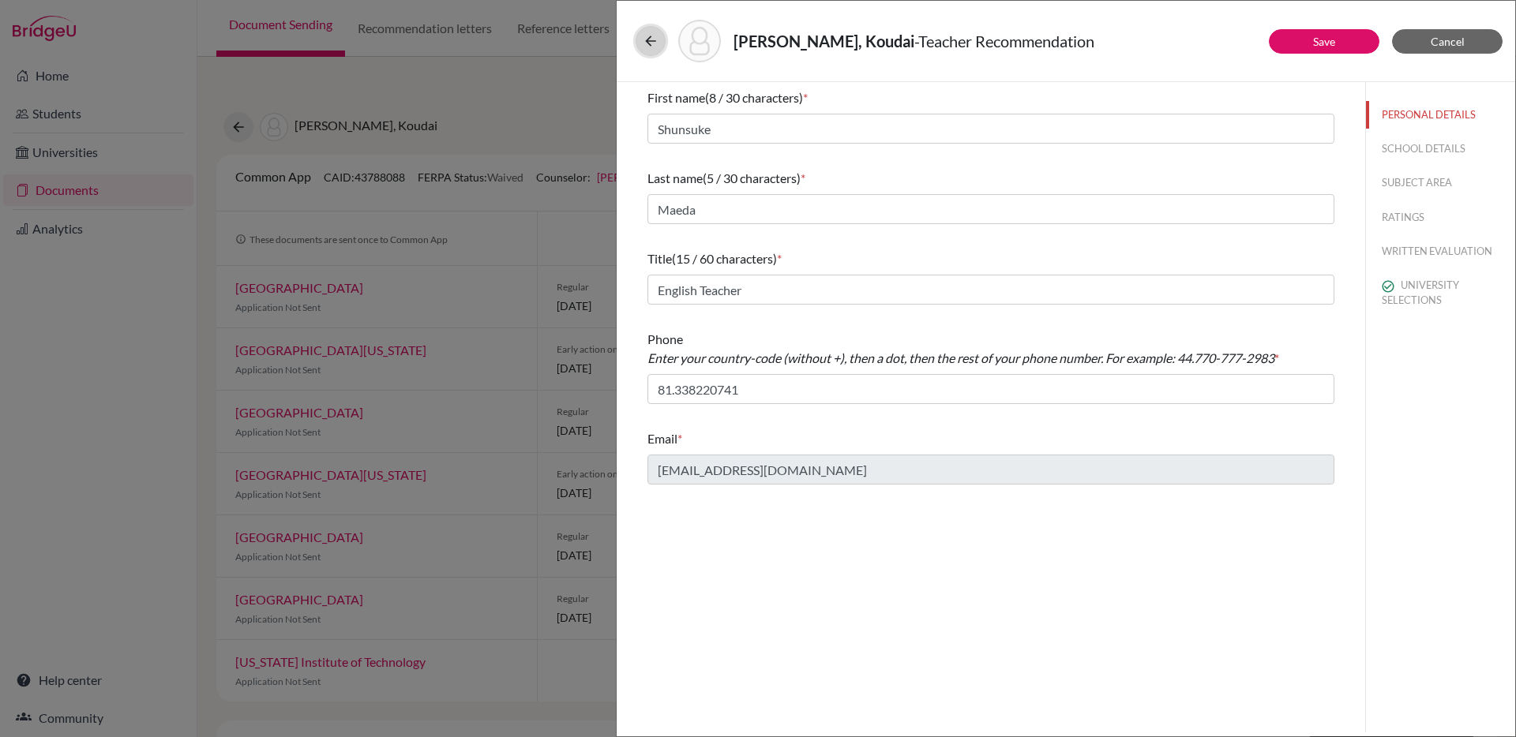
click at [648, 39] on icon at bounding box center [651, 41] width 16 height 16
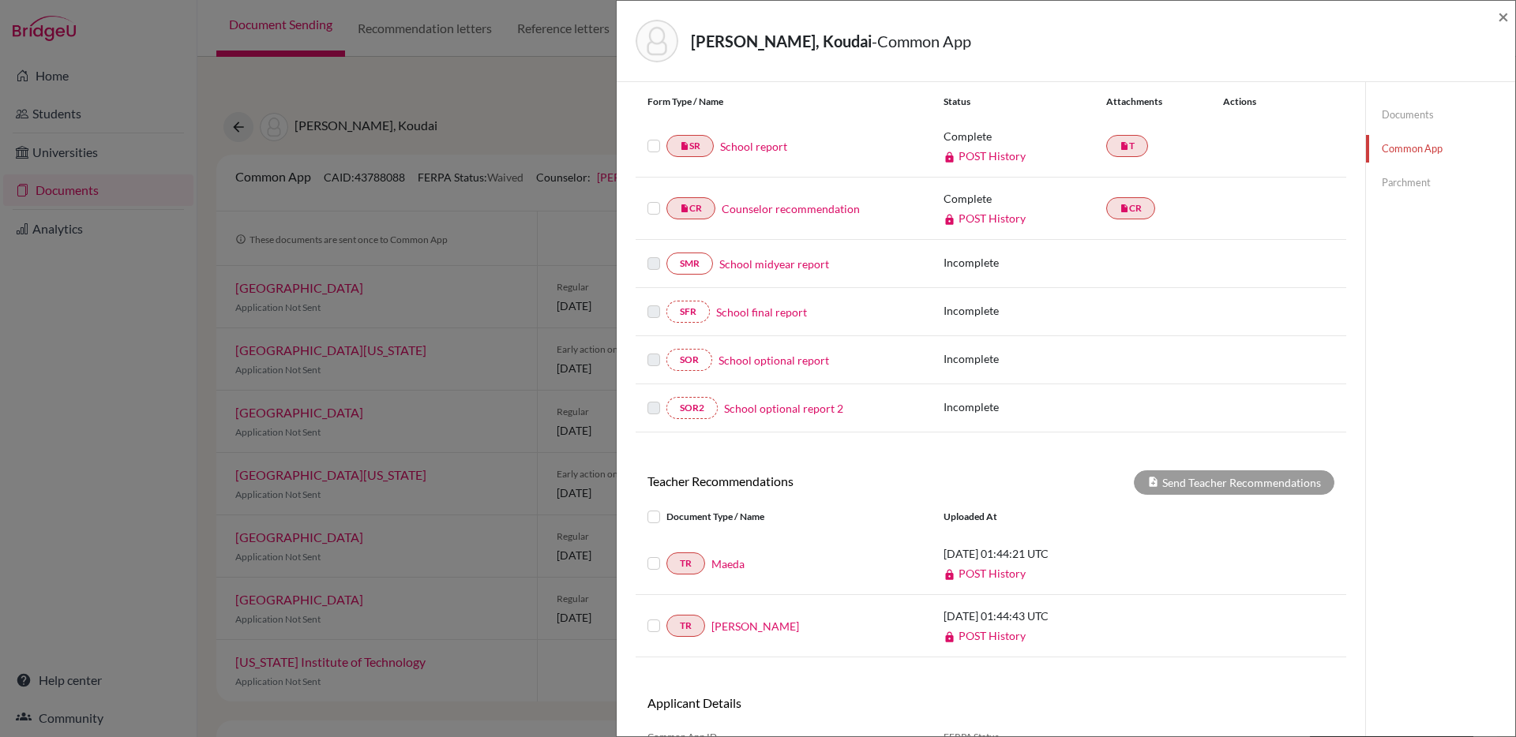
scroll to position [244, 0]
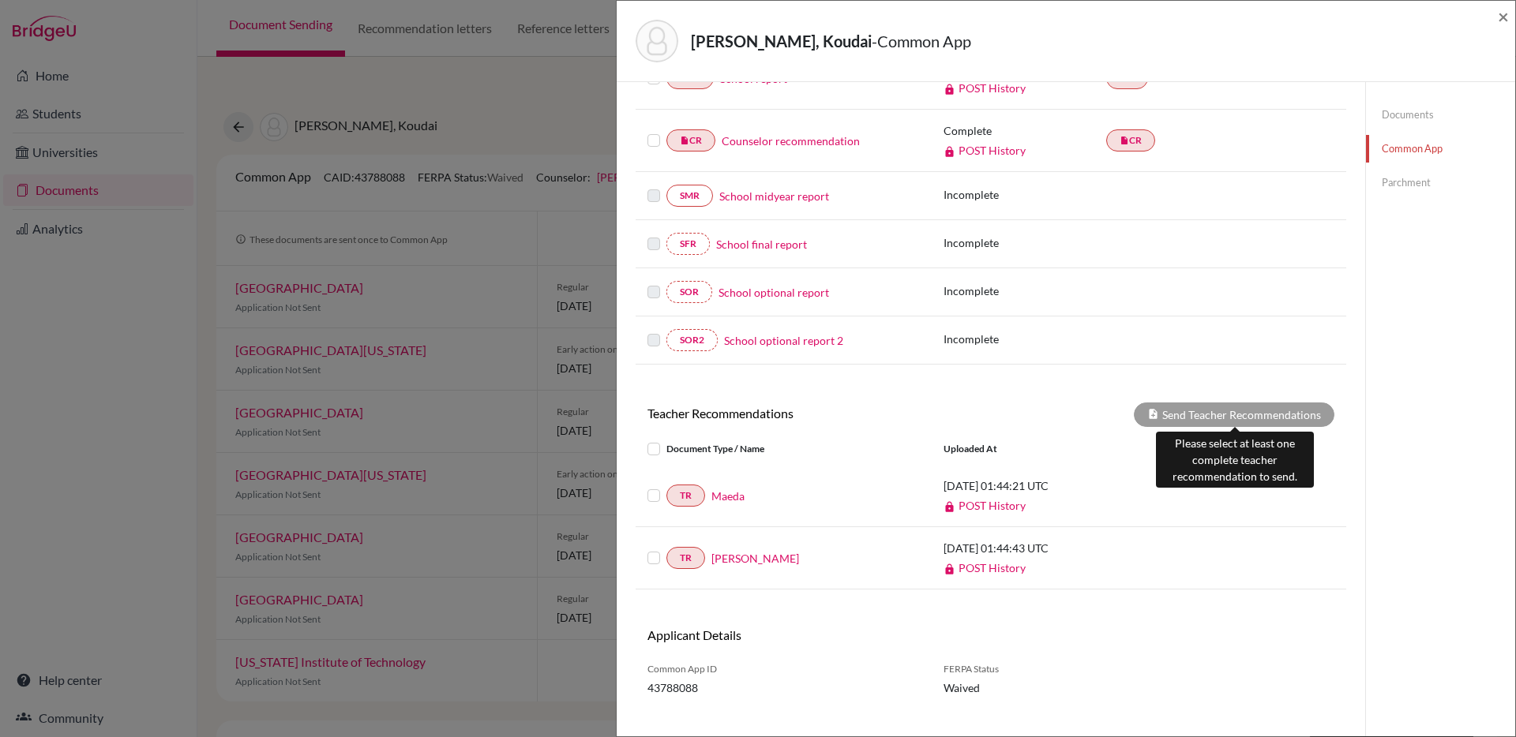
click at [1176, 418] on div "Send Teacher Recommendations" at bounding box center [1234, 415] width 201 height 24
click at [1188, 416] on div "Send Teacher Recommendations" at bounding box center [1234, 415] width 201 height 24
click at [666, 486] on label at bounding box center [666, 486] width 0 height 0
click at [0, 0] on input "checkbox" at bounding box center [0, 0] width 0 height 0
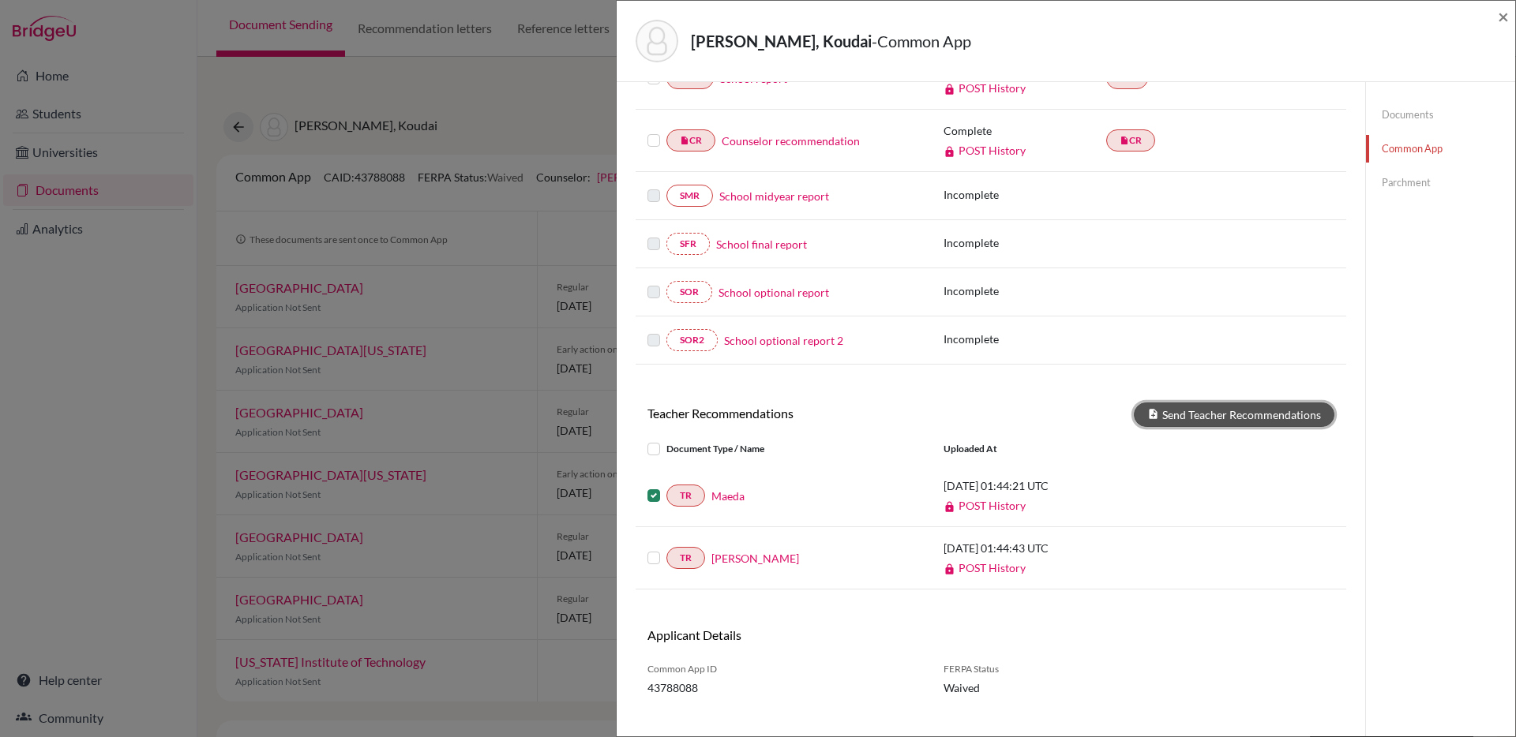
click at [1225, 417] on button "Send Teacher Recommendations" at bounding box center [1234, 415] width 201 height 24
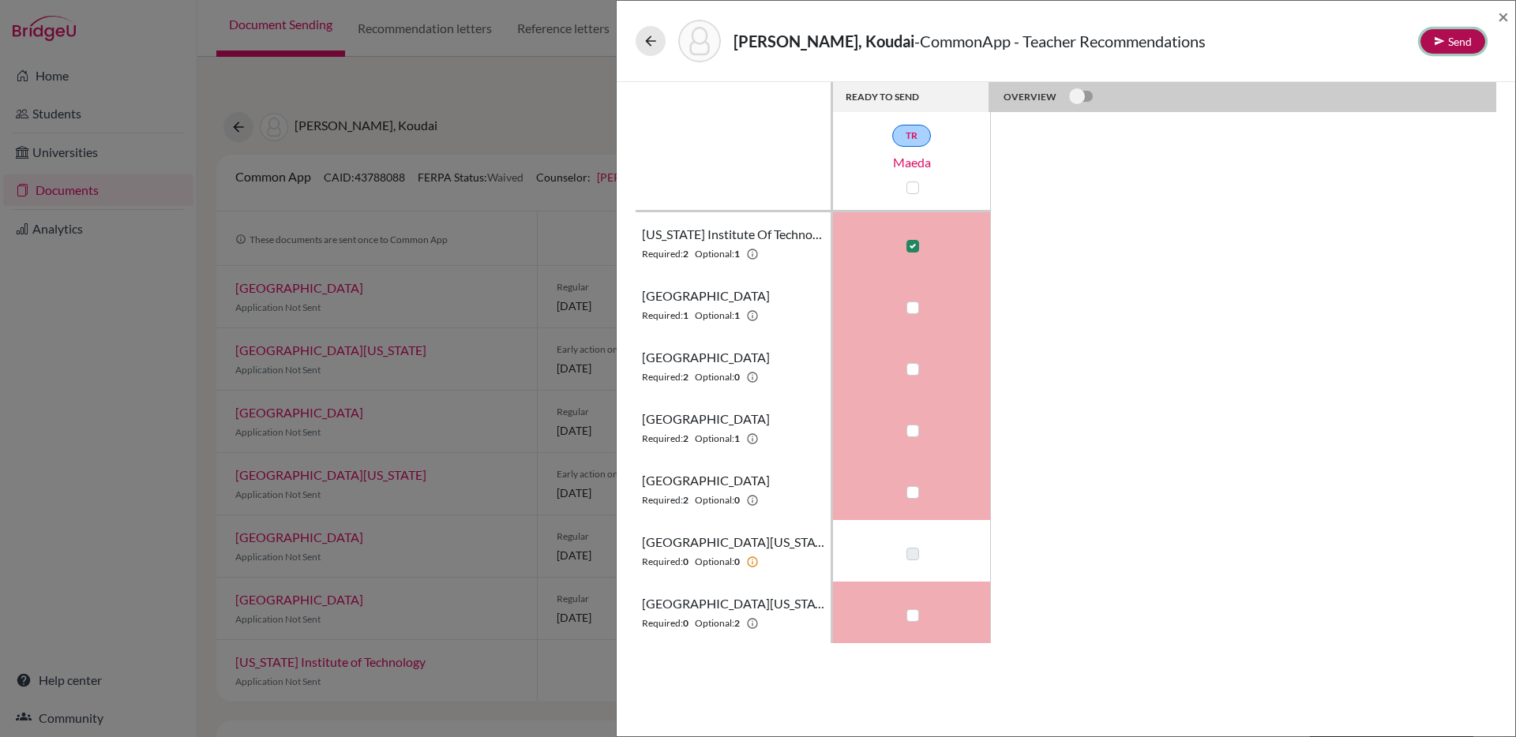
click at [1457, 33] on button "Send" at bounding box center [1452, 41] width 65 height 24
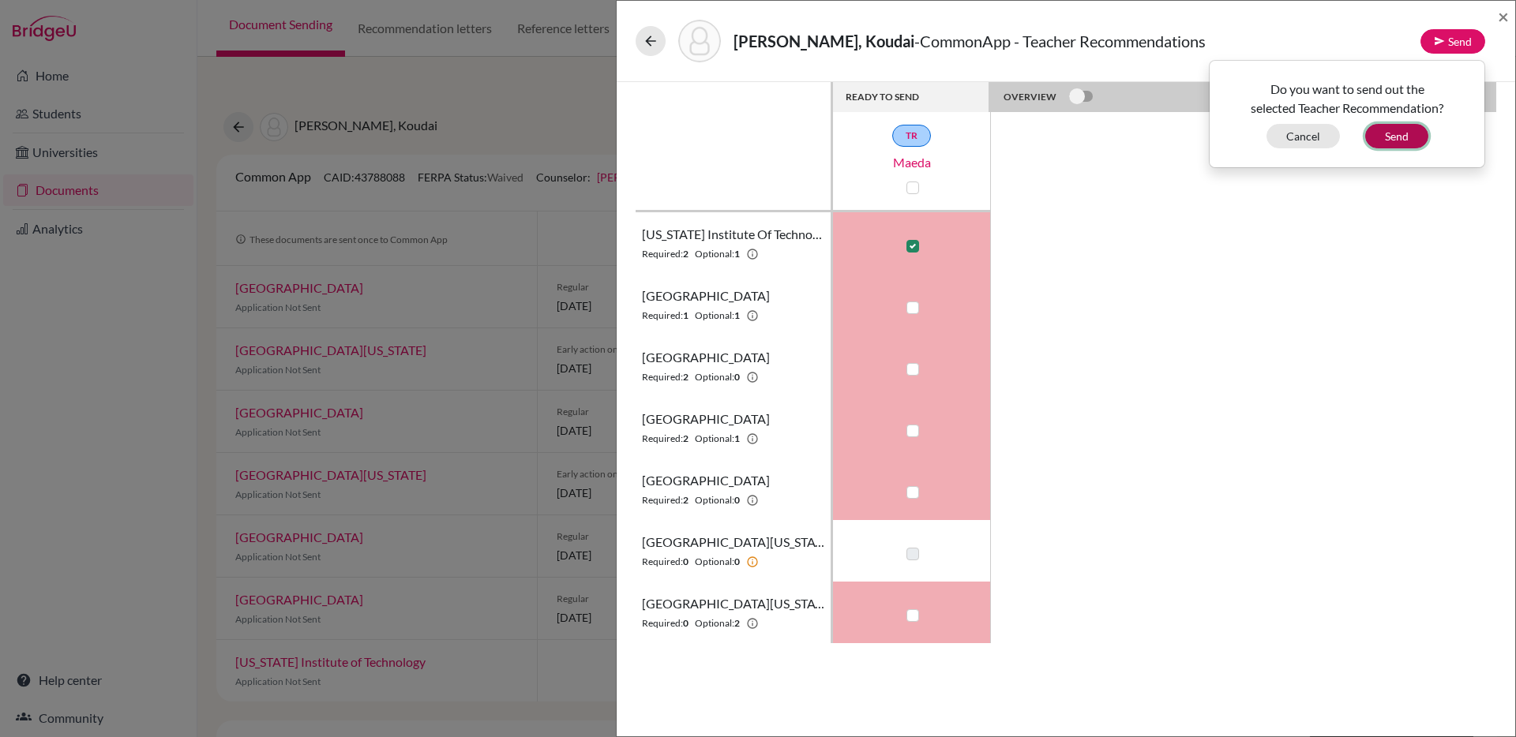
click at [1409, 127] on button "Send" at bounding box center [1396, 136] width 63 height 24
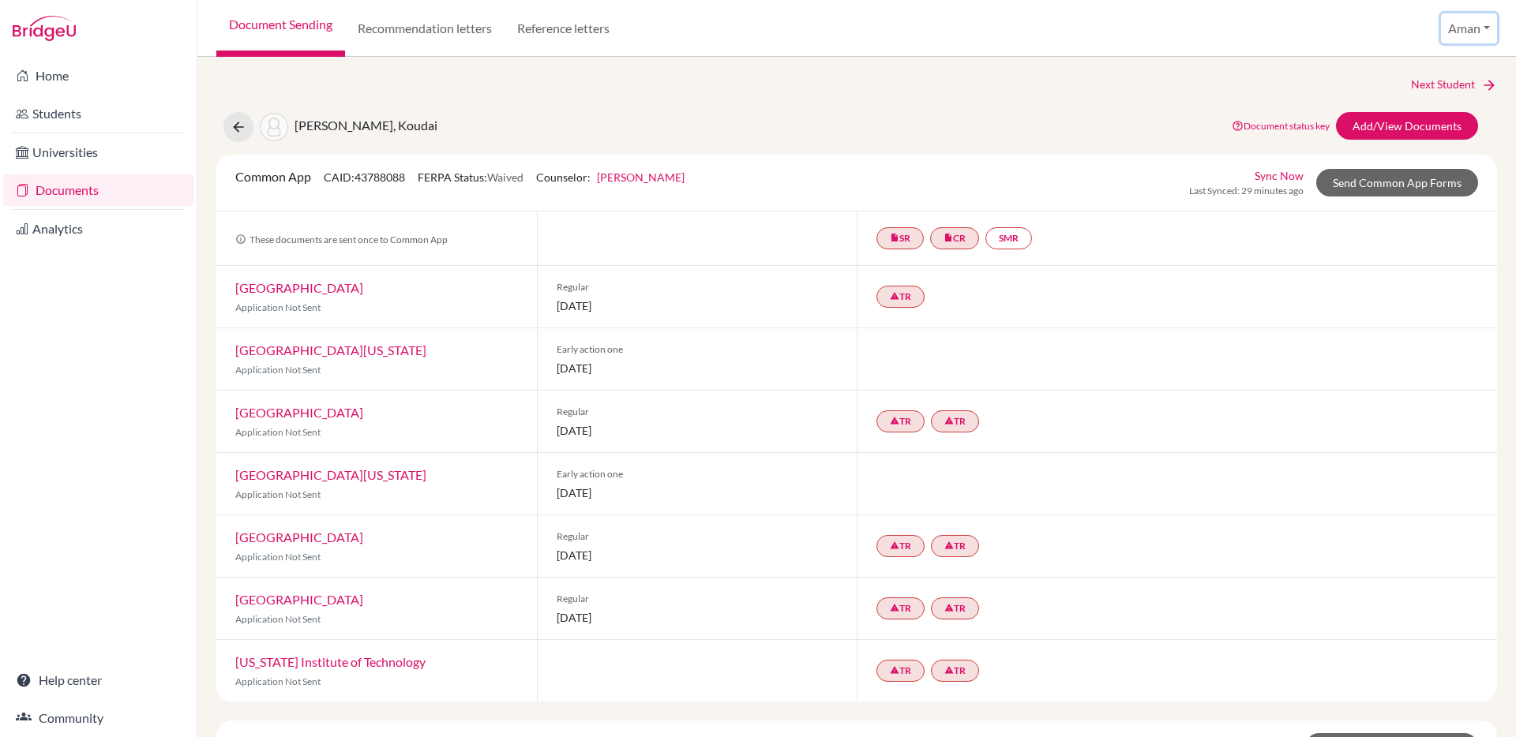
click at [1479, 31] on button "Aman" at bounding box center [1469, 28] width 56 height 30
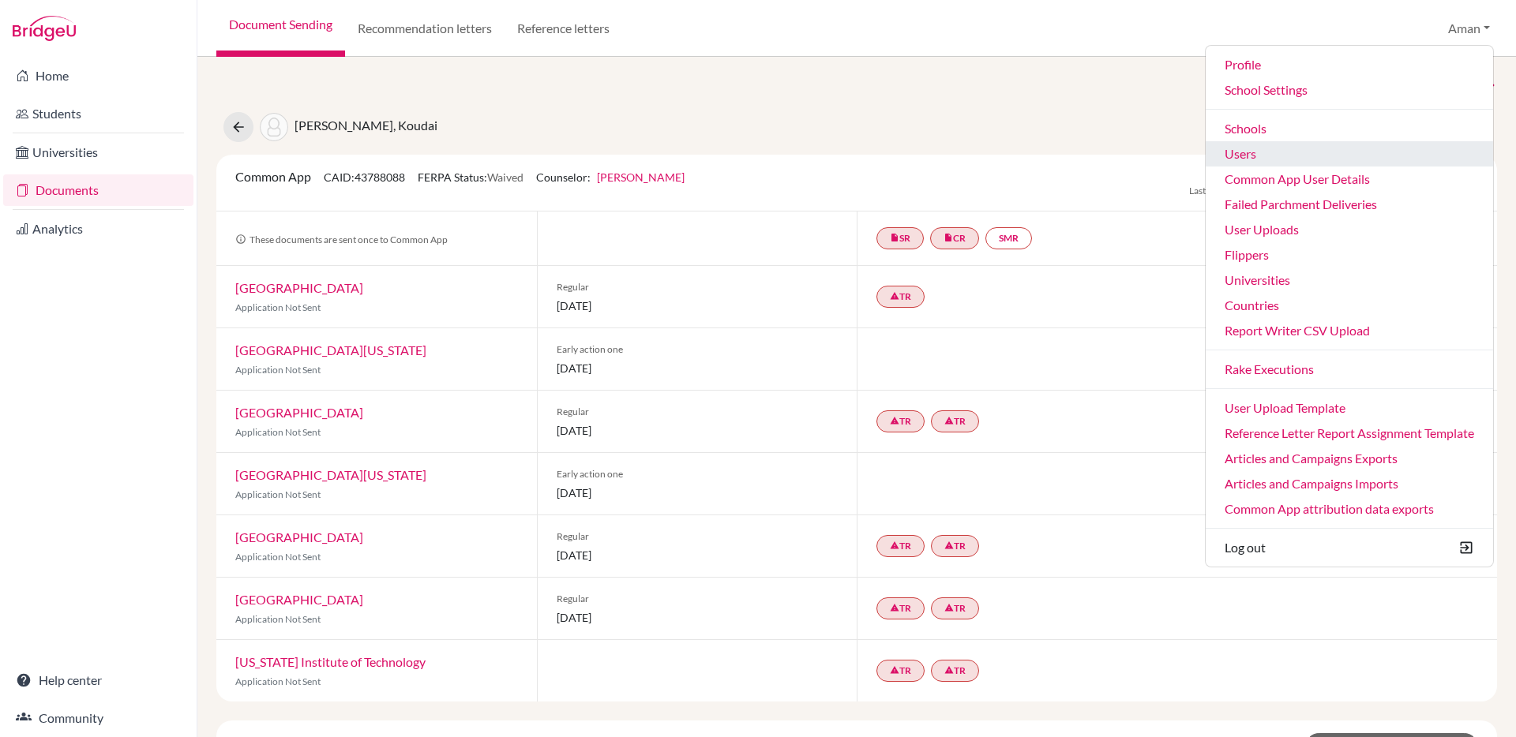
click at [1255, 154] on link "Users" at bounding box center [1349, 153] width 287 height 25
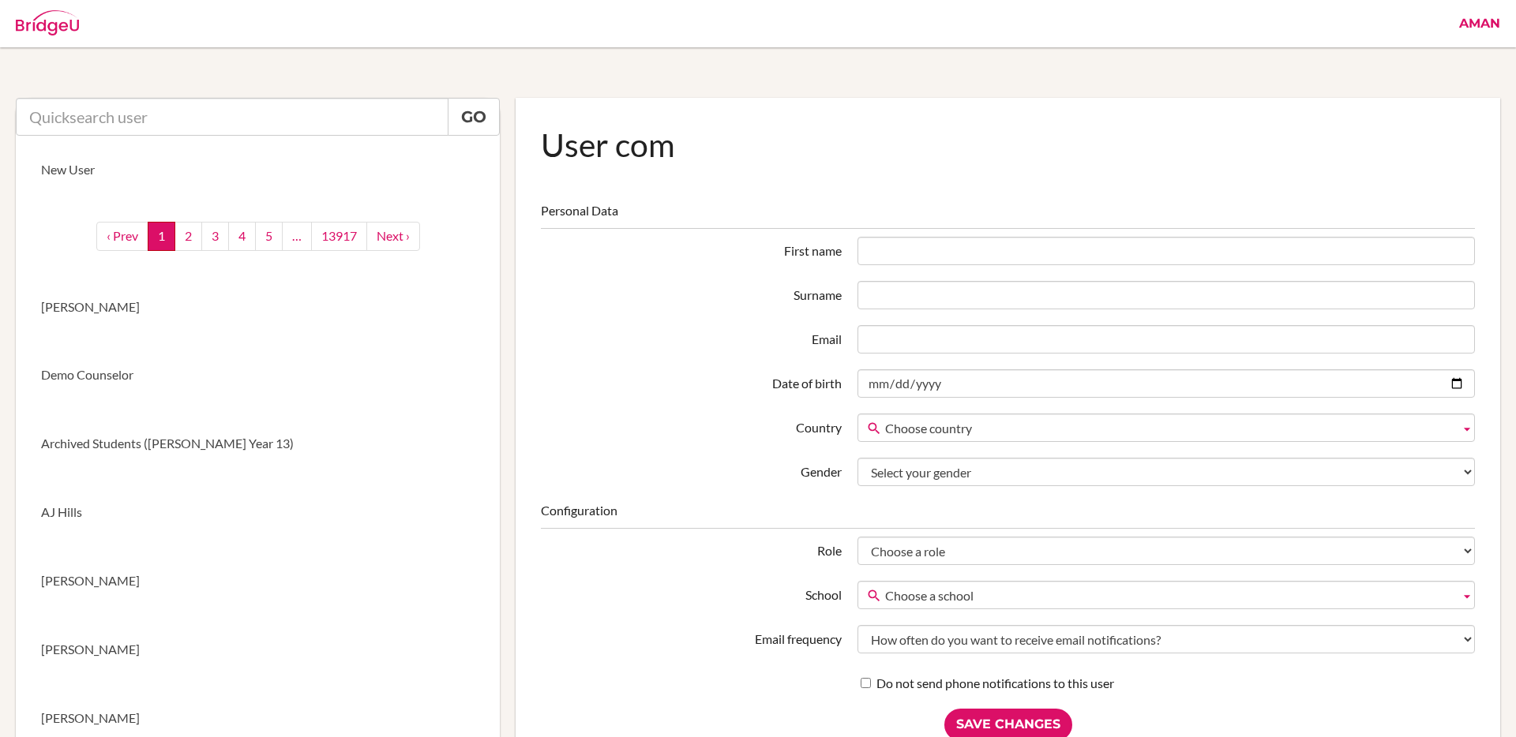
click at [1476, 29] on link "Aman" at bounding box center [1479, 23] width 57 height 47
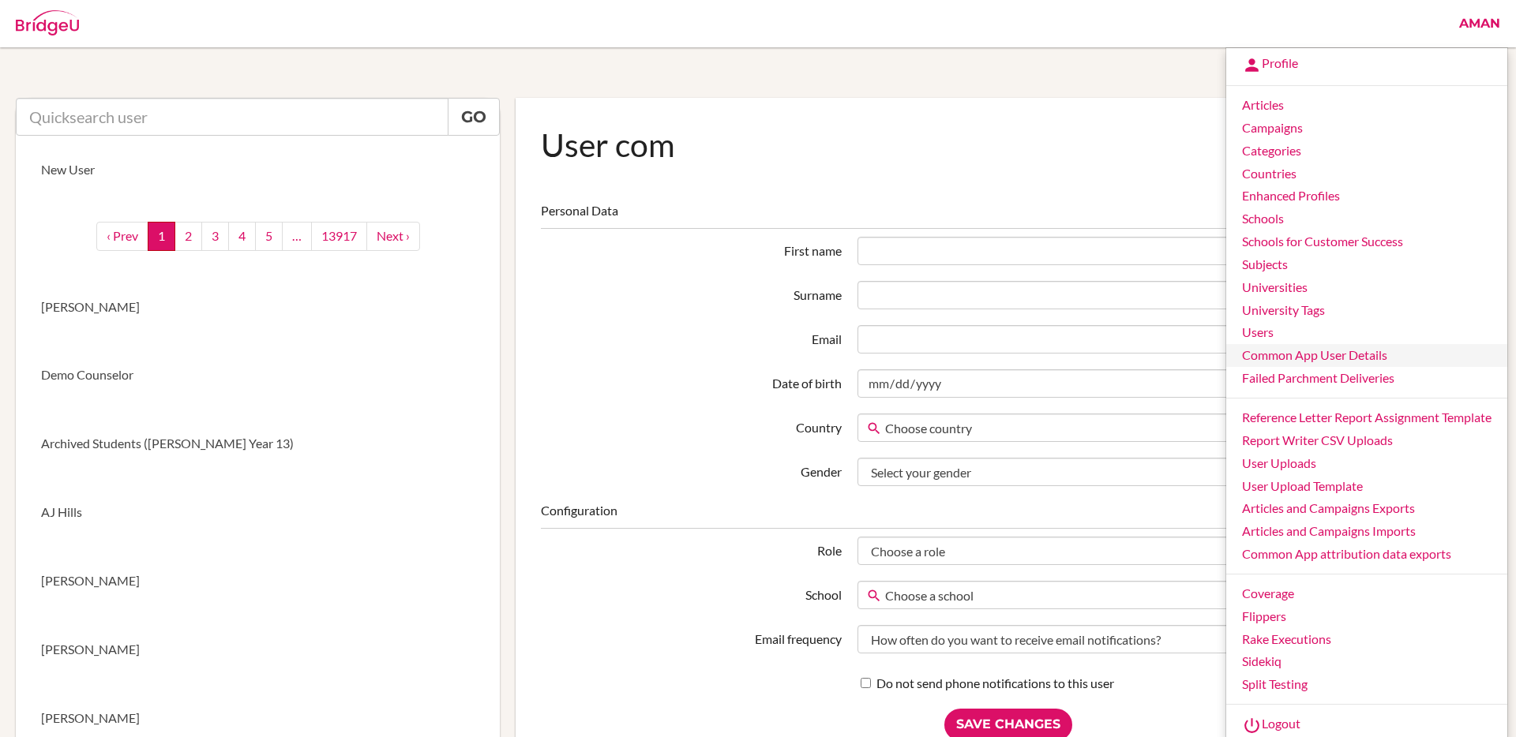
click at [1313, 361] on link "Common App User Details" at bounding box center [1366, 355] width 281 height 23
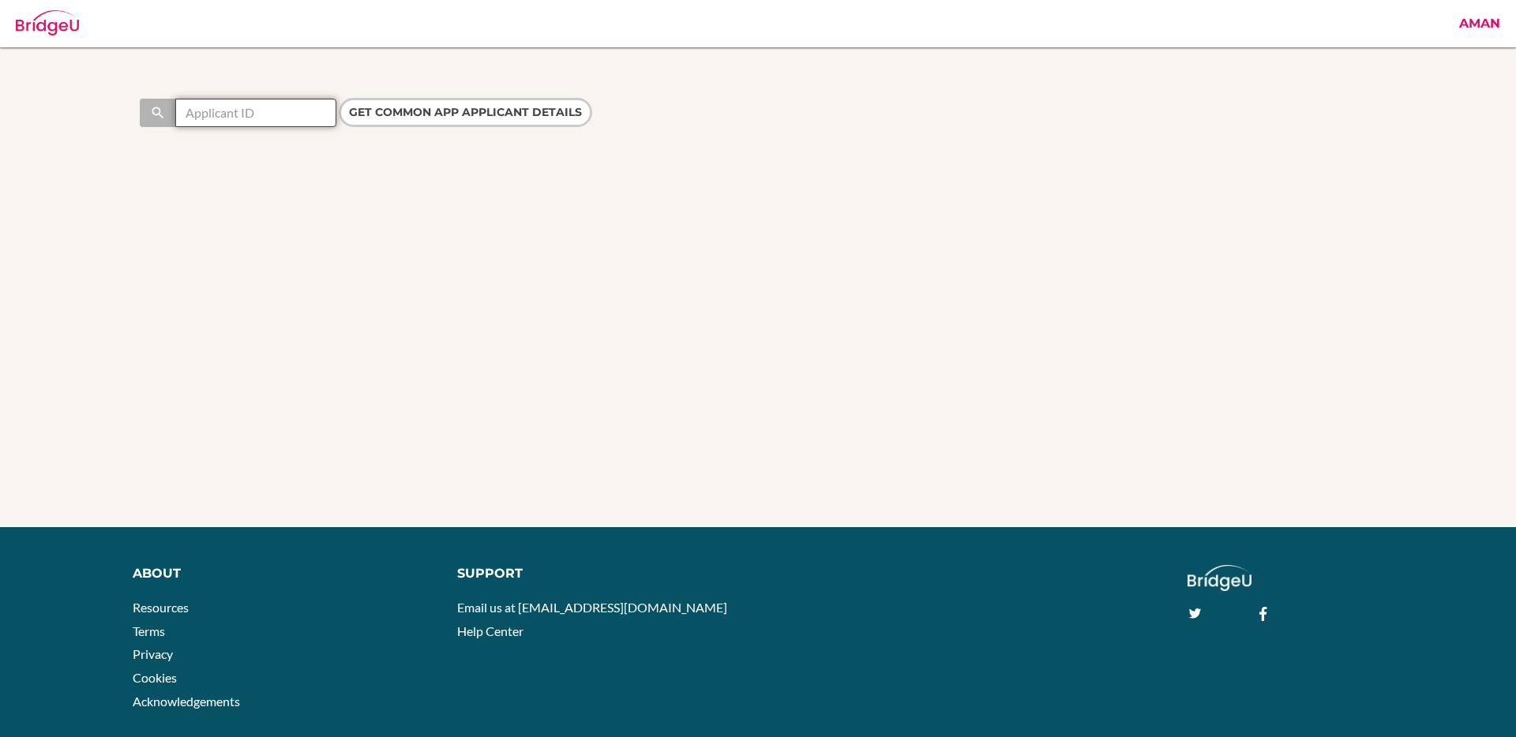
click at [274, 119] on input "text" at bounding box center [255, 113] width 161 height 28
paste input "43788088"
type input "43788088"
click at [396, 104] on input "Get Common App applicant details" at bounding box center [465, 112] width 253 height 29
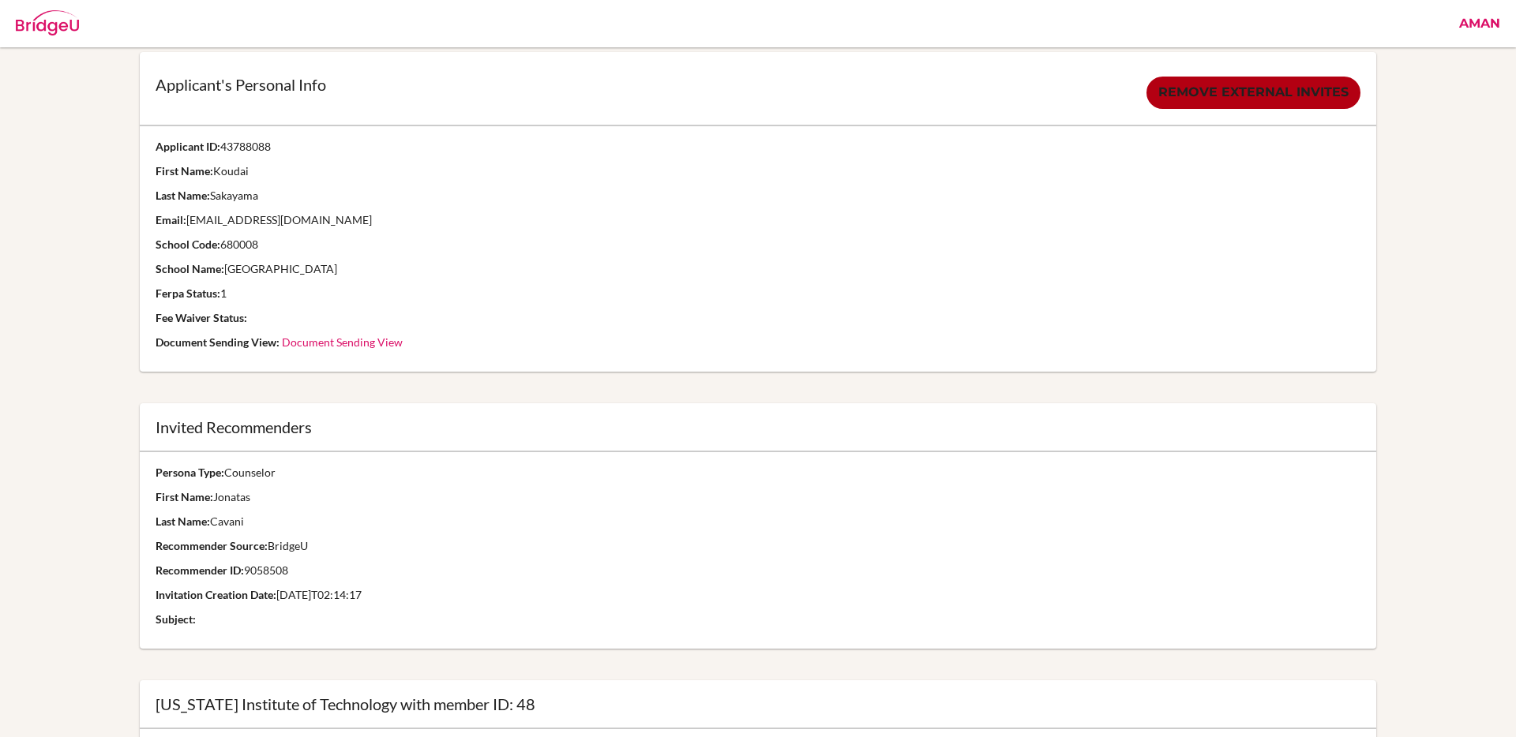
scroll to position [115, 0]
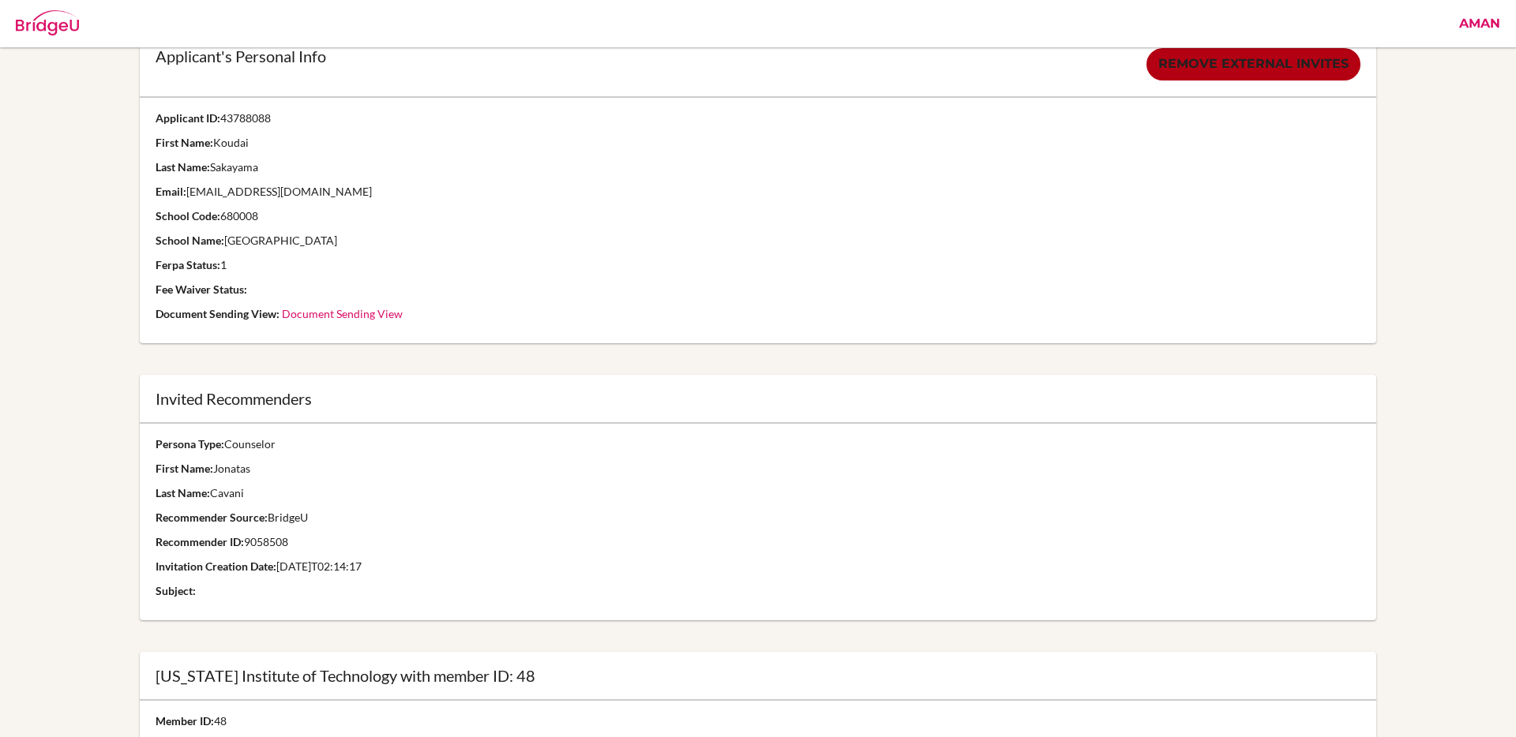
click at [1102, 468] on p "First Name: [PERSON_NAME]" at bounding box center [759, 469] width 1206 height 16
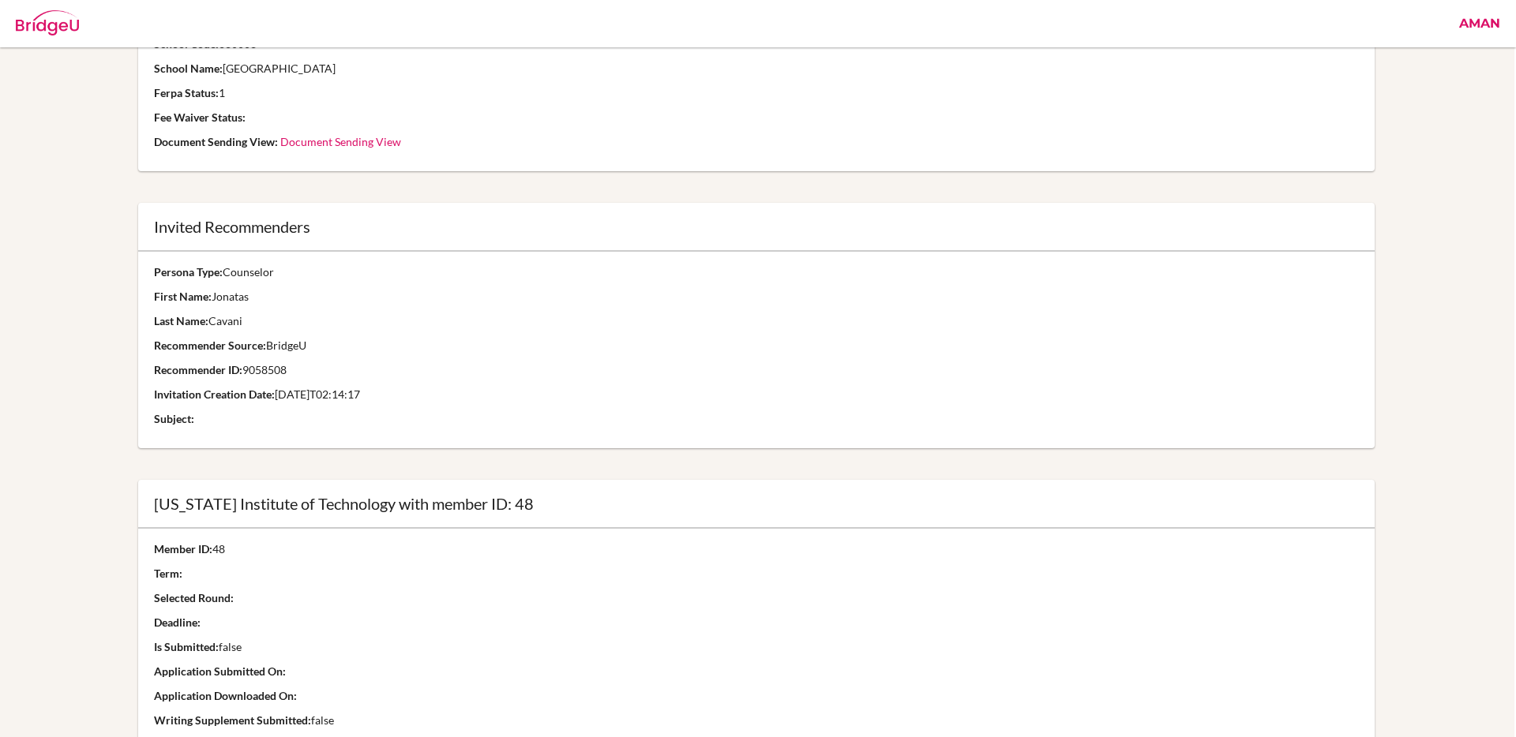
scroll to position [329, 2]
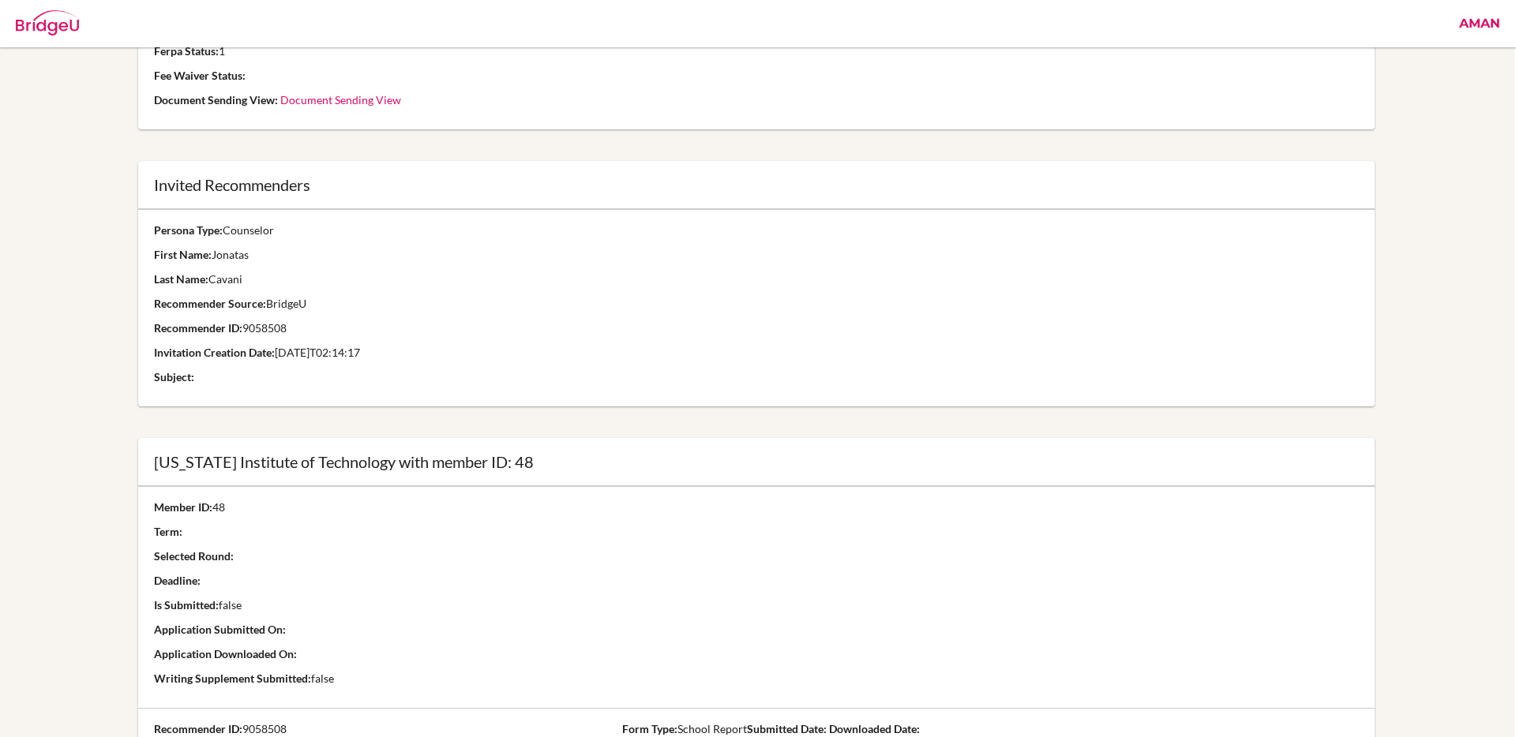
click at [400, 347] on p "Invitation Creation Date: [DATE]T02:14:17" at bounding box center [757, 353] width 1206 height 16
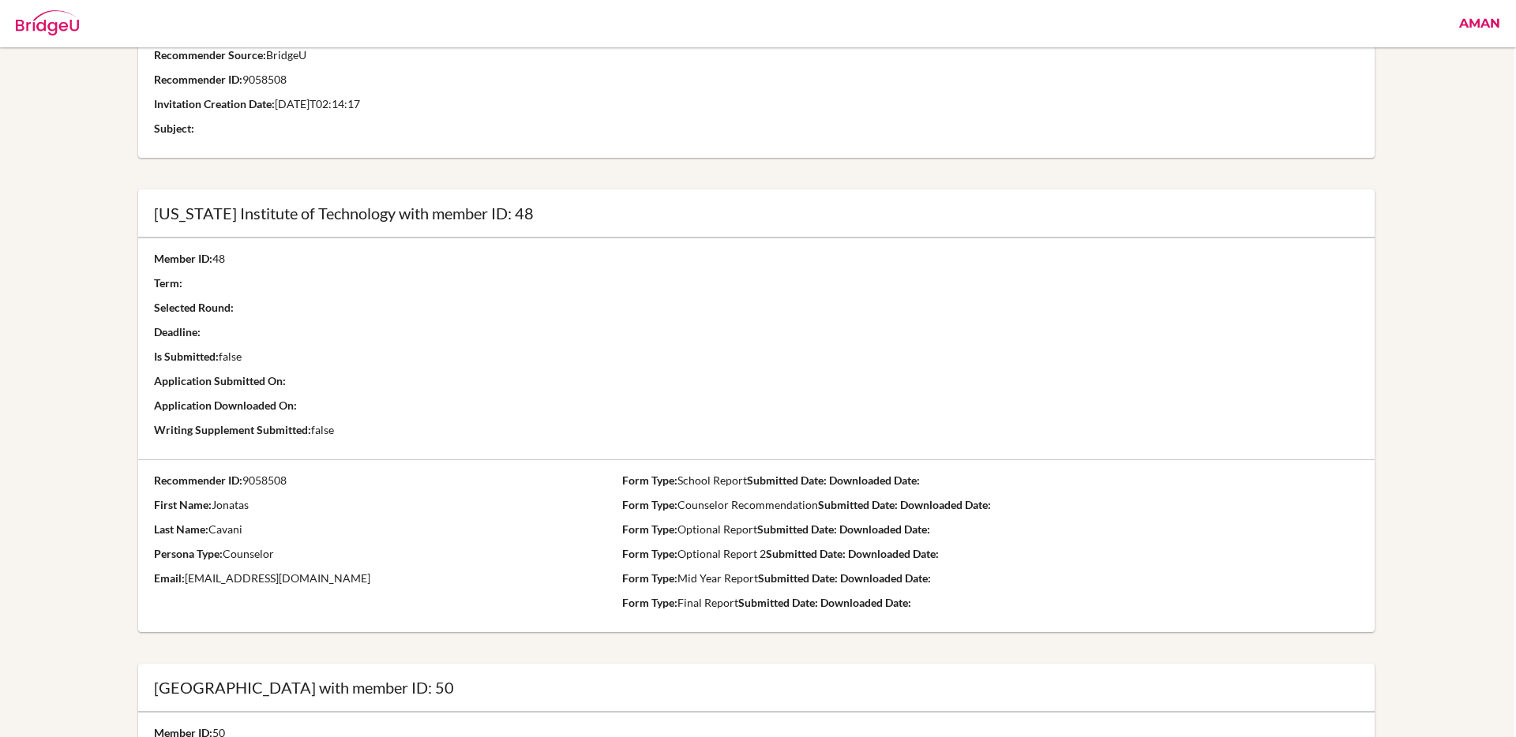
scroll to position [0, 2]
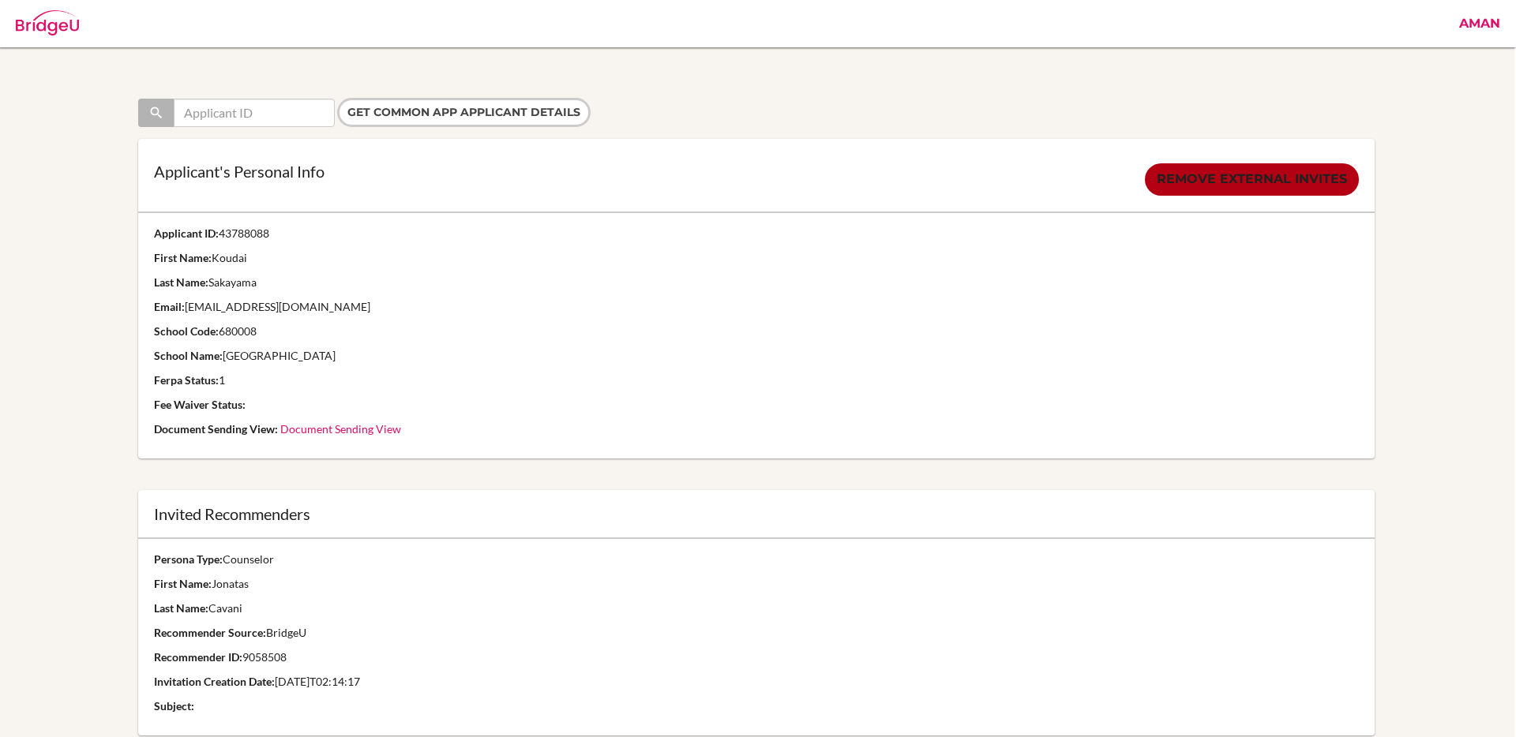
drag, startPoint x: 271, startPoint y: 235, endPoint x: 223, endPoint y: 239, distance: 48.4
click at [223, 239] on p "Applicant ID: 43788088" at bounding box center [757, 234] width 1206 height 16
copy p "43788088"
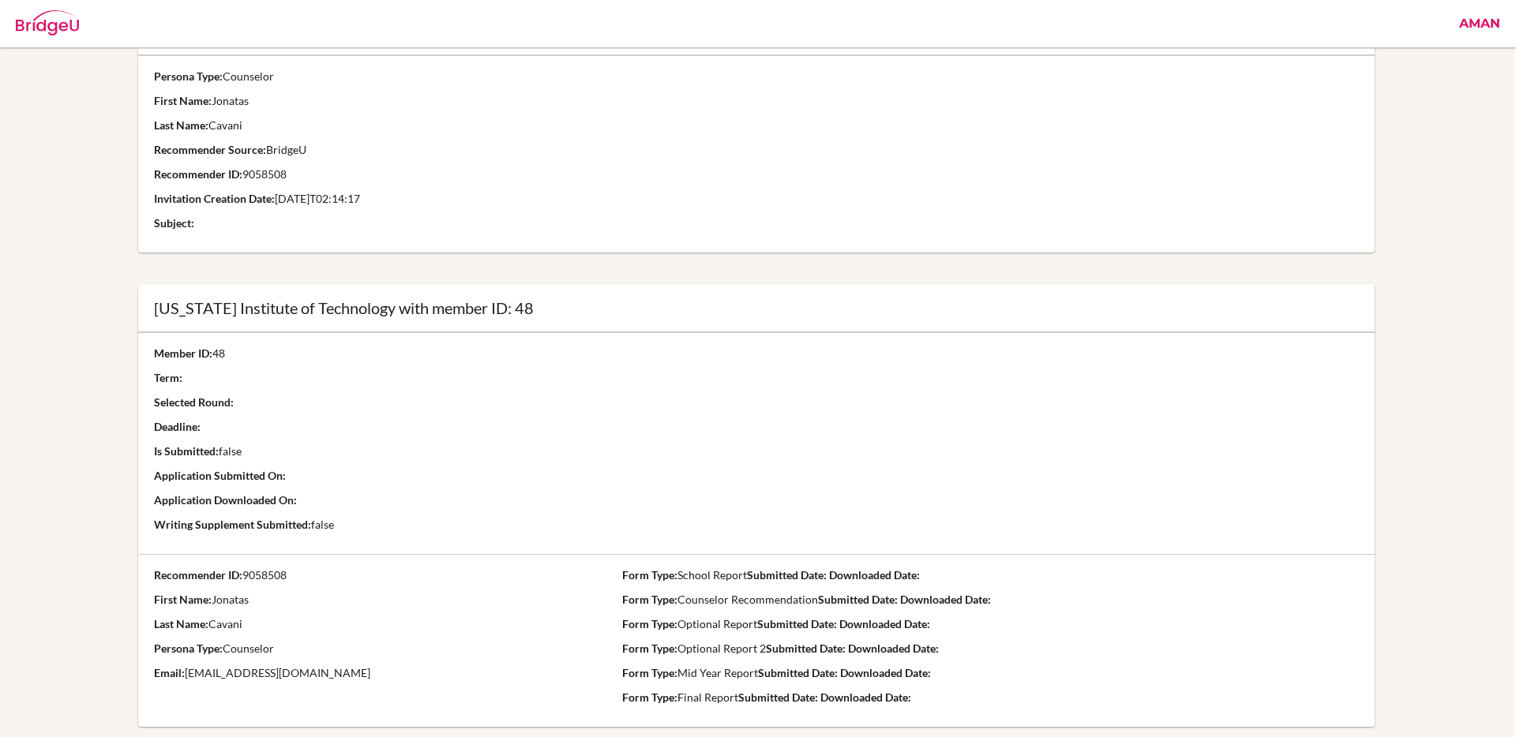
scroll to position [512, 2]
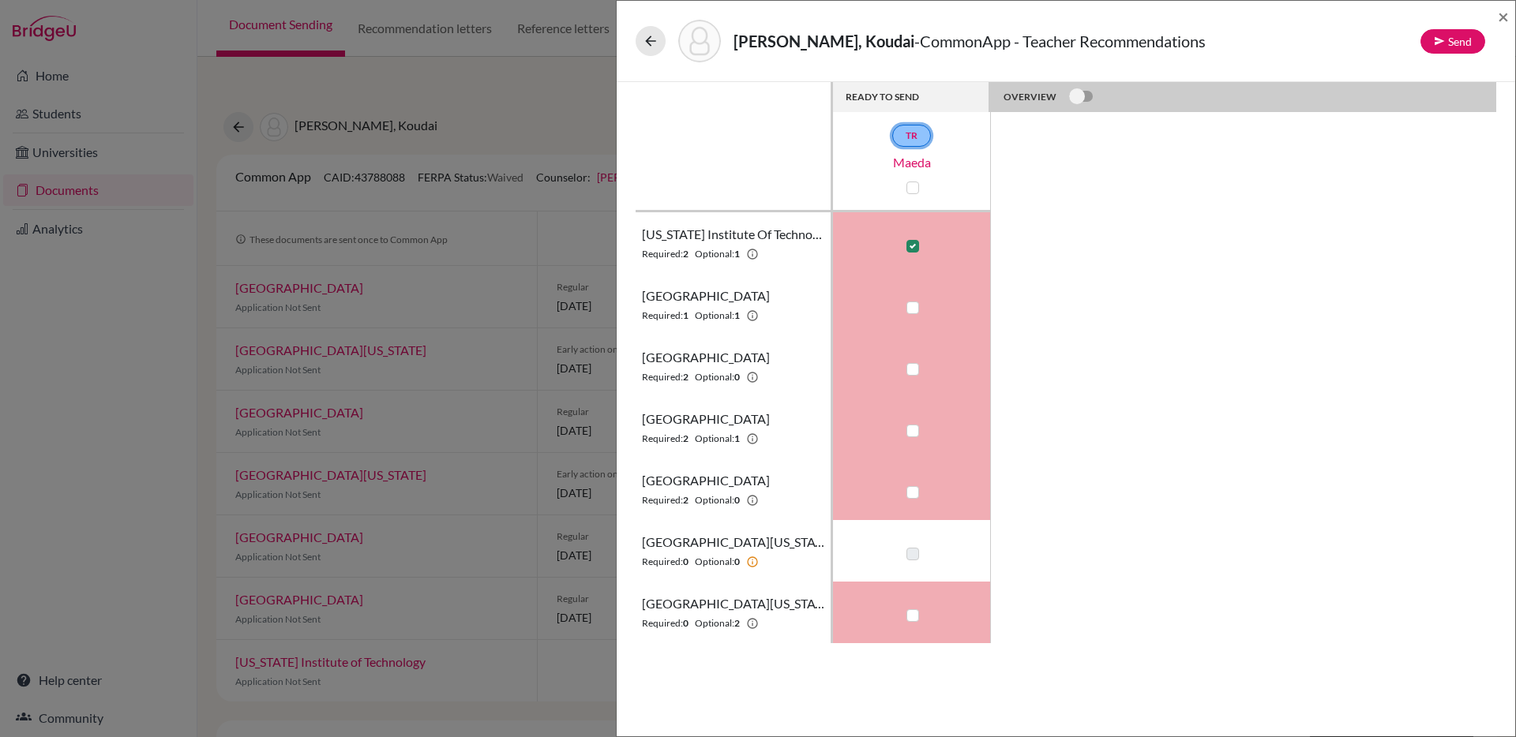
click at [907, 139] on link "TR" at bounding box center [911, 136] width 39 height 22
click at [918, 138] on link "TR" at bounding box center [911, 136] width 39 height 22
click at [917, 164] on link "Maeda" at bounding box center [912, 162] width 158 height 19
click at [655, 39] on icon at bounding box center [651, 41] width 16 height 16
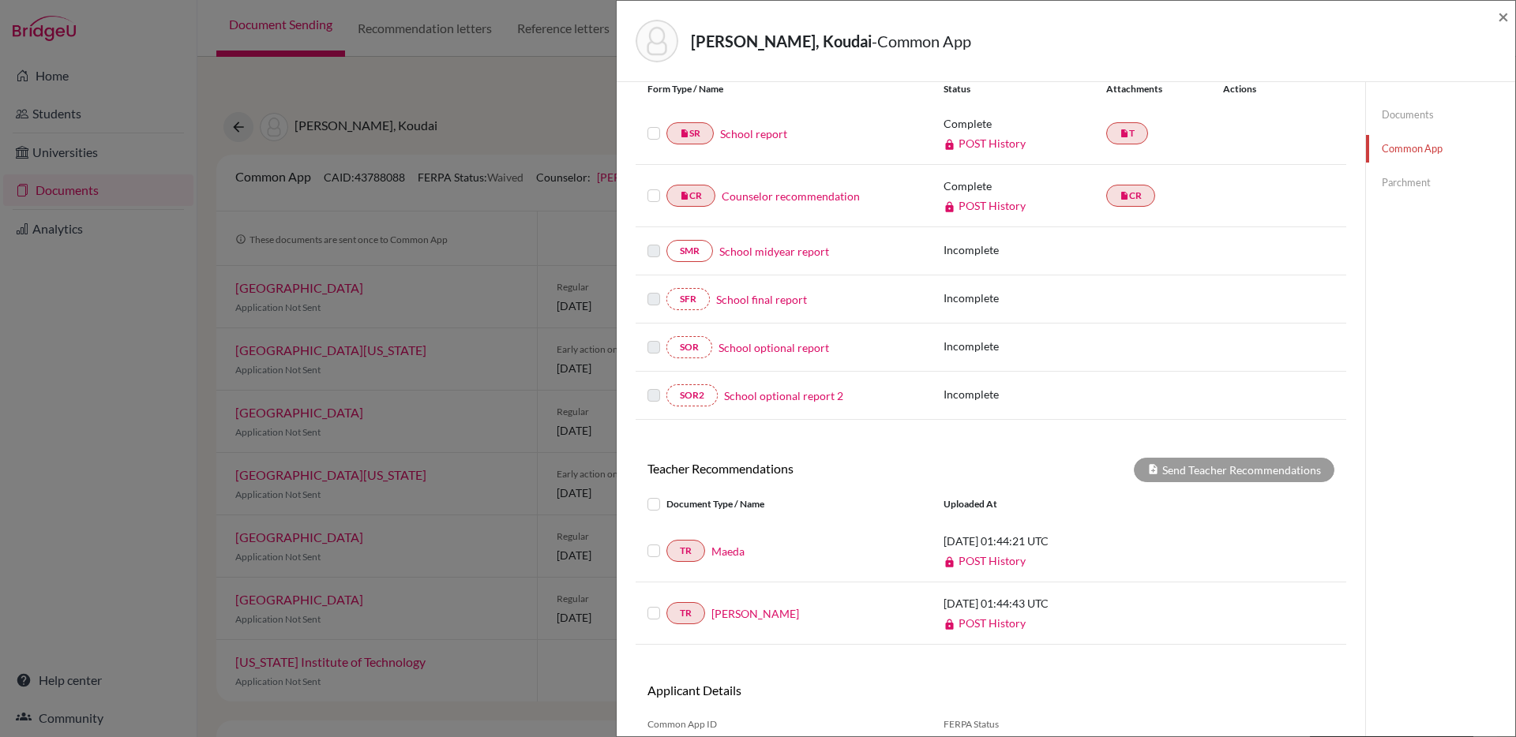
scroll to position [267, 0]
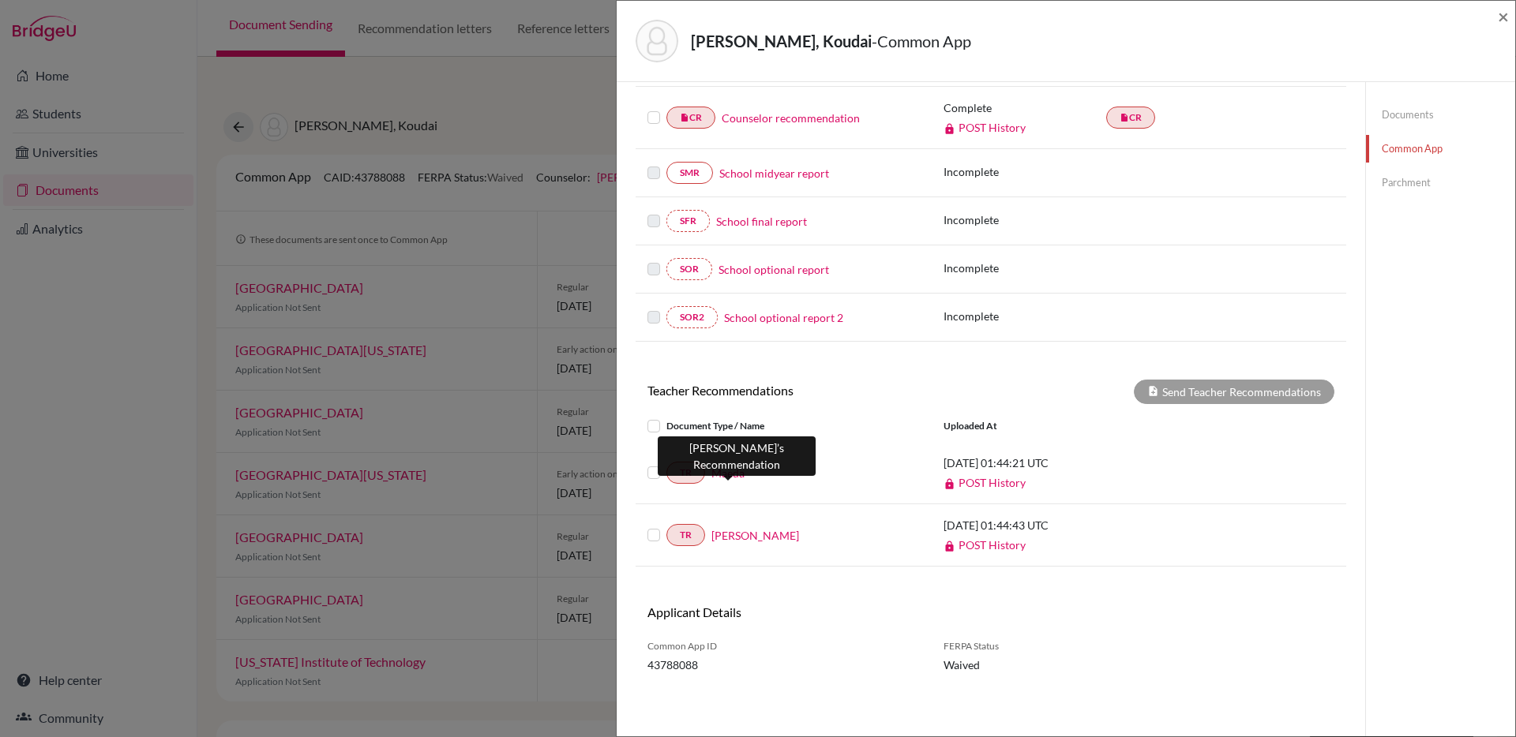
click at [734, 475] on link "Maeda" at bounding box center [727, 473] width 33 height 17
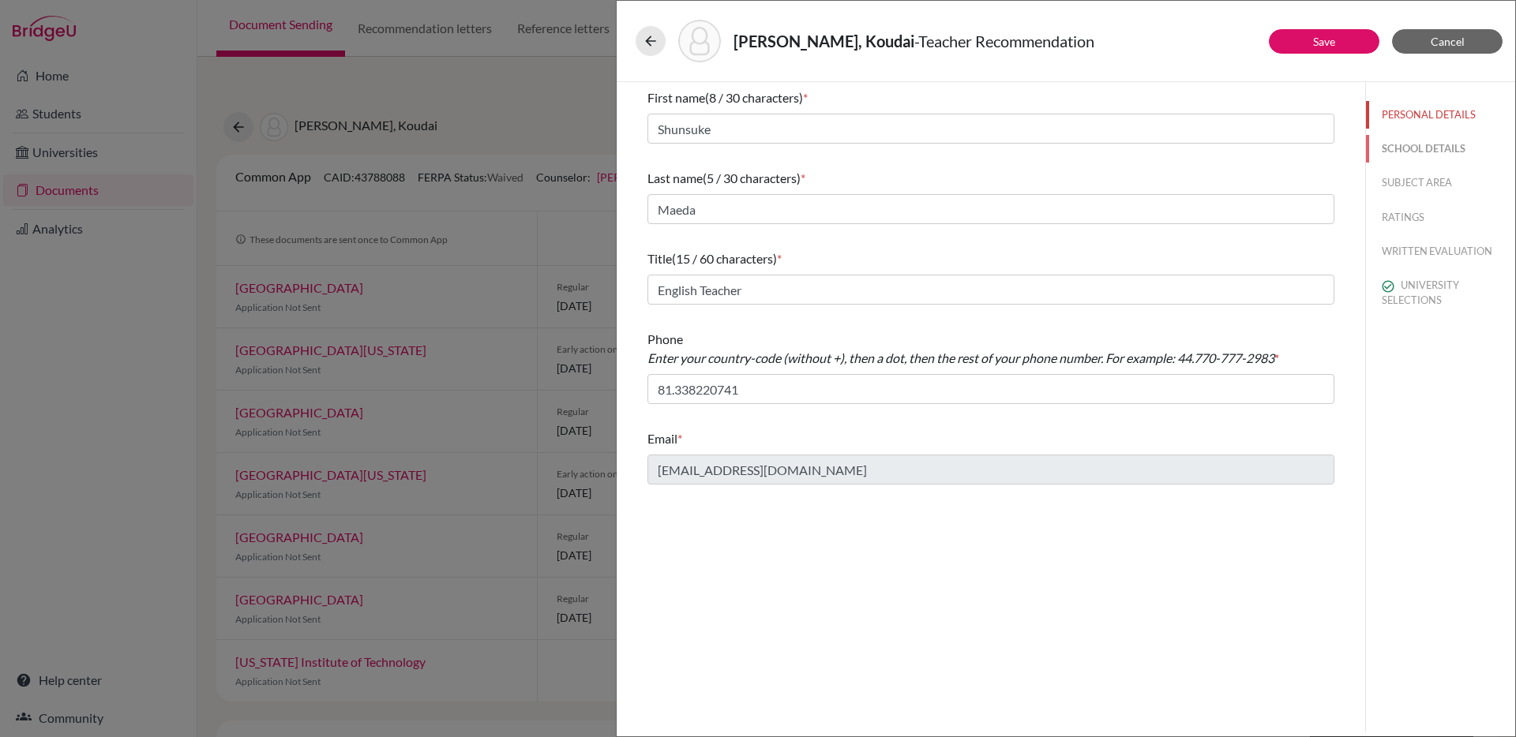
click at [1425, 149] on button "SCHOOL DETAILS" at bounding box center [1440, 149] width 149 height 28
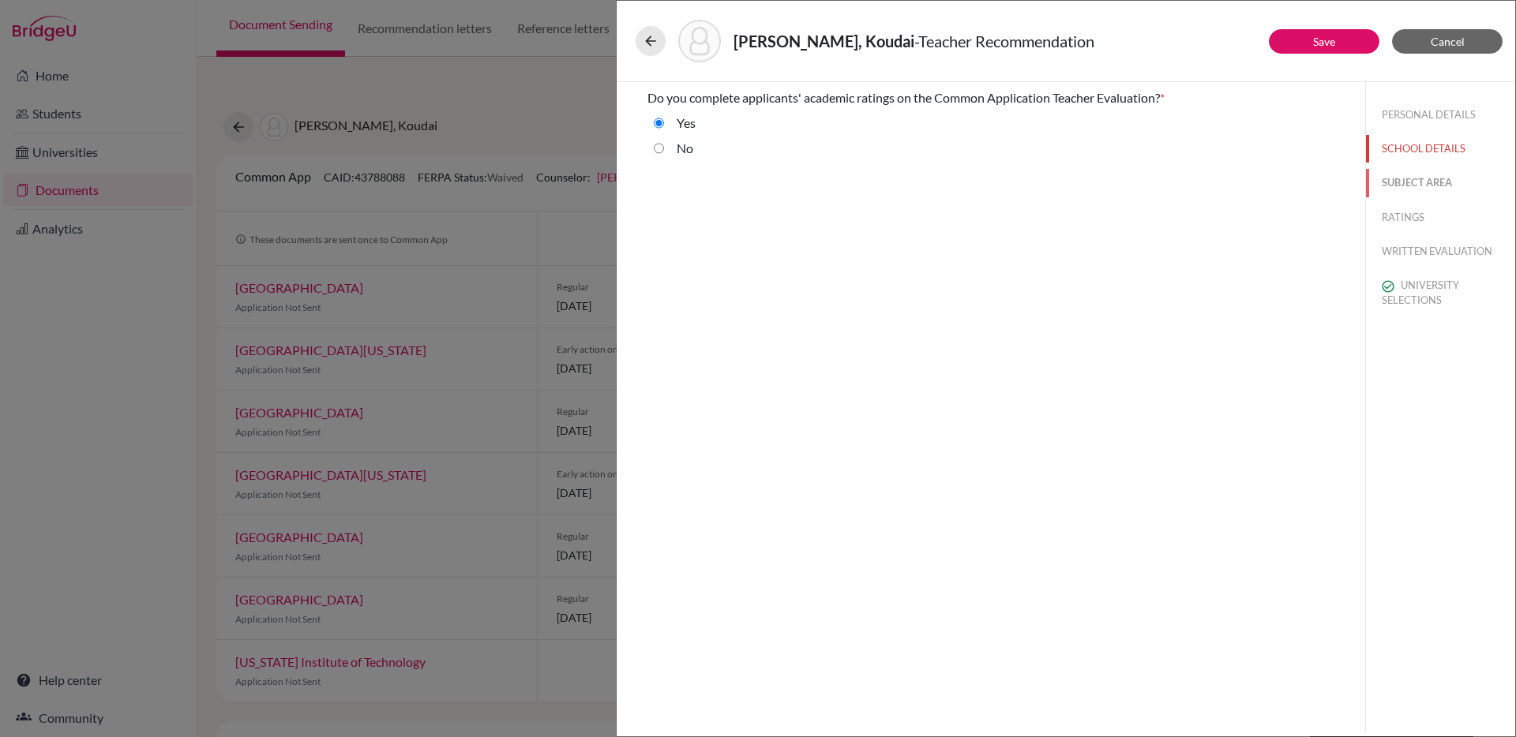
click at [1413, 179] on button "SUBJECT AREA" at bounding box center [1440, 183] width 149 height 28
select select "1"
click at [1404, 212] on button "RATINGS" at bounding box center [1440, 218] width 149 height 28
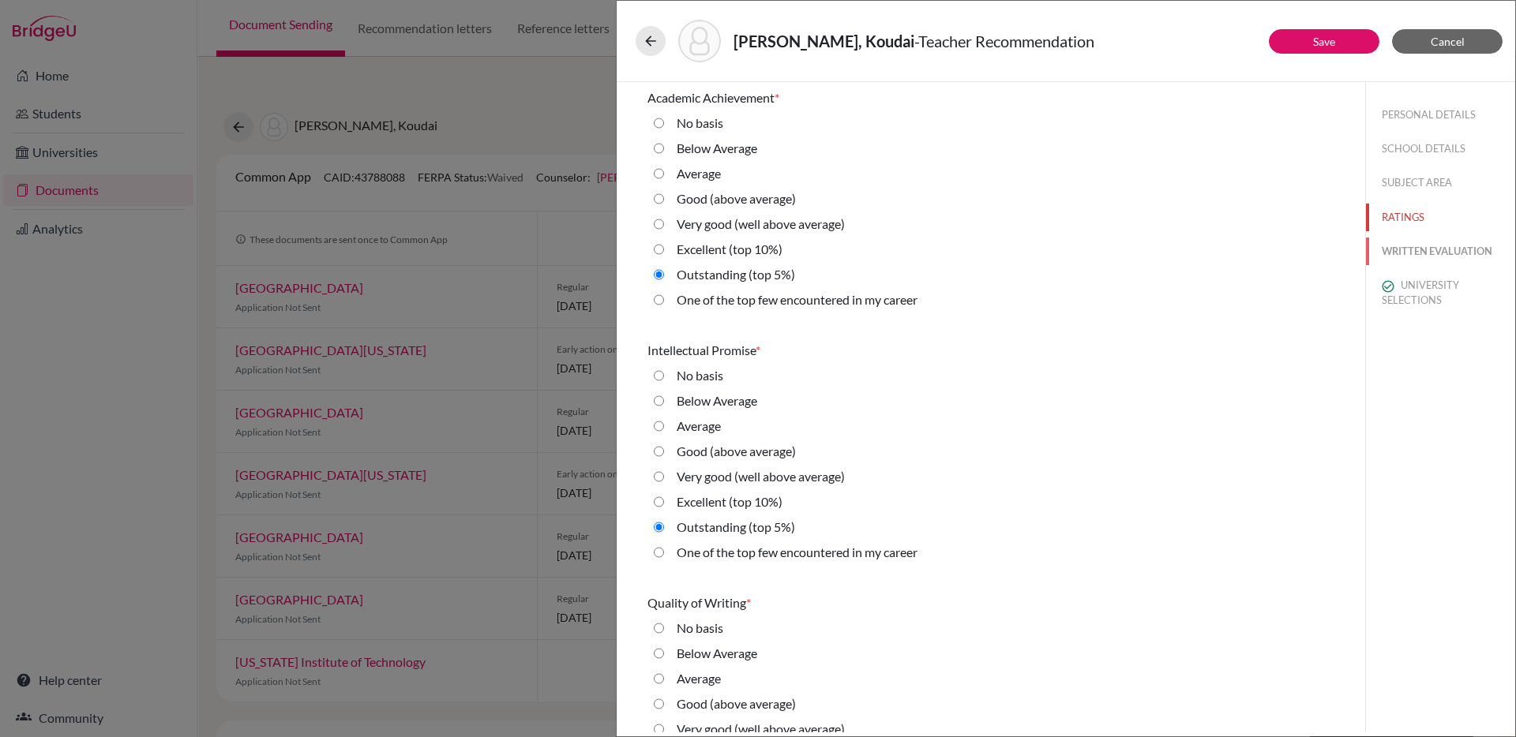
click at [1409, 257] on button "WRITTEN EVALUATION" at bounding box center [1440, 252] width 149 height 28
radio basis "true"
radio Average "true"
radio input "true"
radio average\) "true"
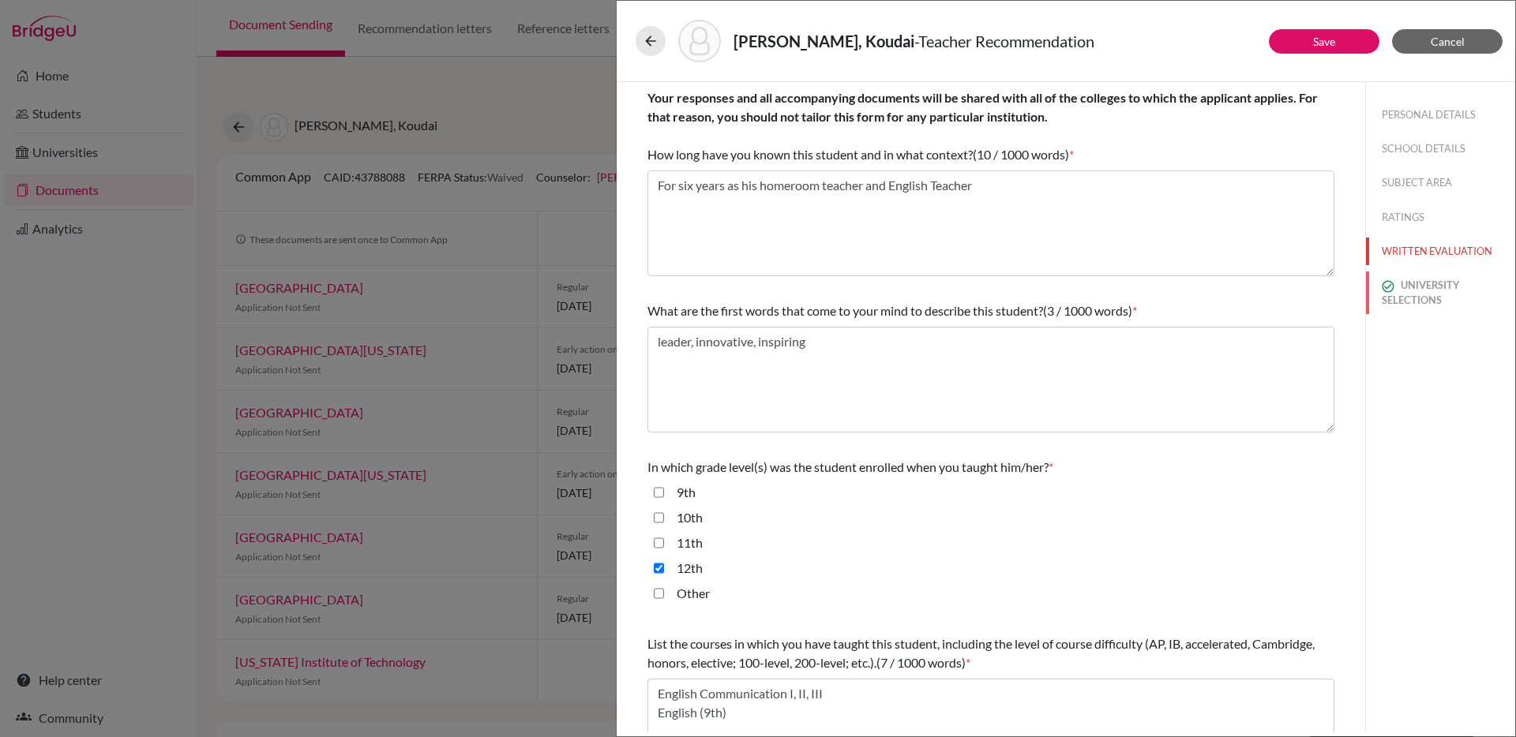
click at [1416, 295] on button "UNIVERSITY SELECTIONS" at bounding box center [1440, 293] width 149 height 43
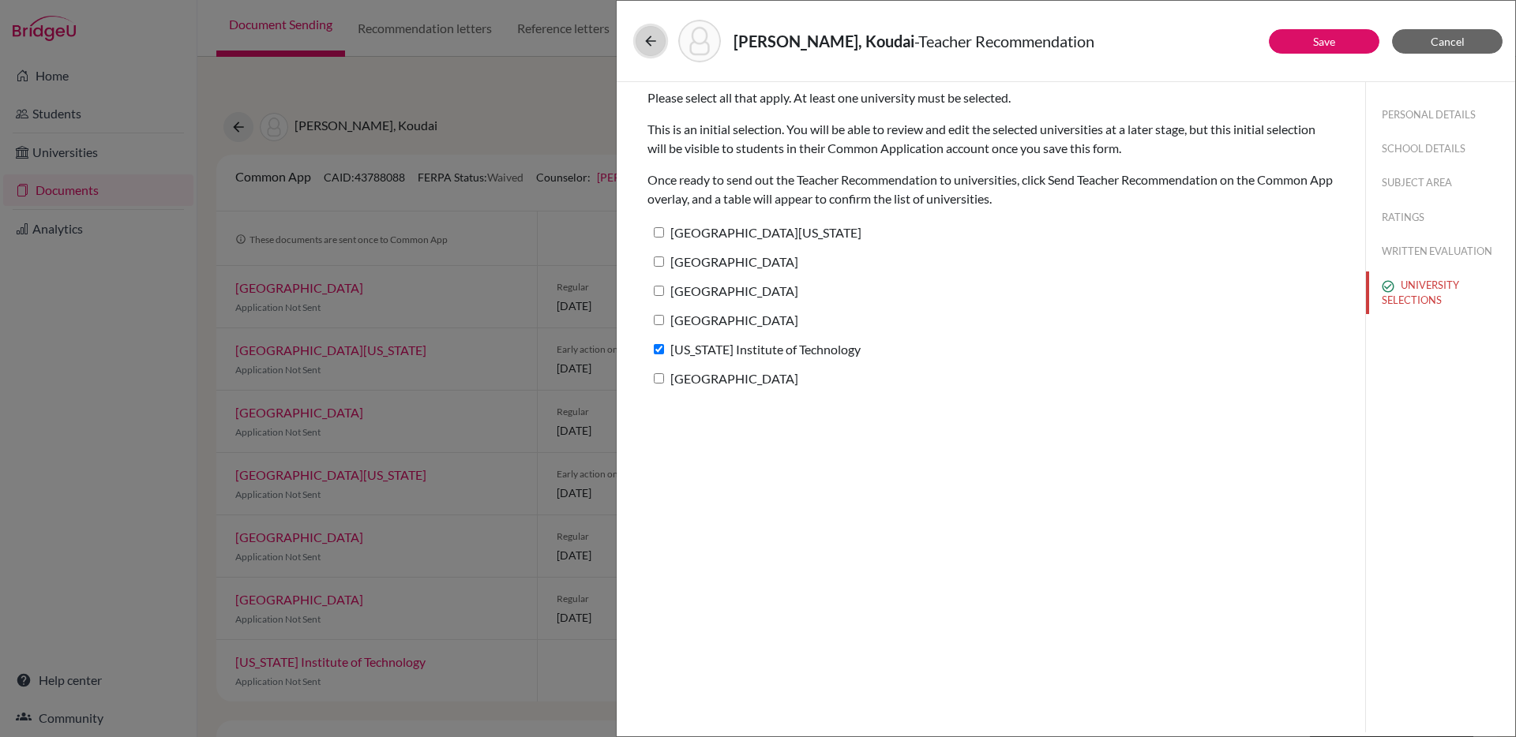
click at [655, 43] on icon at bounding box center [651, 41] width 16 height 16
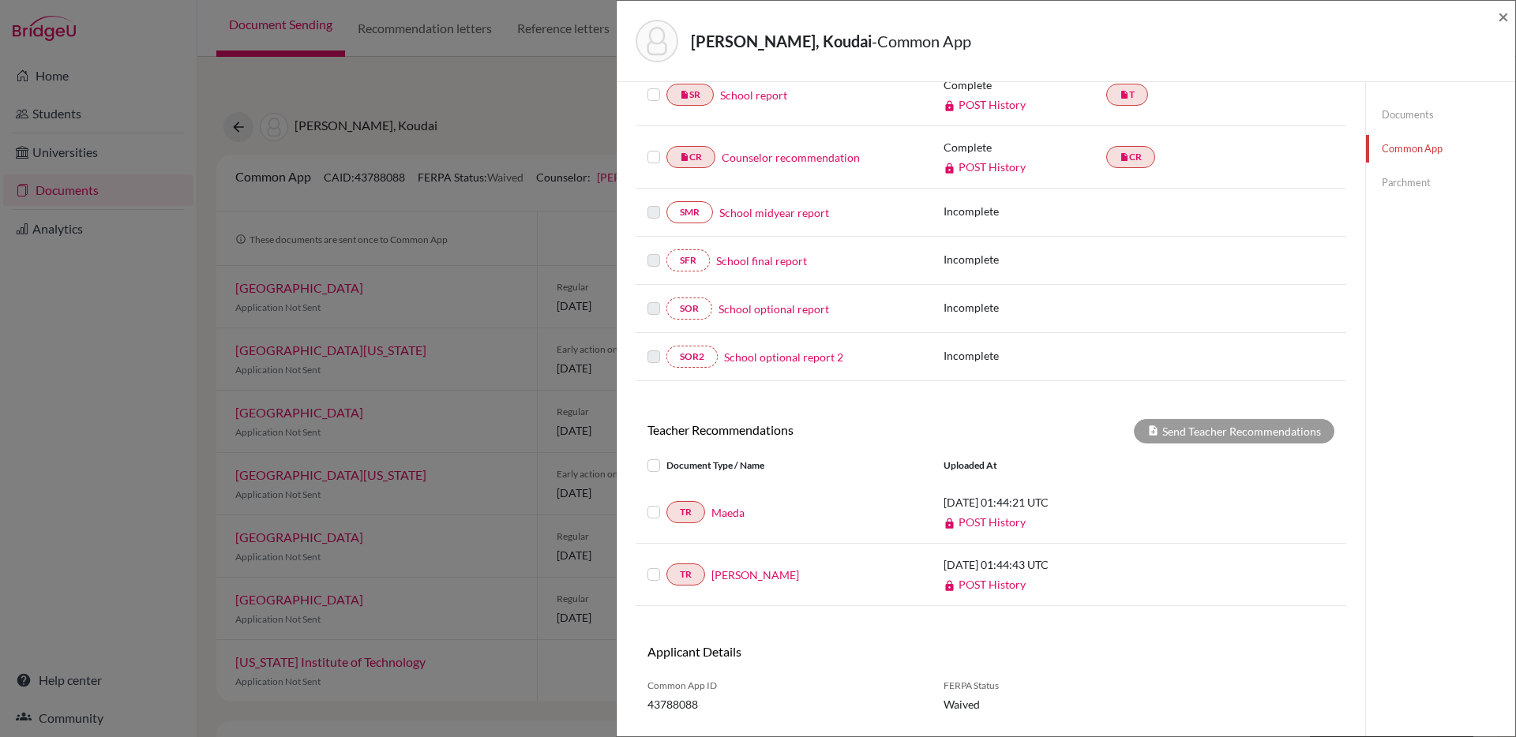
scroll to position [267, 0]
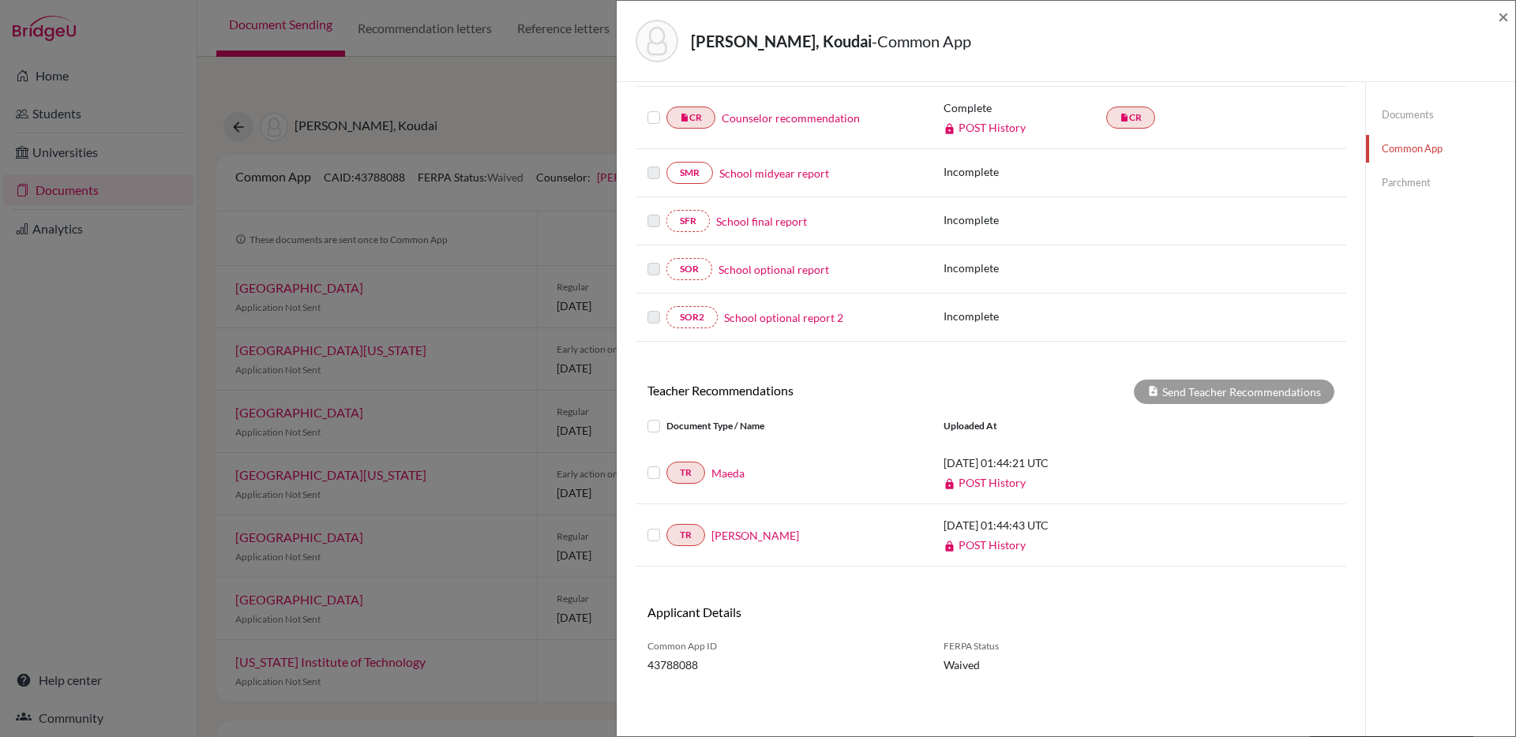
click at [990, 484] on link "POST History" at bounding box center [985, 482] width 82 height 13
click at [565, 89] on div "Sakayama, Koudai - Common App × × REQUIRED INFORMATION Document Type / Name Sta…" at bounding box center [758, 368] width 1516 height 737
click at [1501, 17] on span "×" at bounding box center [1503, 16] width 11 height 23
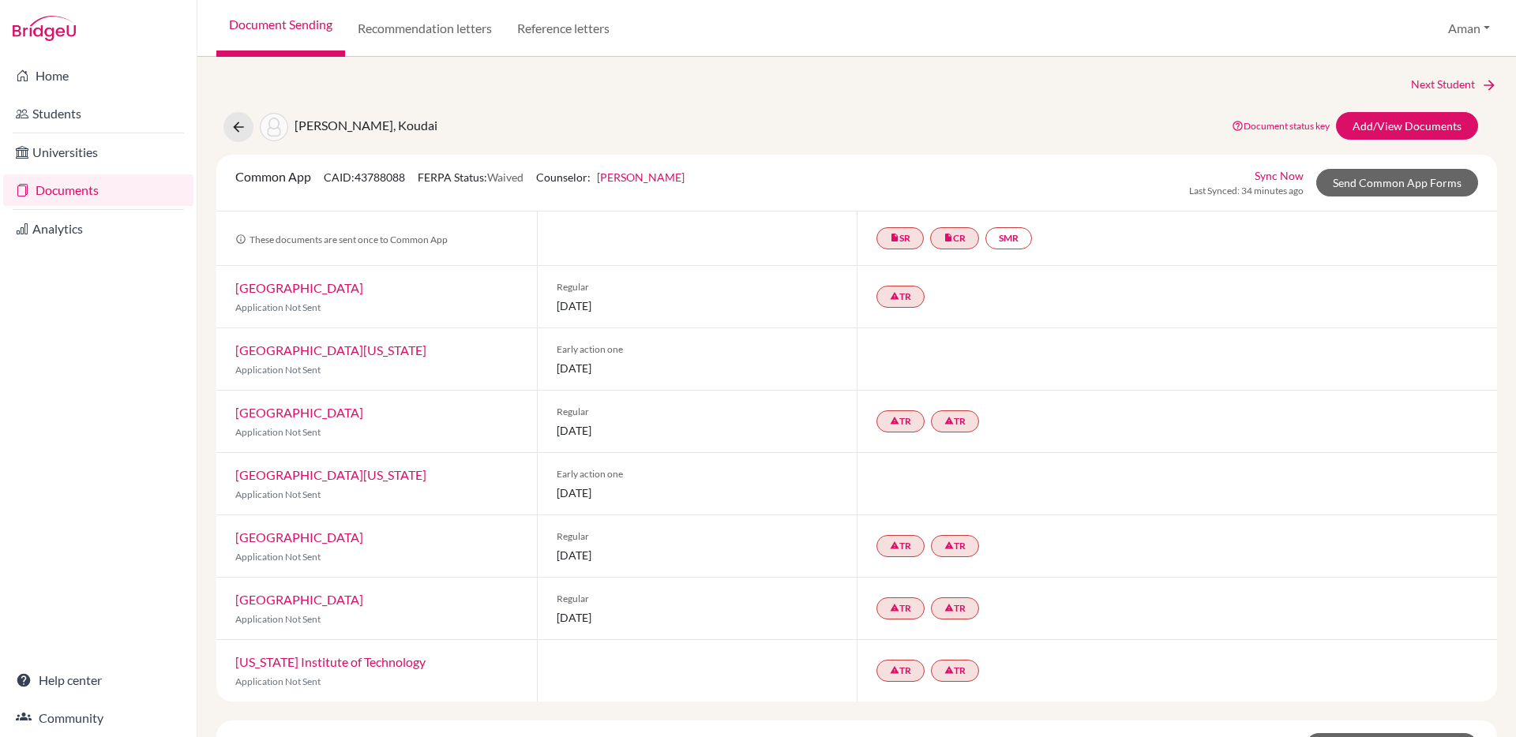
click at [636, 174] on link "Jonatas Cavani" at bounding box center [641, 177] width 88 height 13
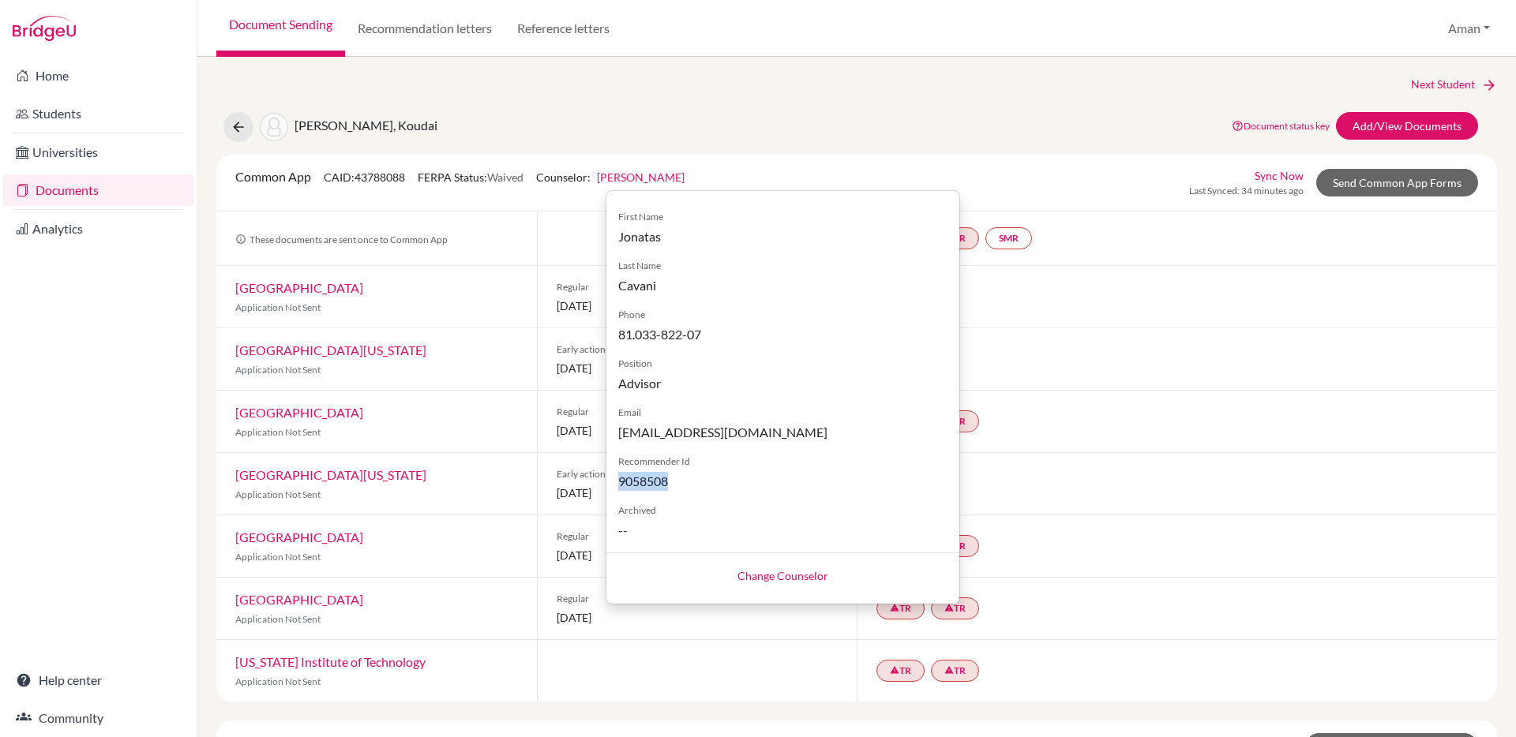
drag, startPoint x: 669, startPoint y: 482, endPoint x: 606, endPoint y: 482, distance: 62.4
click at [606, 482] on div "First Name Jonatas Last Name Cavani Phone 81.033-822-07 Position Advisor Email …" at bounding box center [782, 368] width 353 height 343
copy span "9058508"
drag, startPoint x: 751, startPoint y: 431, endPoint x: 617, endPoint y: 436, distance: 133.5
click at [618, 436] on span "[EMAIL_ADDRESS][DOMAIN_NAME]" at bounding box center [782, 432] width 329 height 19
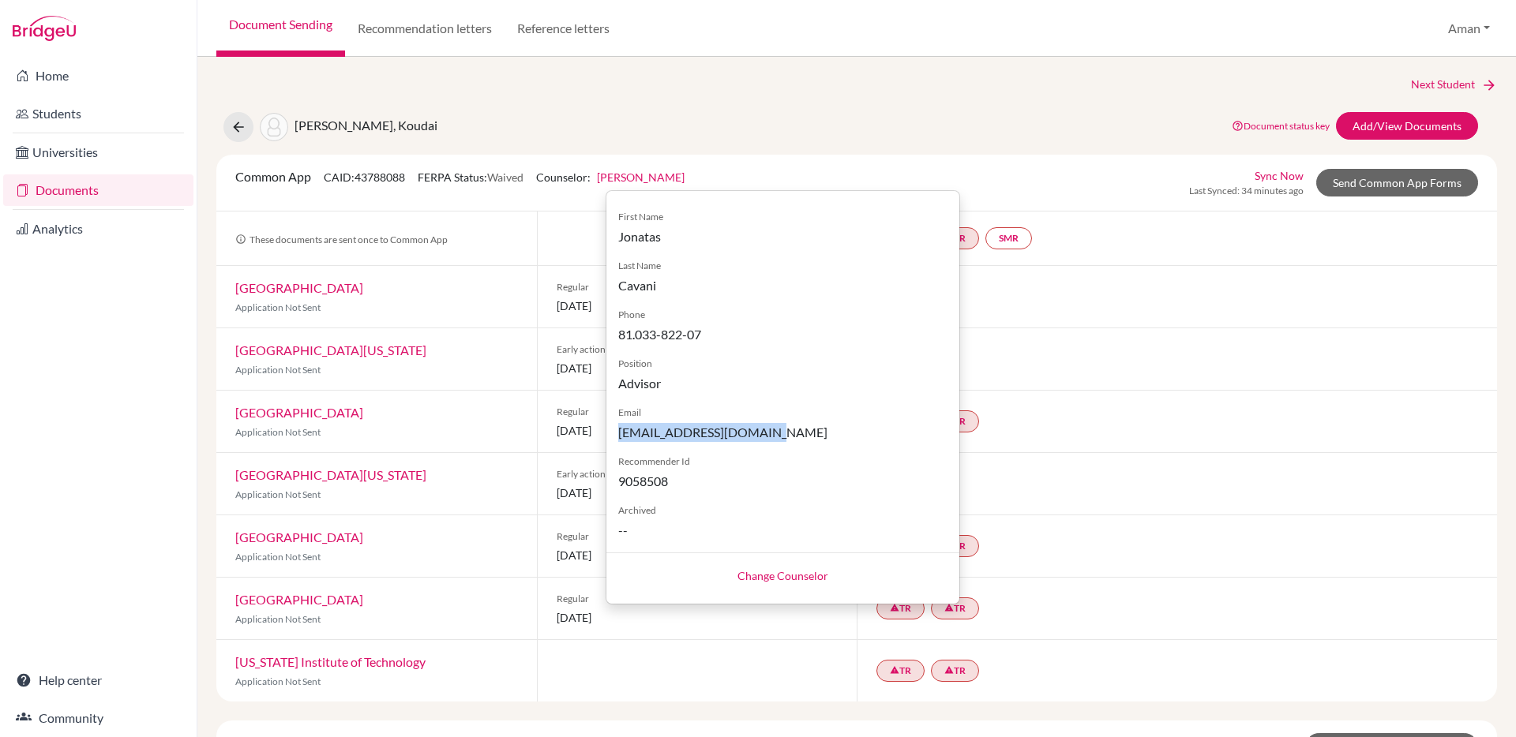
copy span "jcavani@kaiseigakuen.jp"
drag, startPoint x: 407, startPoint y: 178, endPoint x: 358, endPoint y: 183, distance: 49.3
click at [358, 183] on span "CAID: 43788088" at bounding box center [364, 177] width 81 height 13
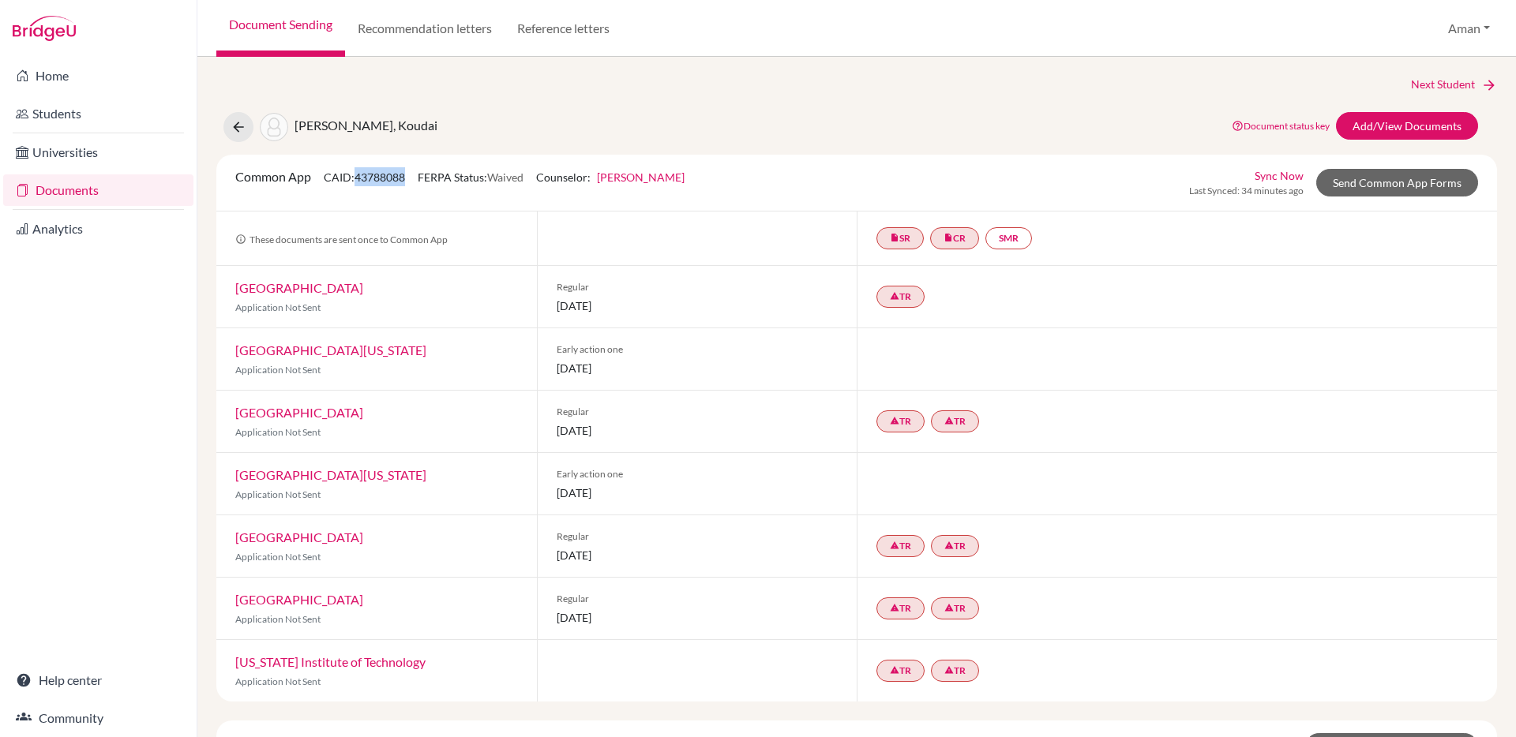
copy span "43788088"
click at [1214, 51] on div "Document Sending Recommendation letters Reference letters Aman Profile School S…" at bounding box center [856, 28] width 1319 height 57
click at [1481, 30] on button "Aman" at bounding box center [1469, 28] width 56 height 30
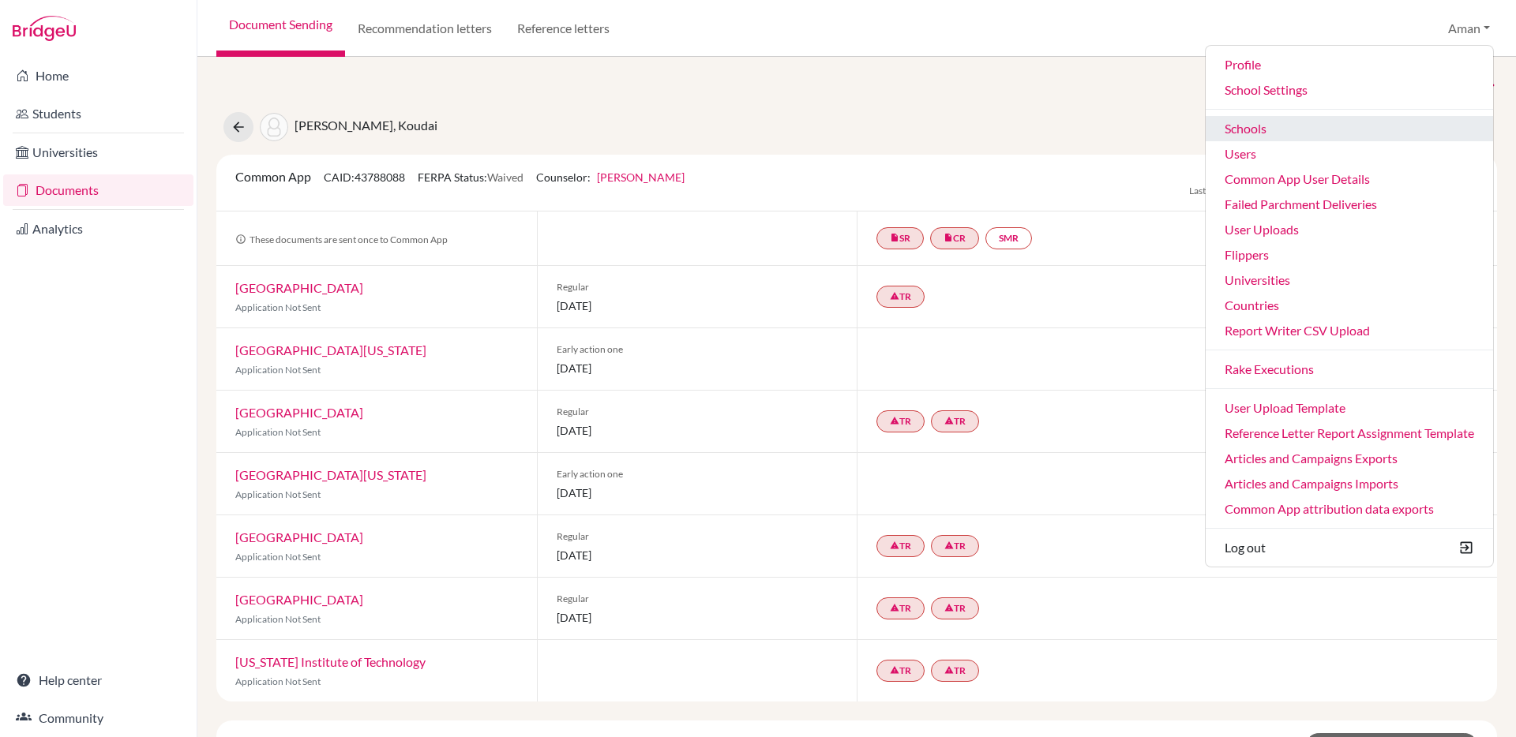
click at [1287, 125] on link "Schools" at bounding box center [1349, 128] width 287 height 25
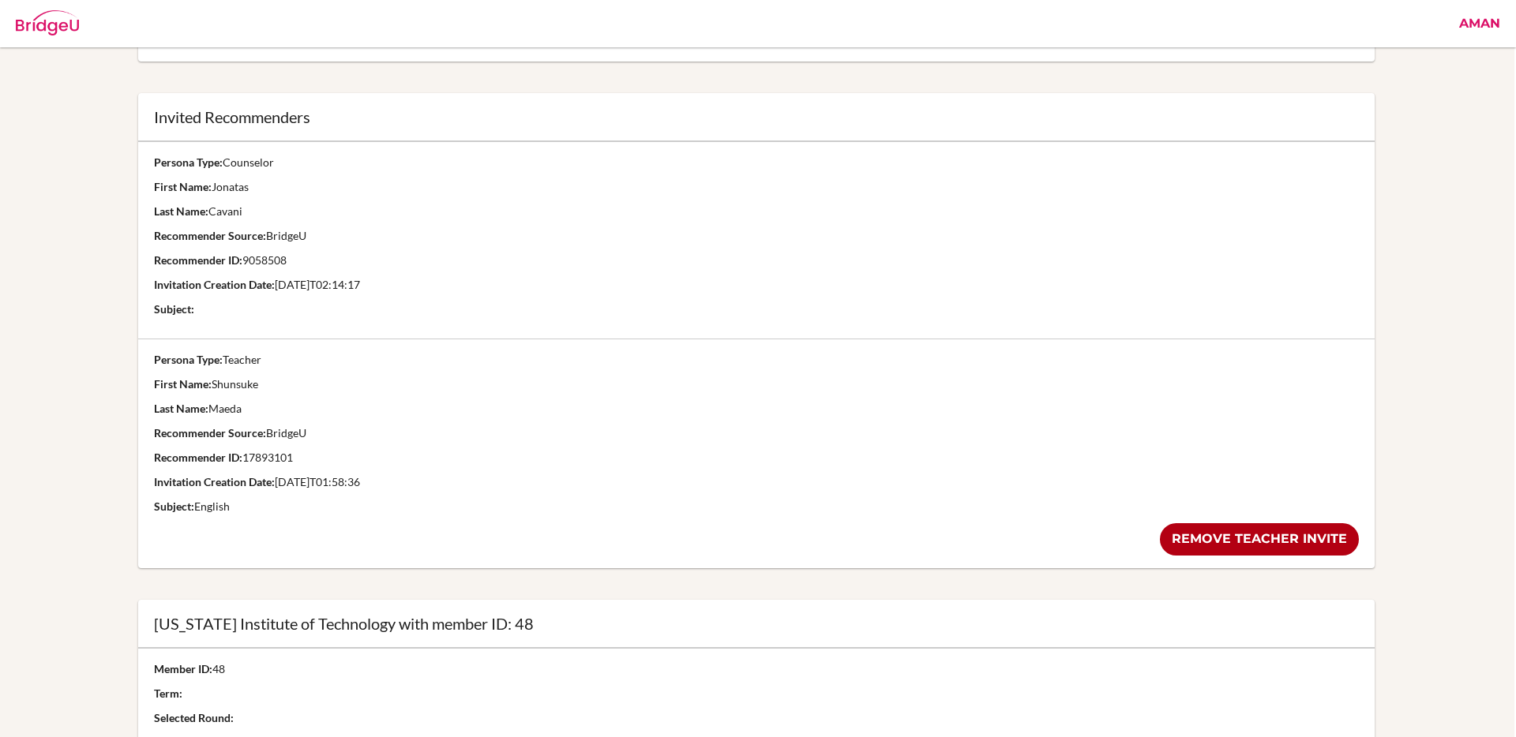
scroll to position [400, 2]
drag, startPoint x: 294, startPoint y: 459, endPoint x: 247, endPoint y: 459, distance: 46.6
click at [247, 459] on p "Recommender ID: 17893101" at bounding box center [757, 455] width 1206 height 16
copy p "17893101"
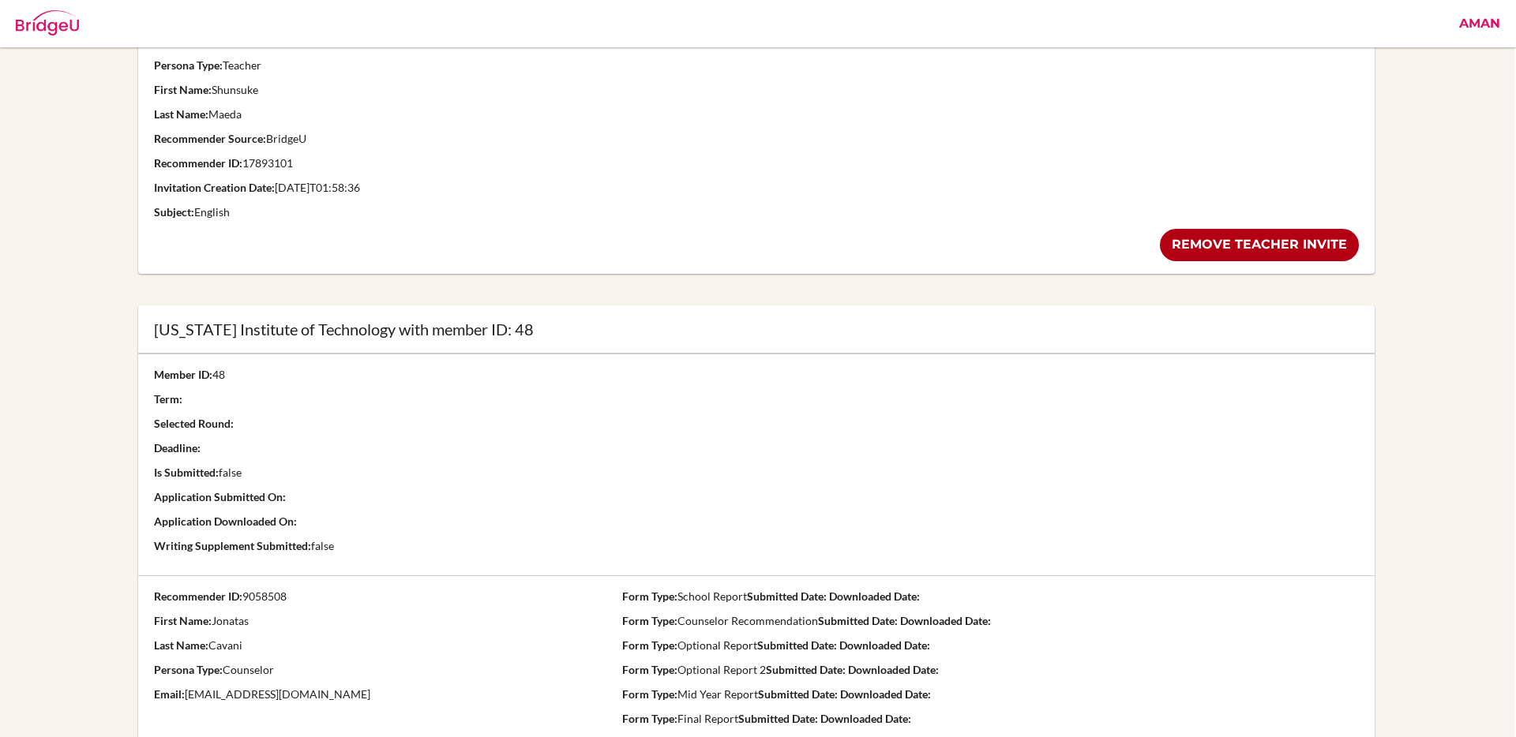
scroll to position [747, 2]
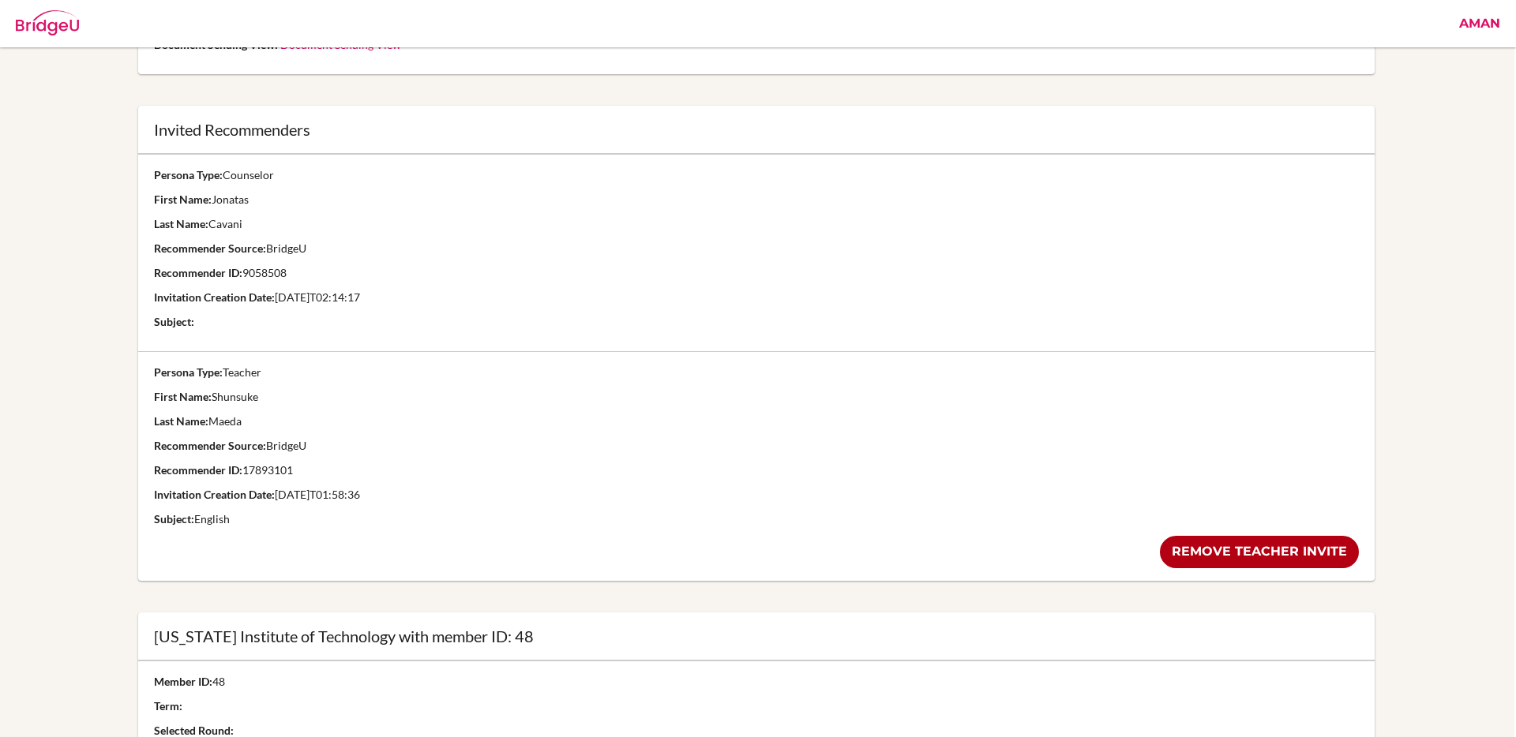
scroll to position [299, 2]
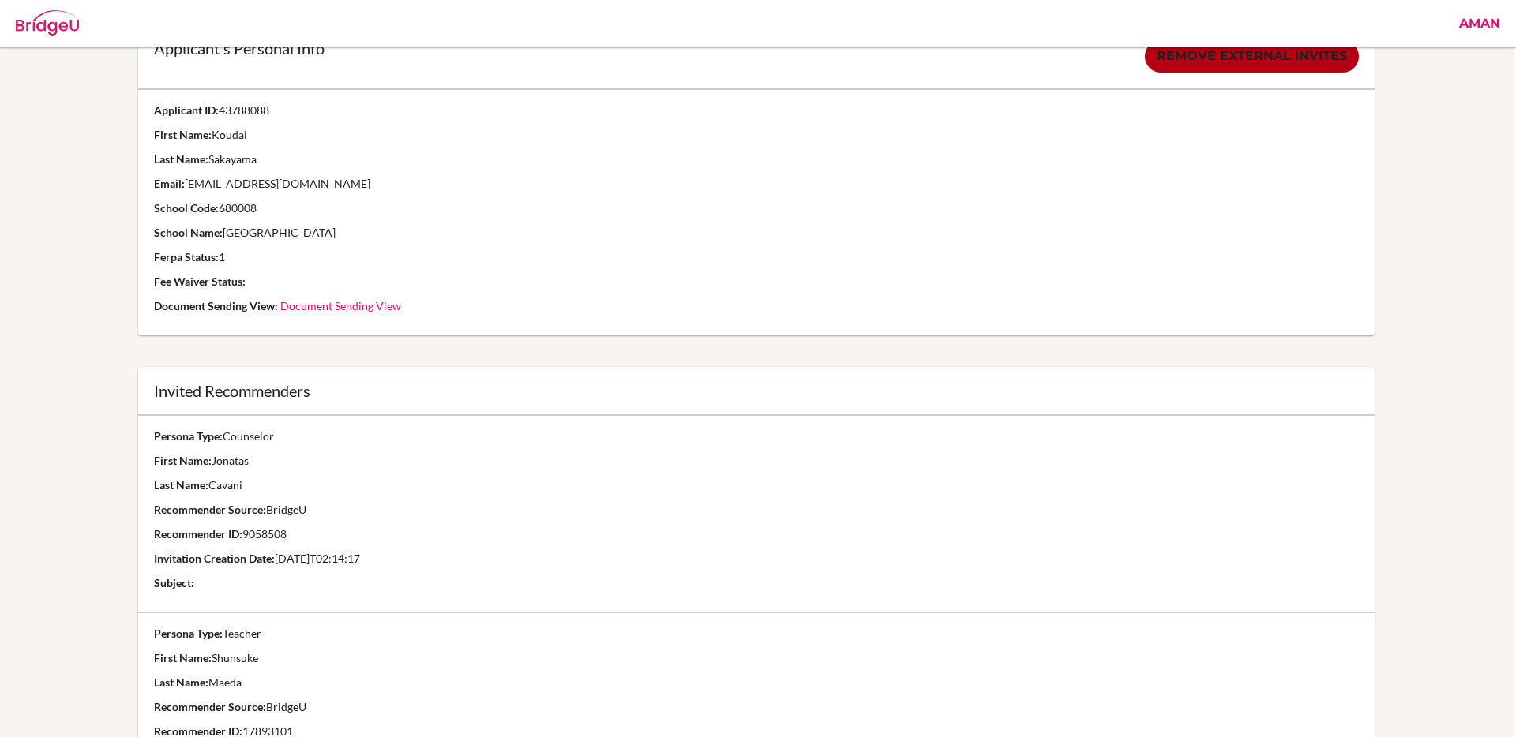
scroll to position [0, 2]
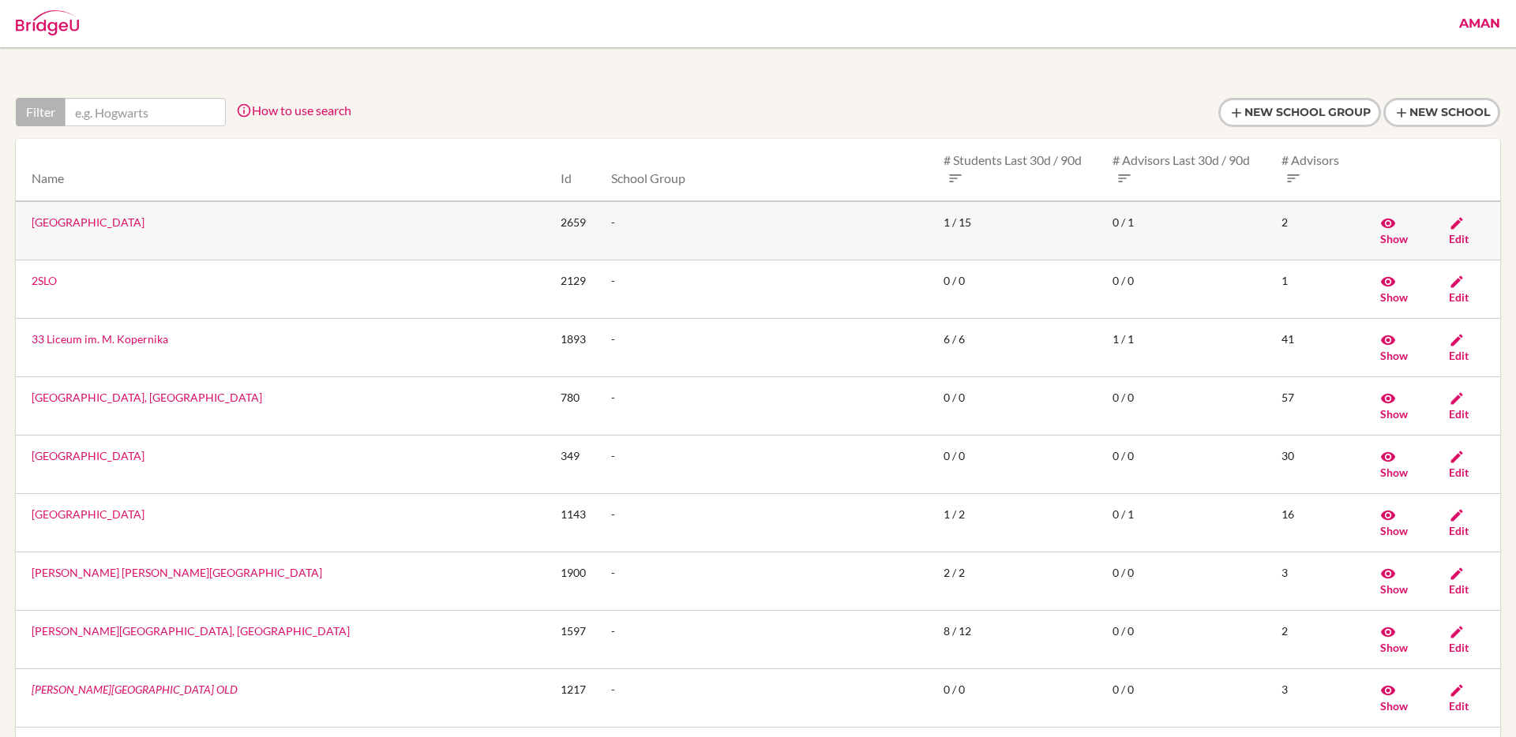
click at [1469, 232] on span "Edit" at bounding box center [1459, 238] width 20 height 13
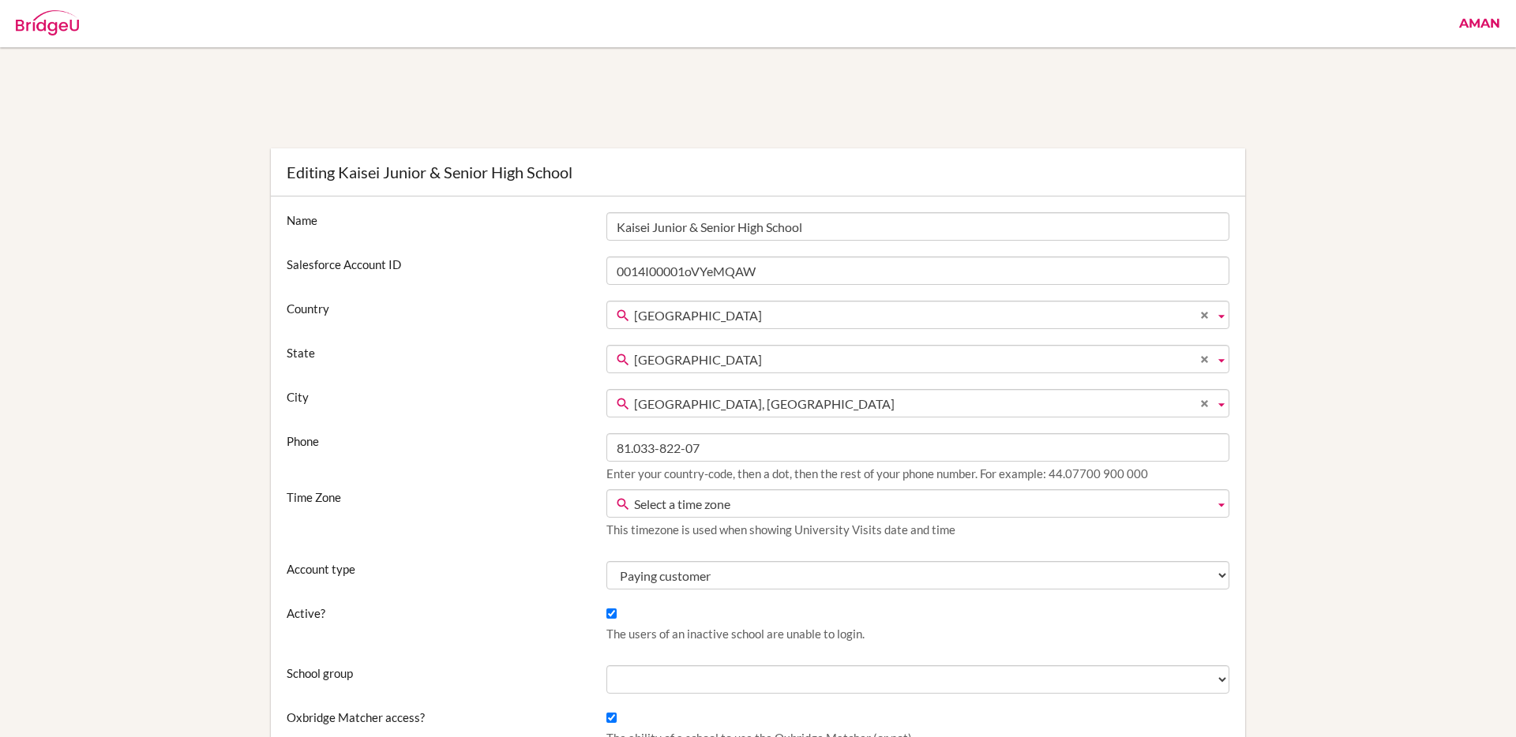
drag, startPoint x: 574, startPoint y: 172, endPoint x: 341, endPoint y: 173, distance: 232.9
click at [341, 173] on div "Editing Kaisei Junior & Senior High School" at bounding box center [758, 172] width 942 height 16
copy div "Kaisei Junior & Senior High School"
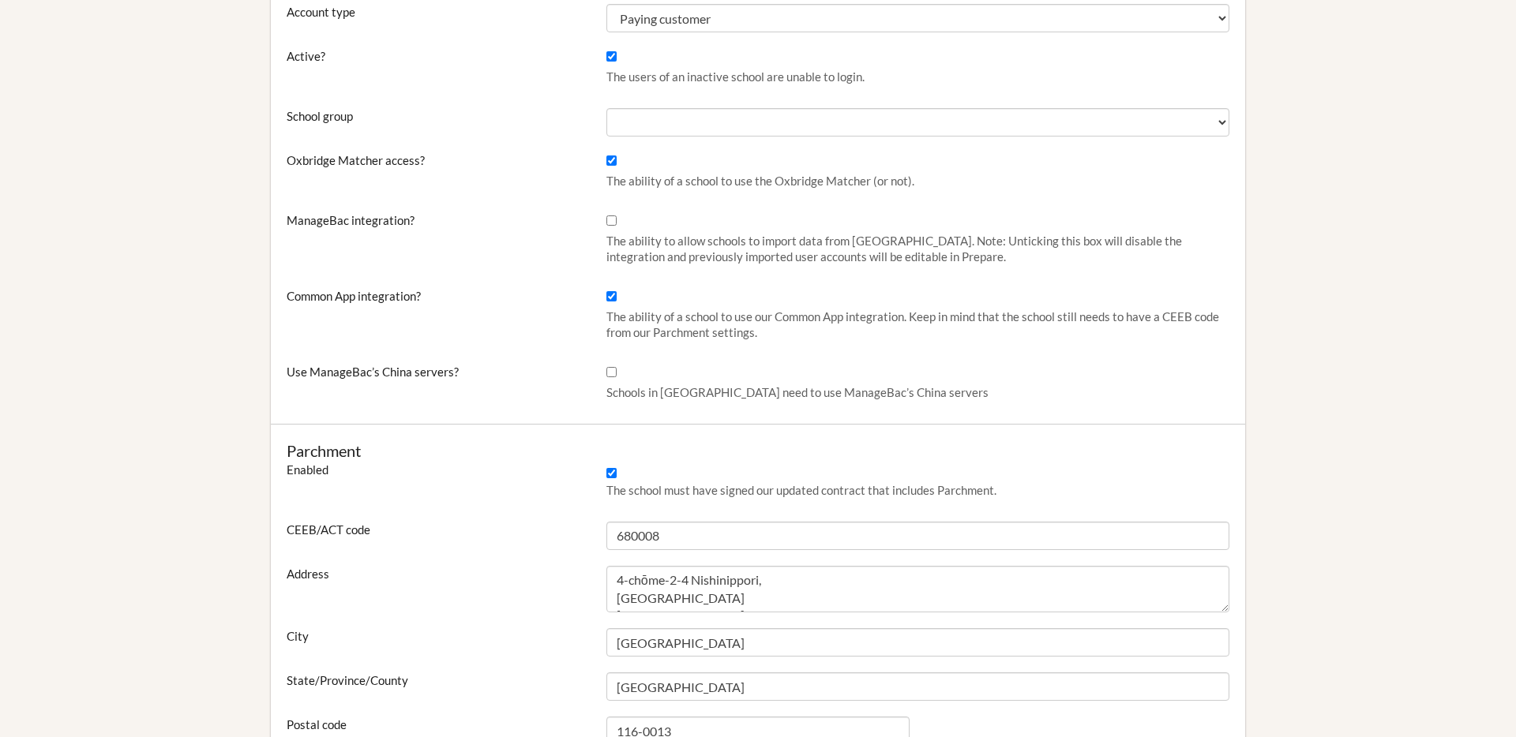
scroll to position [559, 0]
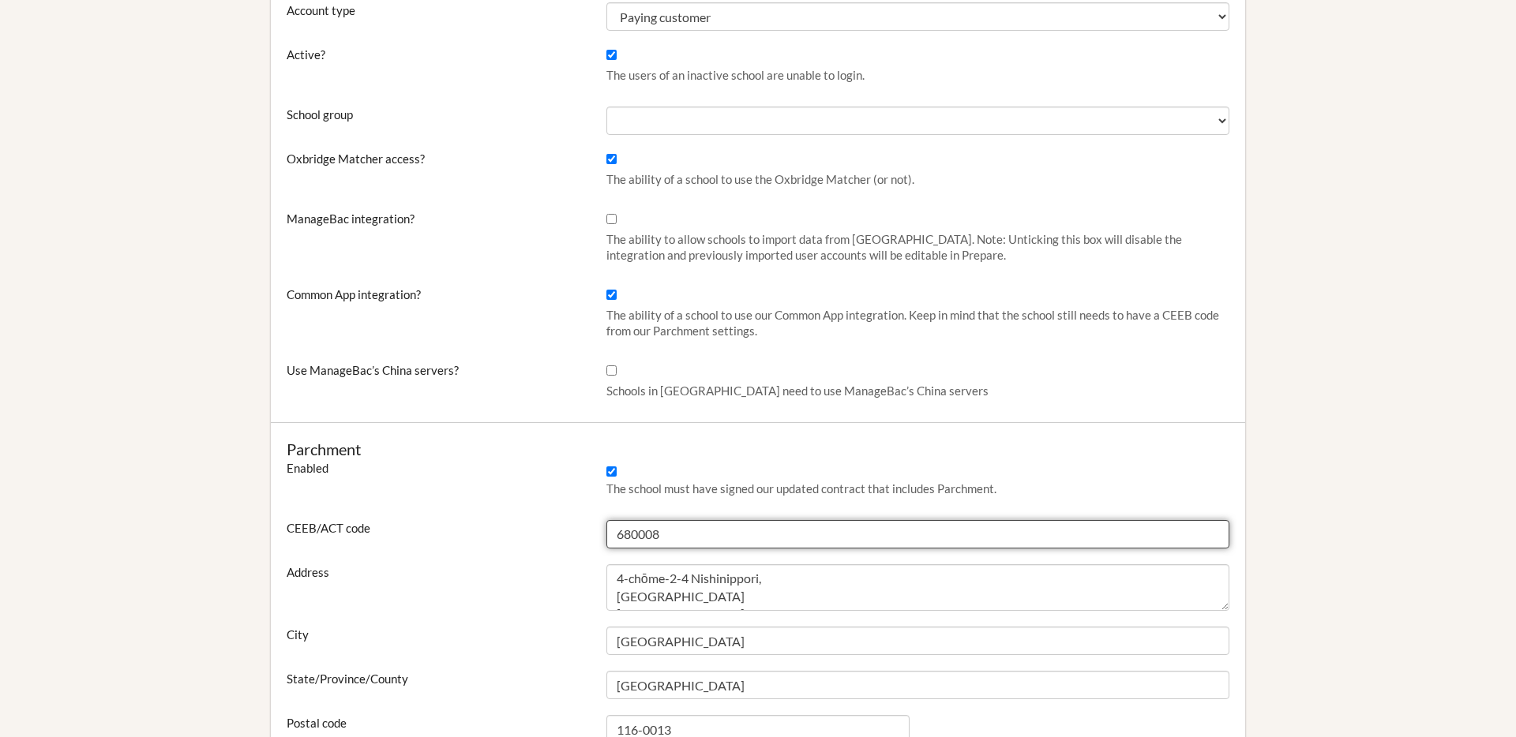
drag, startPoint x: 658, startPoint y: 533, endPoint x: 617, endPoint y: 533, distance: 40.3
click at [617, 533] on input "680008" at bounding box center [917, 534] width 623 height 28
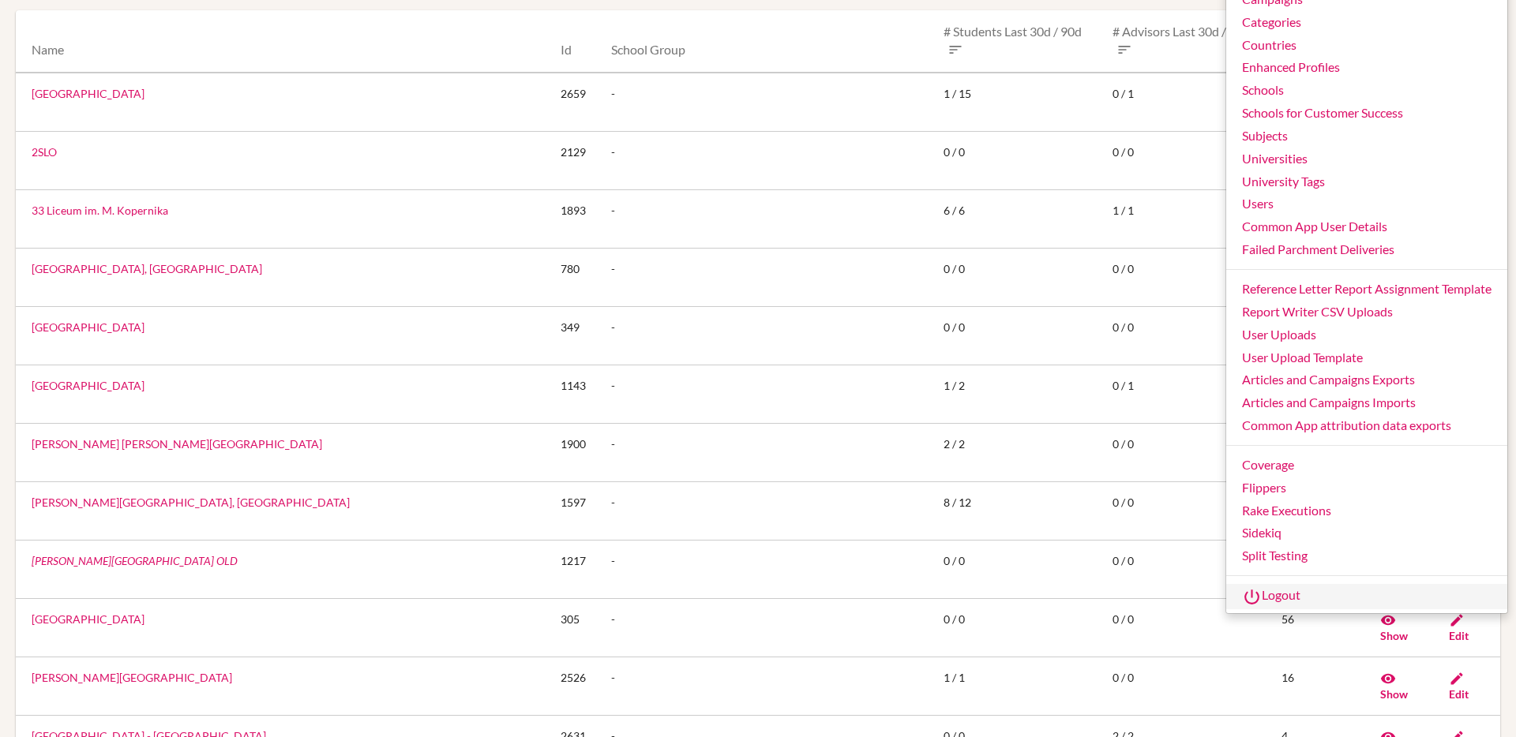
scroll to position [129, 0]
click at [1288, 589] on link "Logout" at bounding box center [1366, 596] width 281 height 25
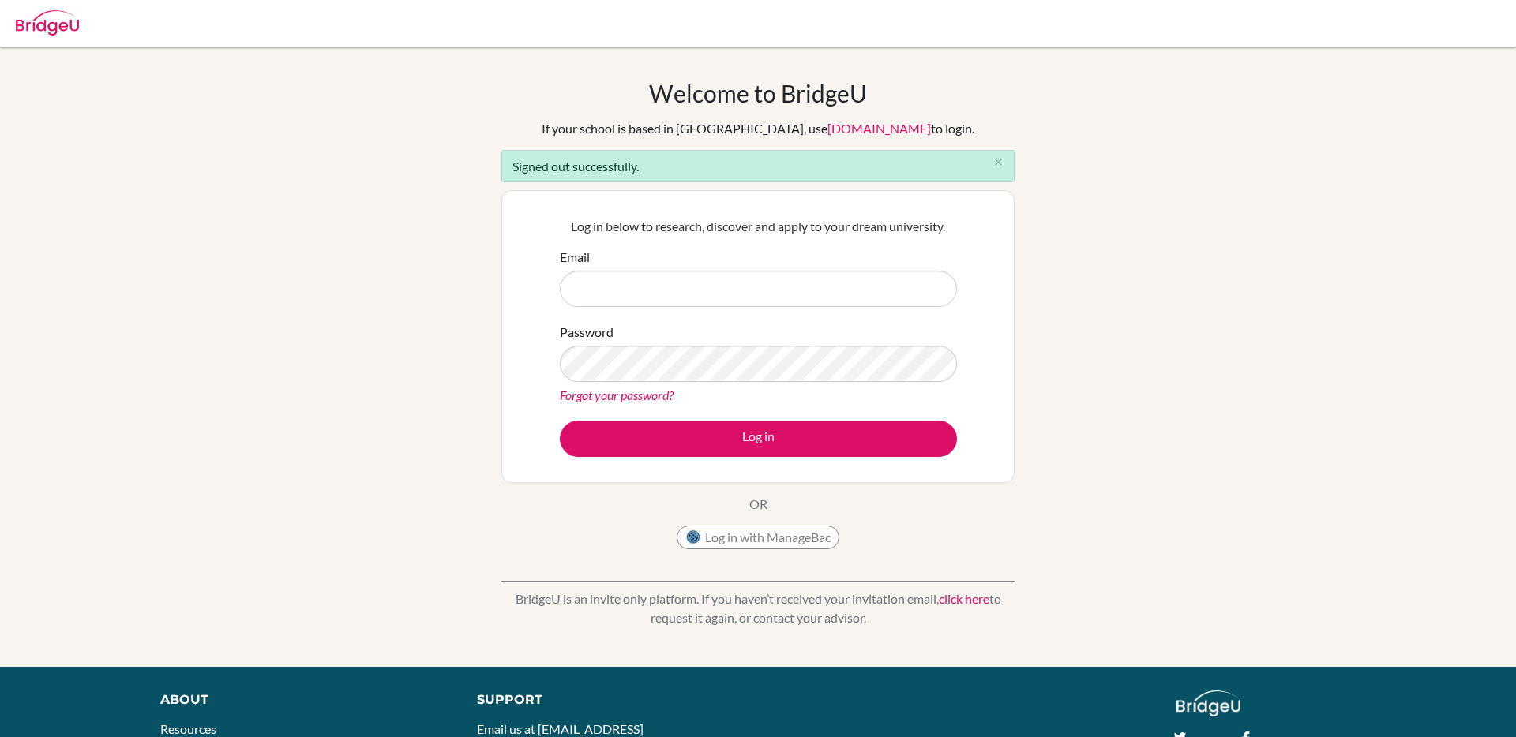
click at [802, 295] on input "Email" at bounding box center [758, 289] width 397 height 36
type input "aman.tank+student@bridge-u.com"
click at [560, 421] on button "Log in" at bounding box center [758, 439] width 397 height 36
